Goal: Task Accomplishment & Management: Manage account settings

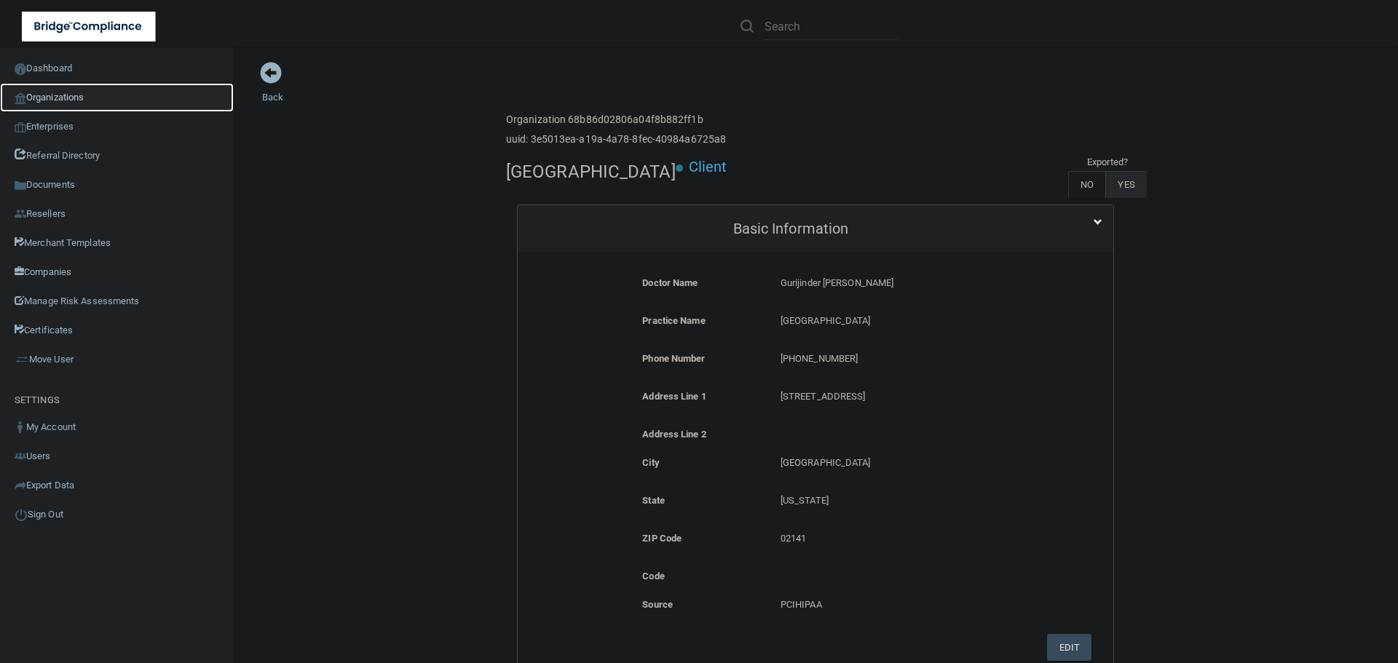
click at [59, 103] on link "Organizations" at bounding box center [117, 97] width 234 height 29
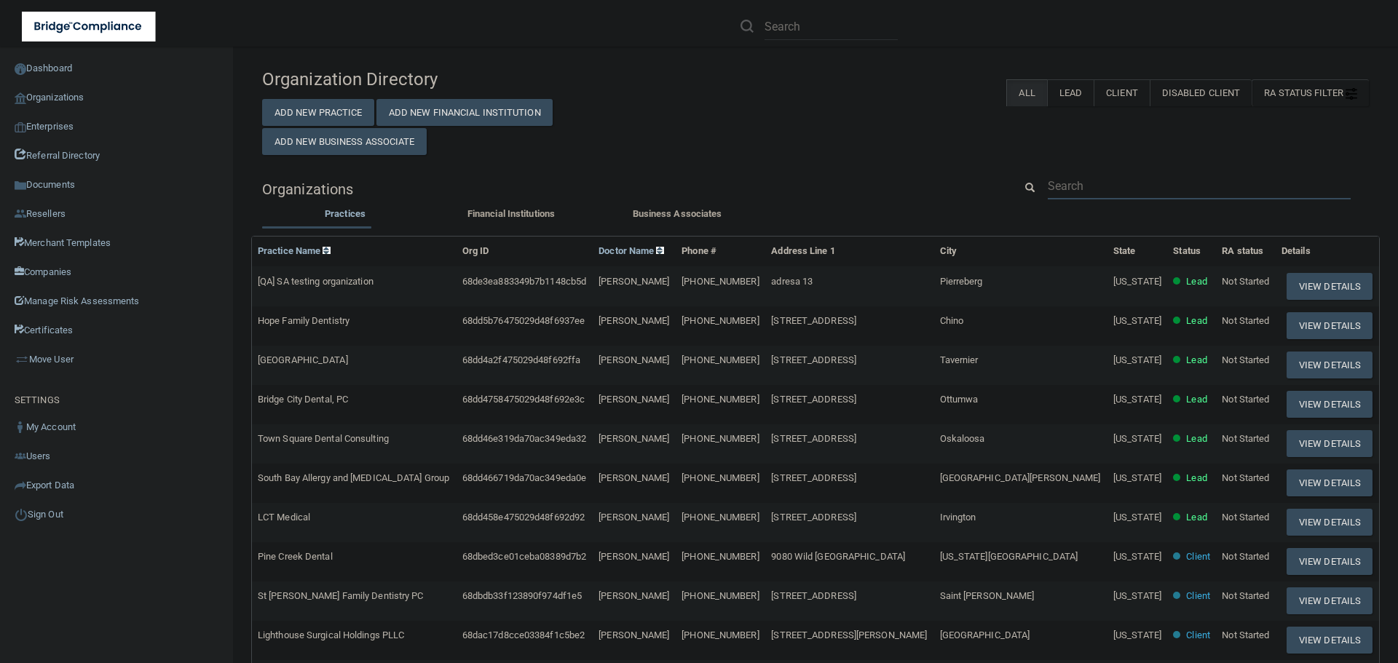
click at [1084, 192] on input "text" at bounding box center [1199, 186] width 303 height 27
paste input "850-685-8461"
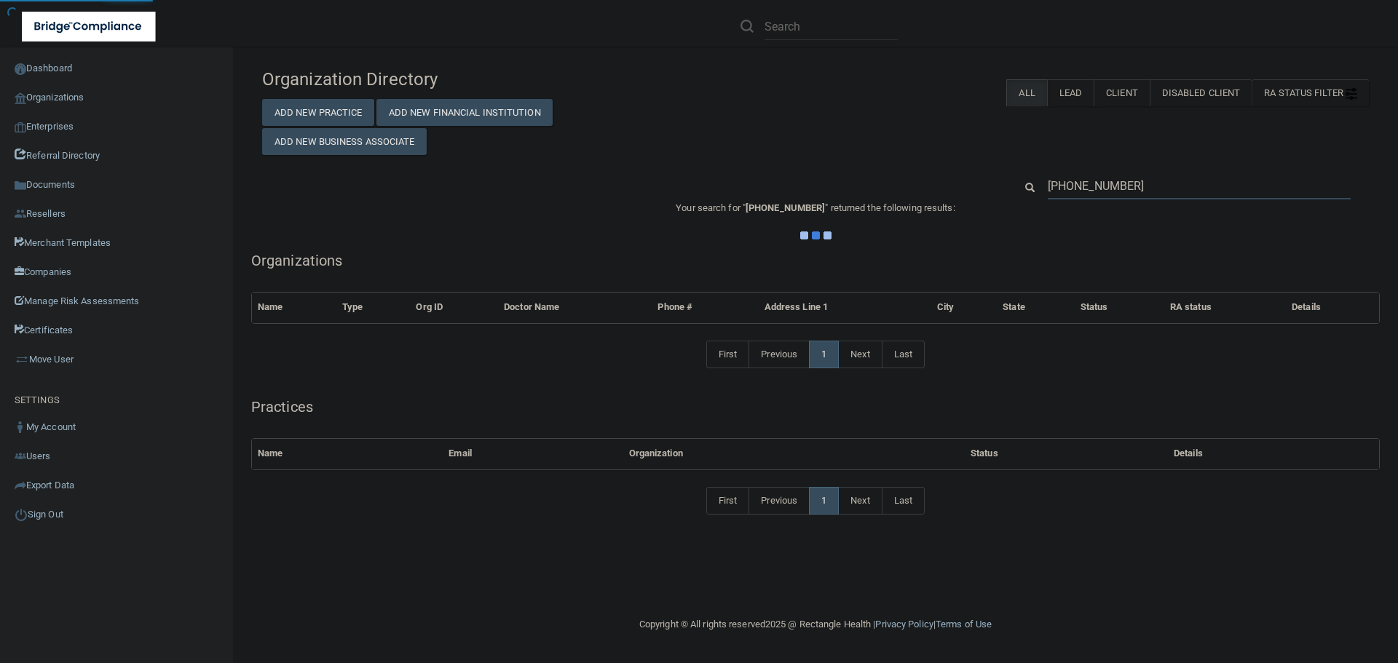
type input "850-685-8461"
click at [879, 157] on div "Organization Directory Add New Practice Add New Financial Institution Add New B…" at bounding box center [815, 299] width 1107 height 476
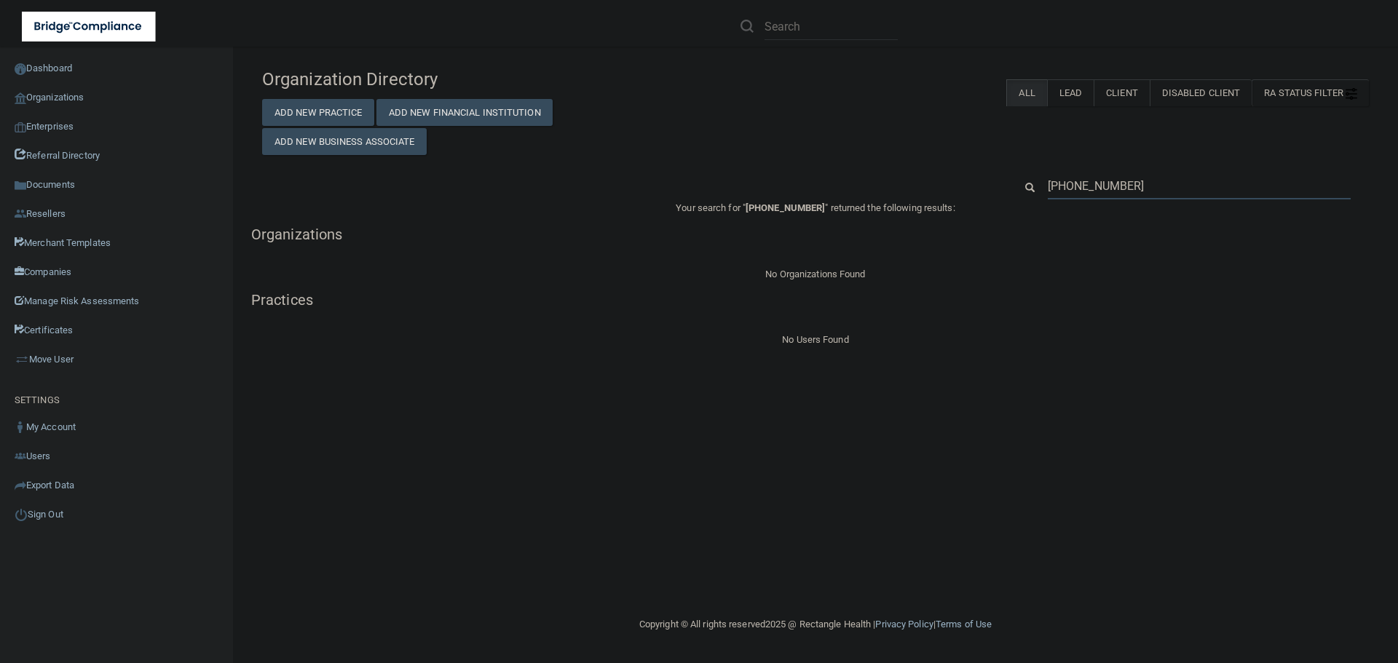
click at [1101, 178] on input "850-685-8461" at bounding box center [1199, 186] width 303 height 27
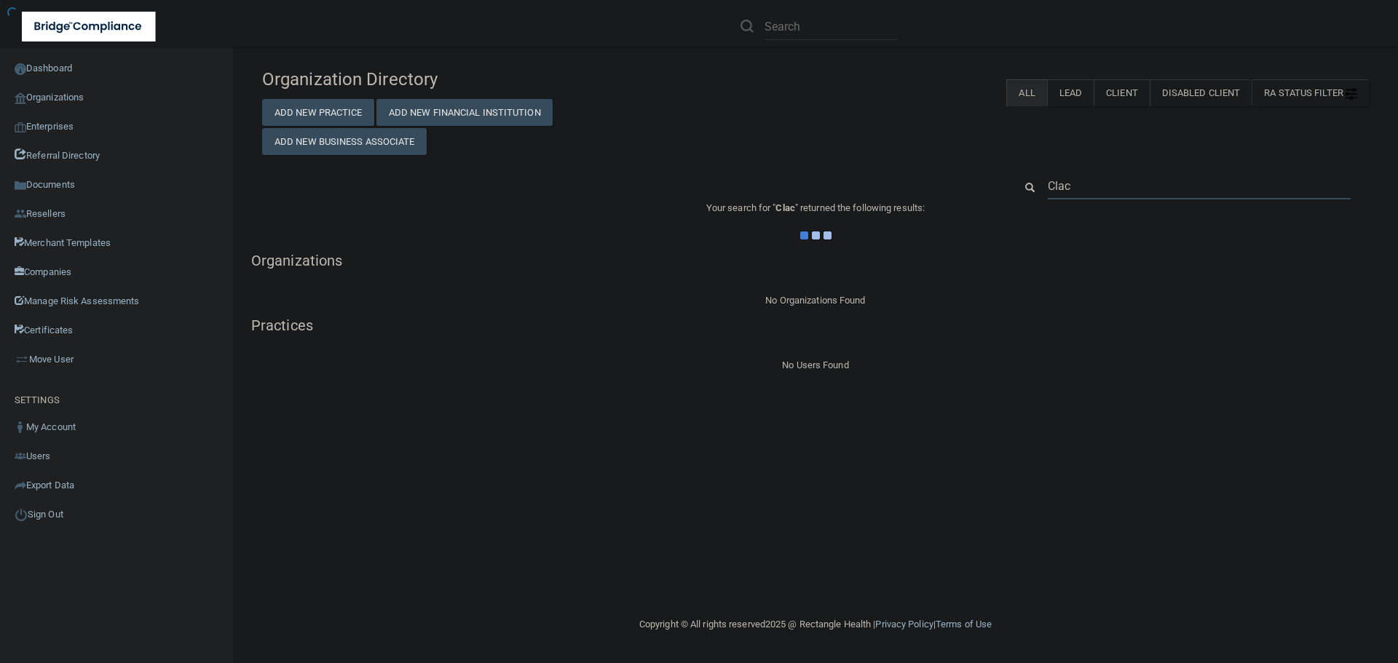
type input "Clacy"
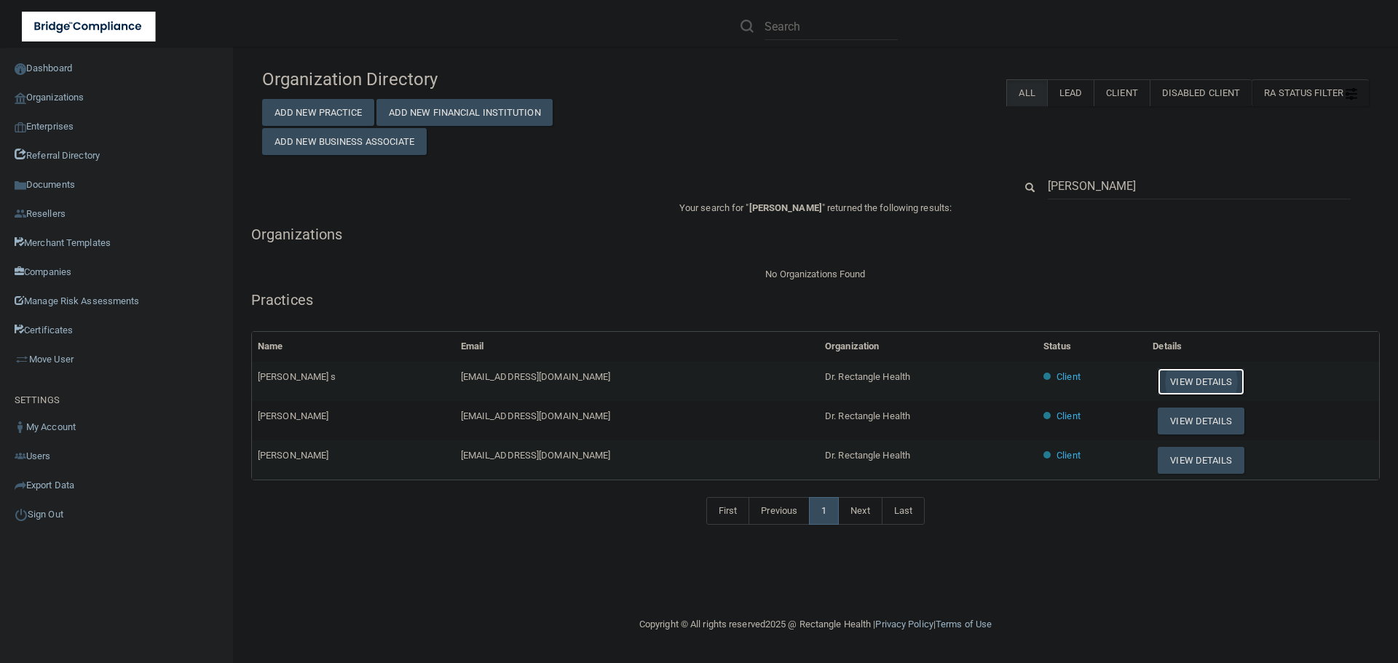
click at [1172, 379] on button "View Details" at bounding box center [1201, 381] width 86 height 27
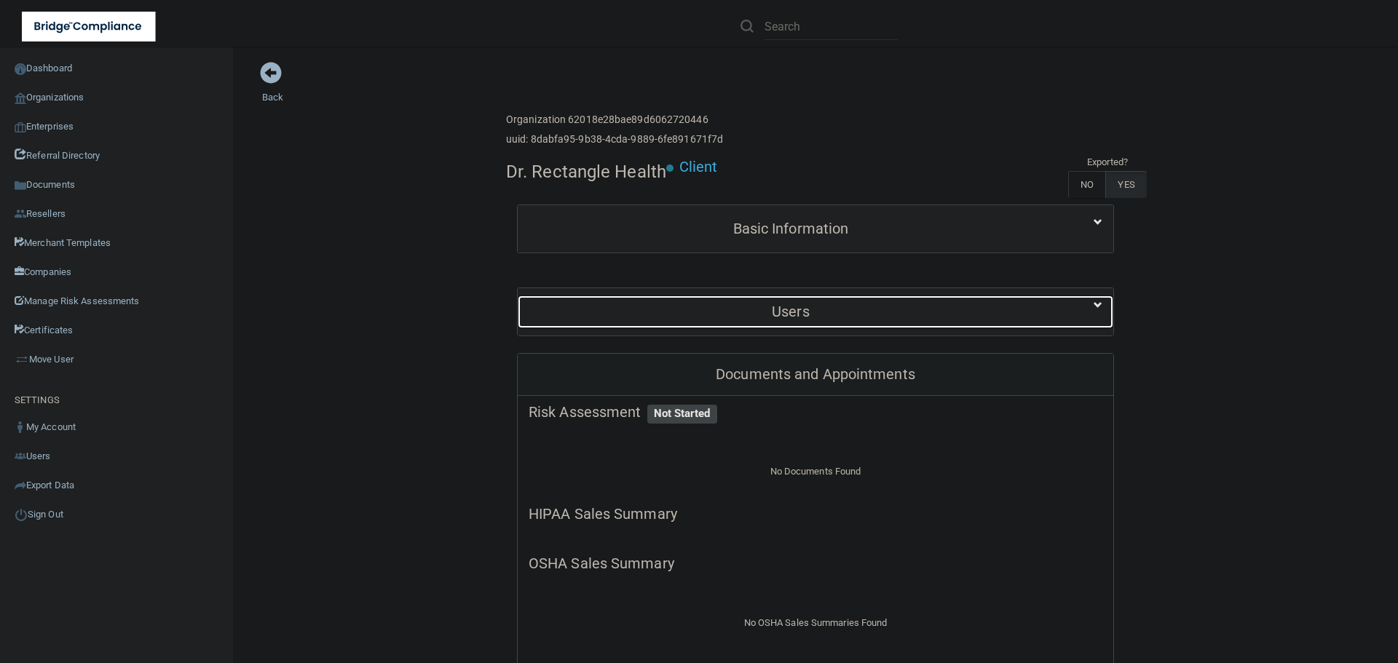
click at [747, 328] on div "Users" at bounding box center [791, 312] width 546 height 33
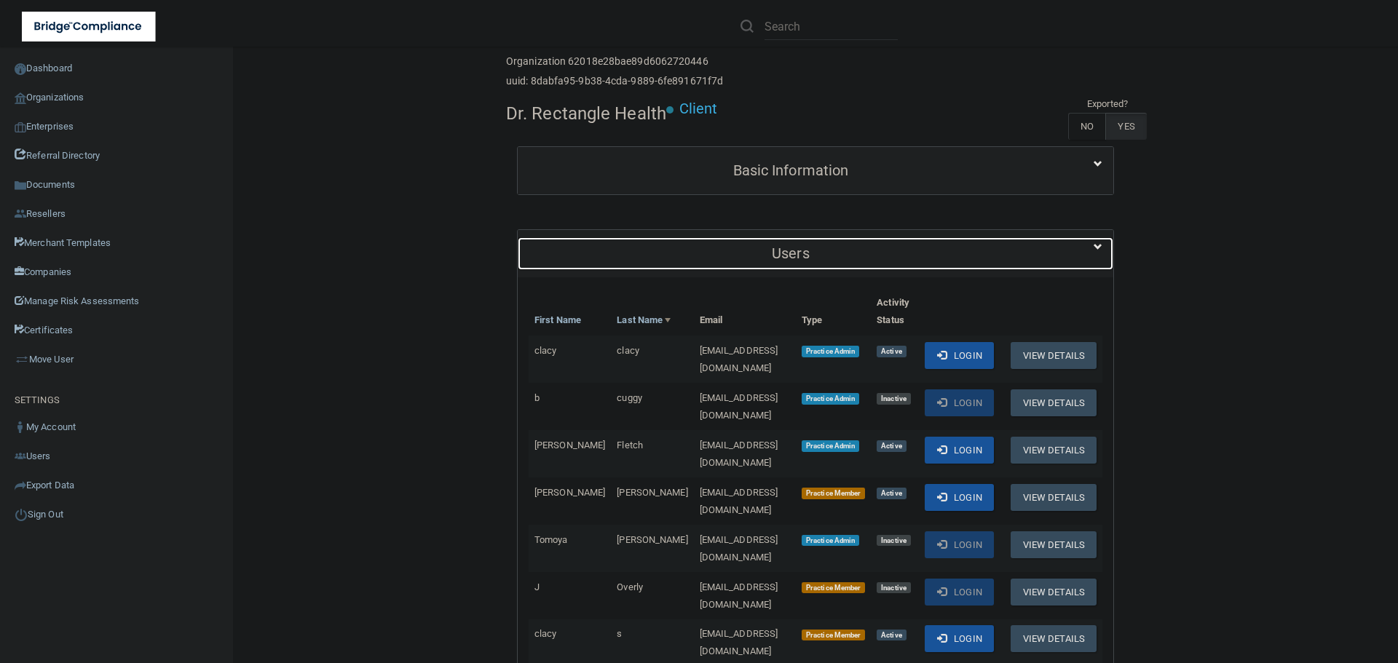
scroll to position [146, 0]
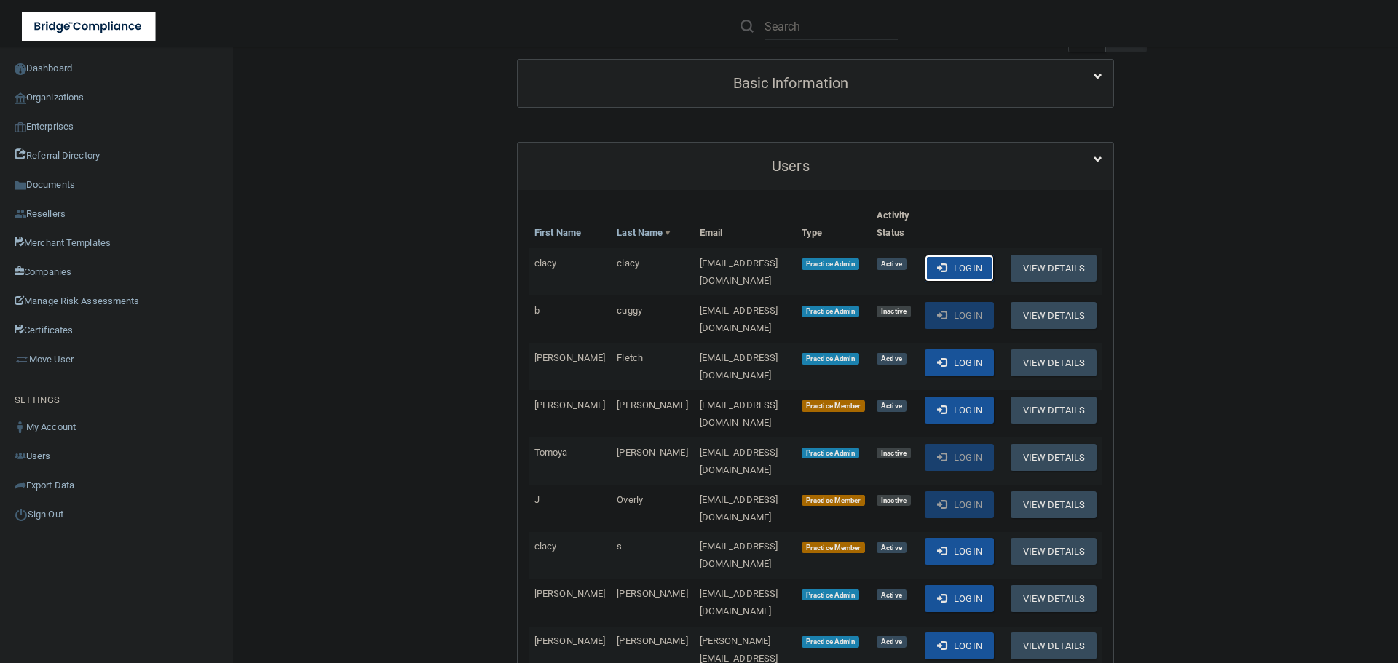
click at [953, 269] on button "Login" at bounding box center [959, 268] width 69 height 27
click at [74, 100] on link "Organizations" at bounding box center [117, 97] width 234 height 29
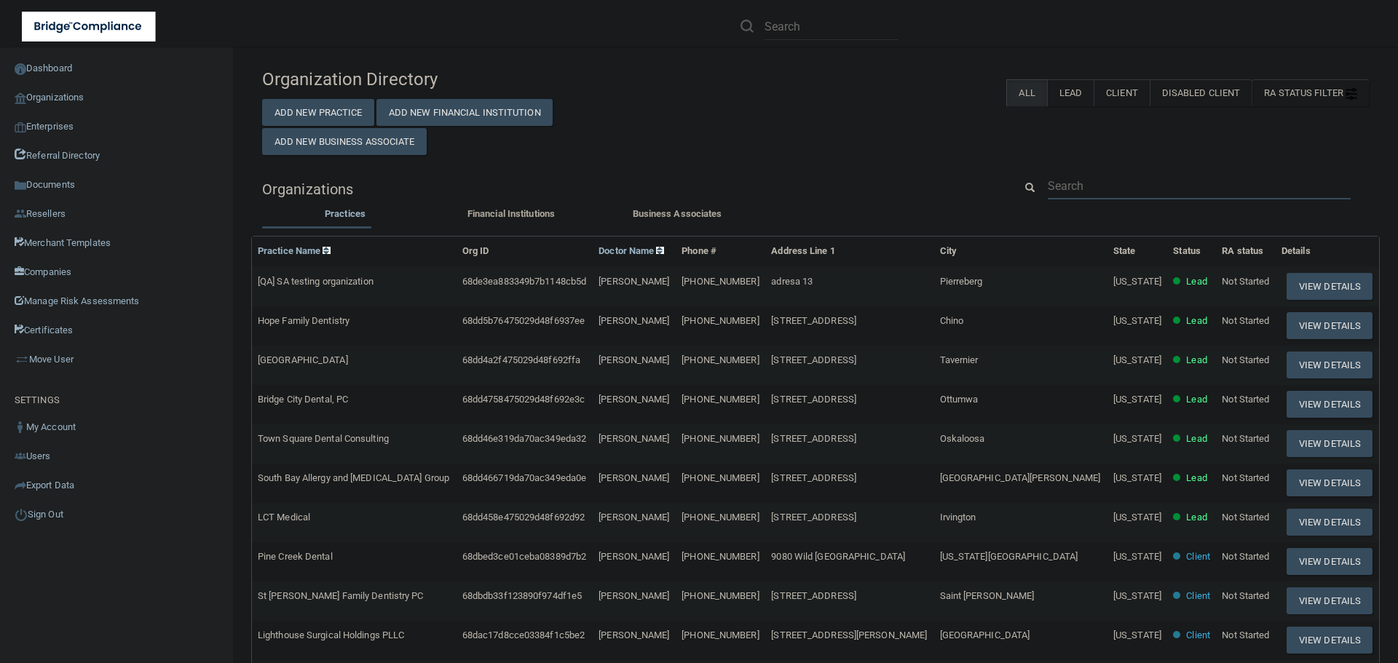
click at [1065, 184] on input "text" at bounding box center [1199, 186] width 303 height 27
paste input "850) 689-2332"
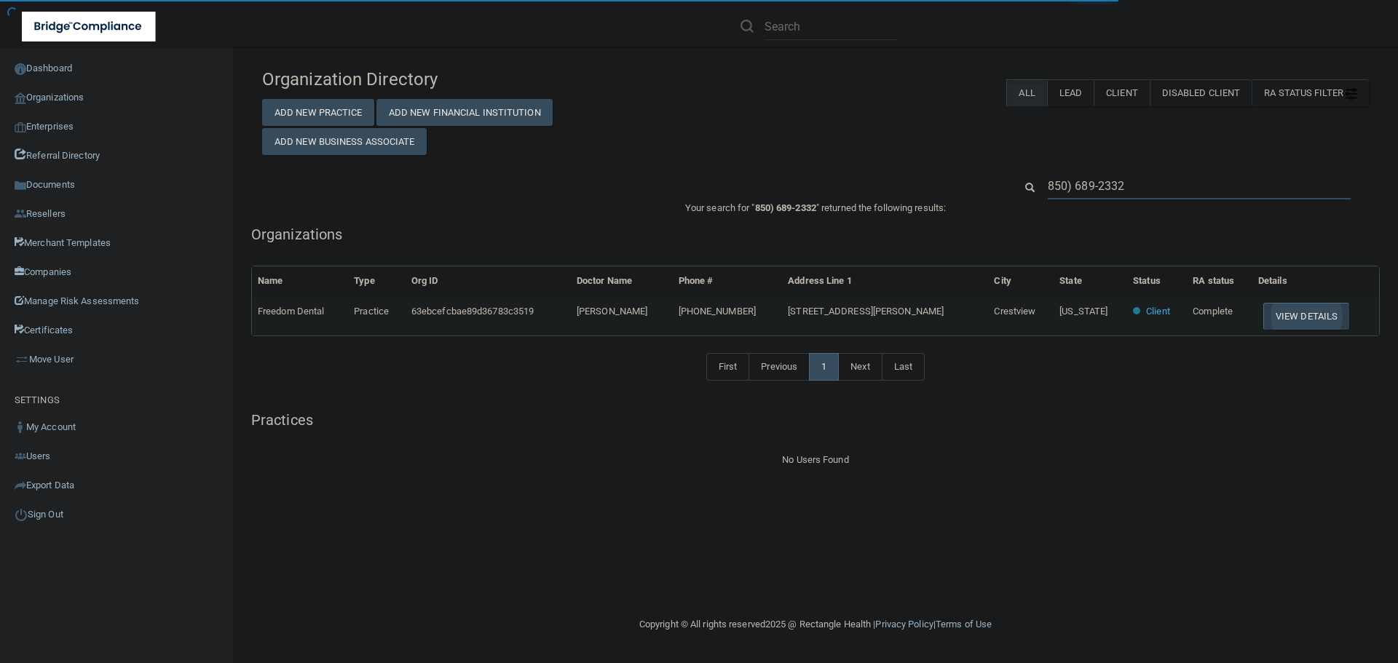
type input "850) 689-2332"
click at [1277, 313] on button "View Details" at bounding box center [1306, 316] width 86 height 27
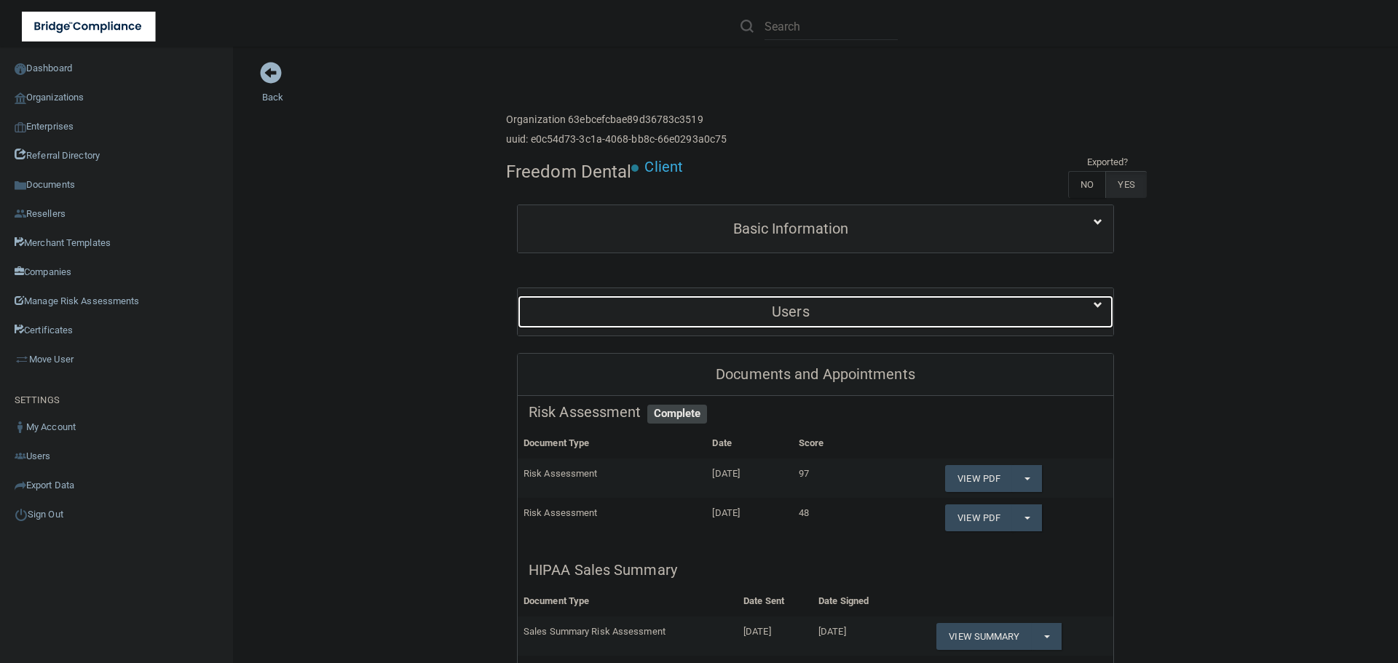
click at [809, 301] on div "Users" at bounding box center [791, 312] width 546 height 33
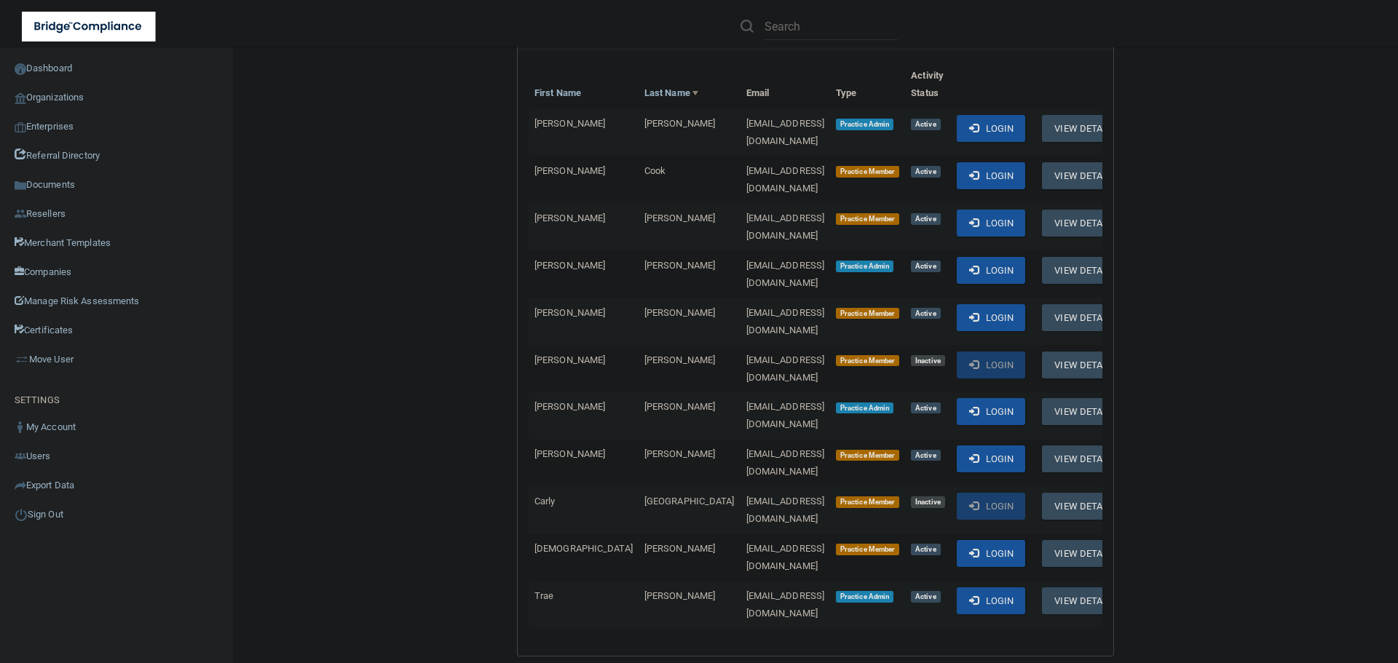
scroll to position [291, 0]
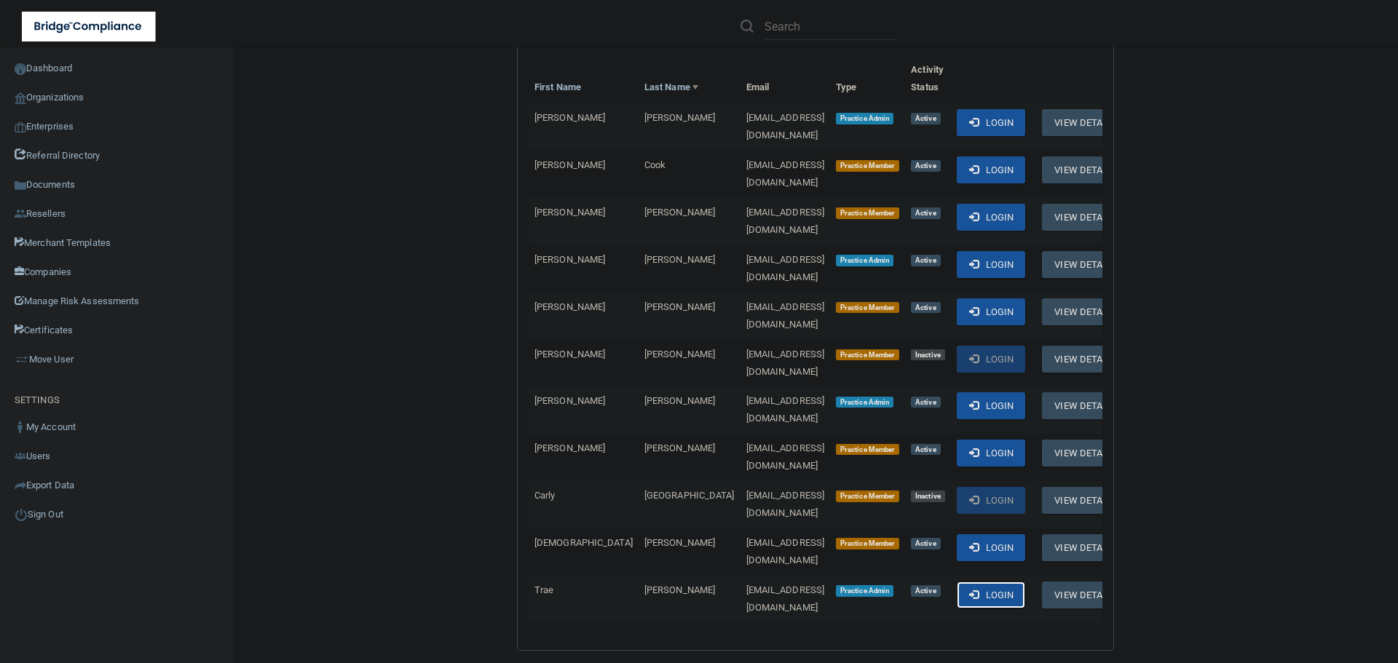
click at [957, 582] on button "Login" at bounding box center [991, 595] width 69 height 27
click at [76, 100] on link "Organizations" at bounding box center [117, 97] width 234 height 29
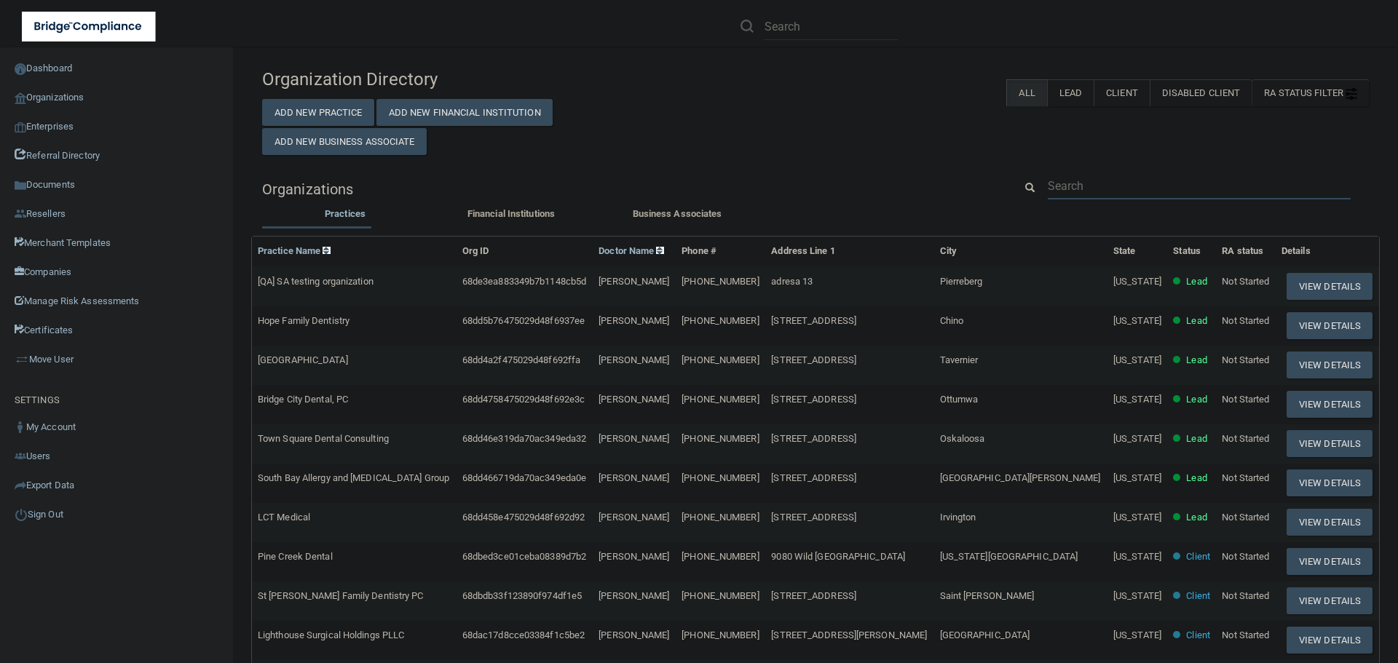
click at [1059, 174] on input "text" at bounding box center [1199, 186] width 303 height 27
paste input "575) 625-8430"
type input "575) 625-8430"
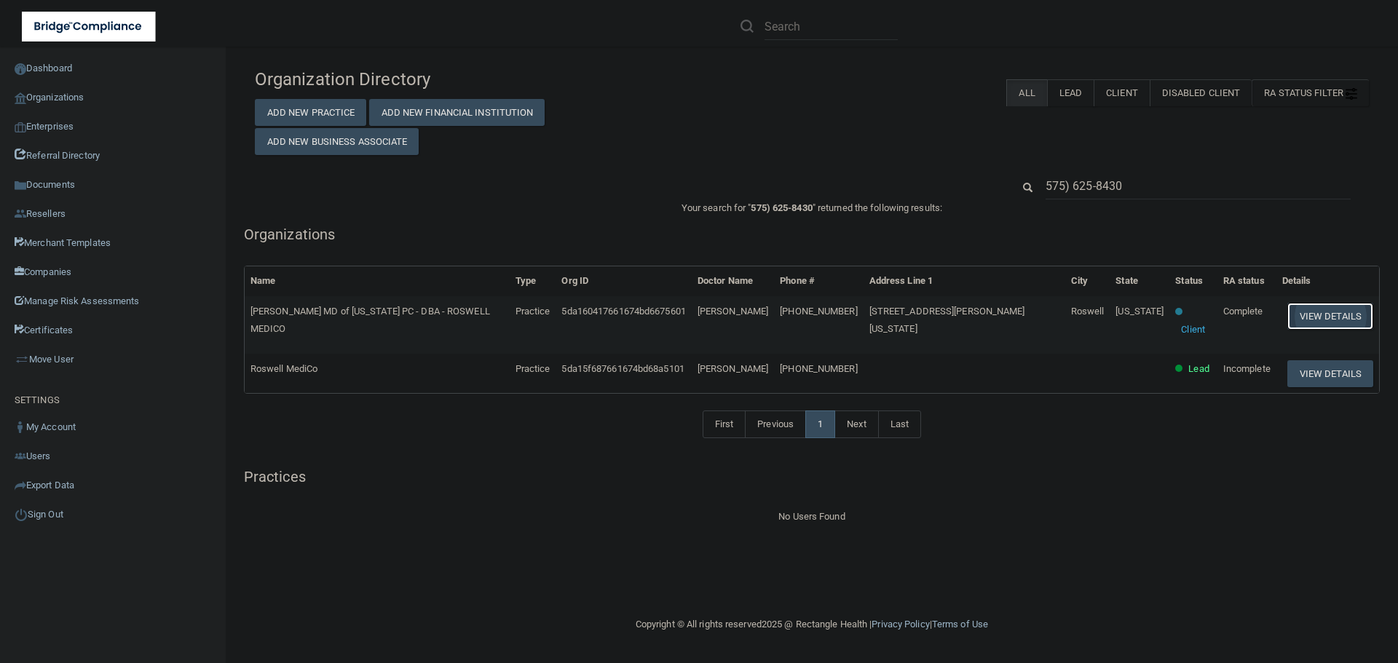
click at [1324, 317] on button "View Details" at bounding box center [1330, 316] width 86 height 27
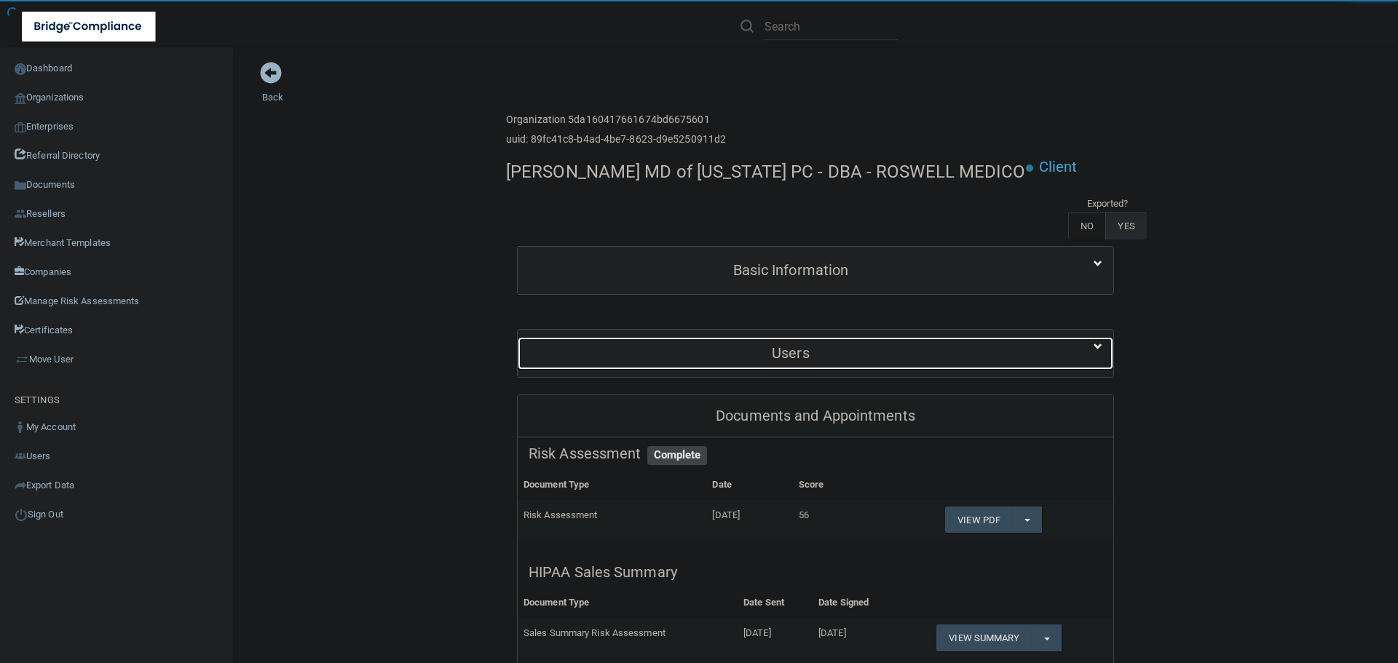
click at [839, 360] on h5 "Users" at bounding box center [791, 353] width 524 height 16
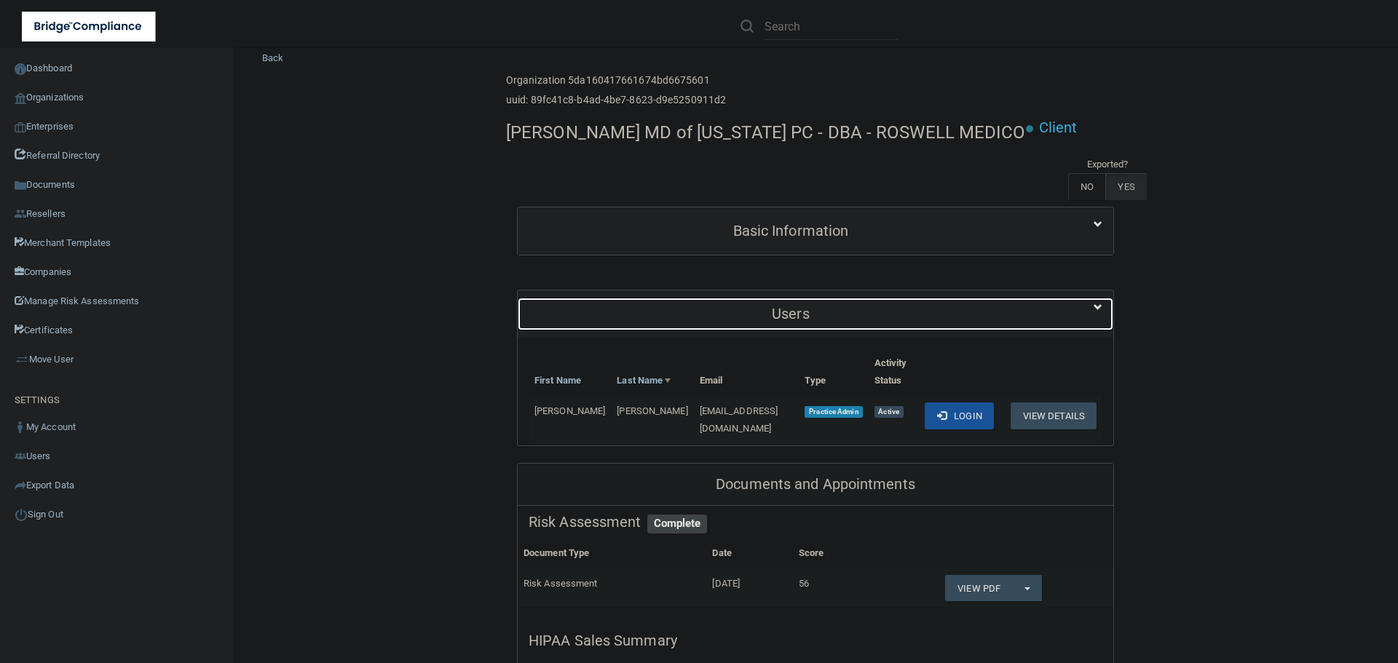
scroll to position [73, 0]
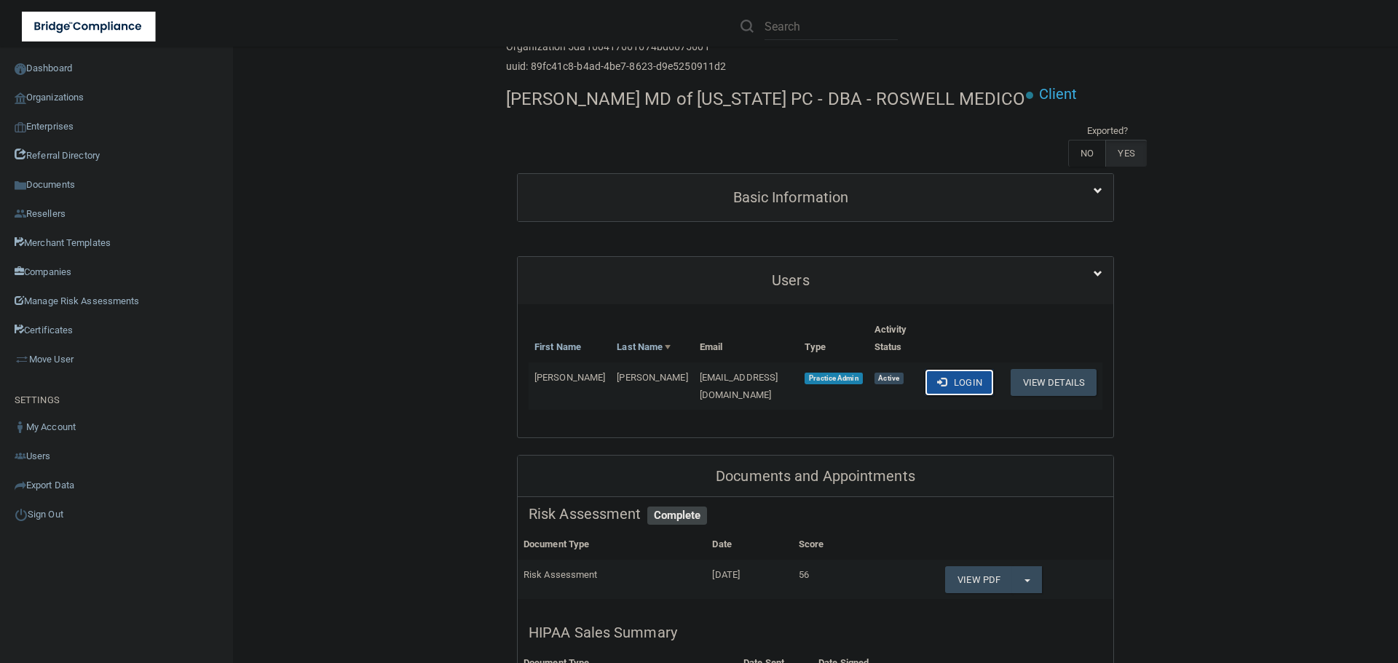
click at [952, 369] on button "Login" at bounding box center [959, 382] width 69 height 27
click at [64, 94] on link "Organizations" at bounding box center [117, 97] width 234 height 29
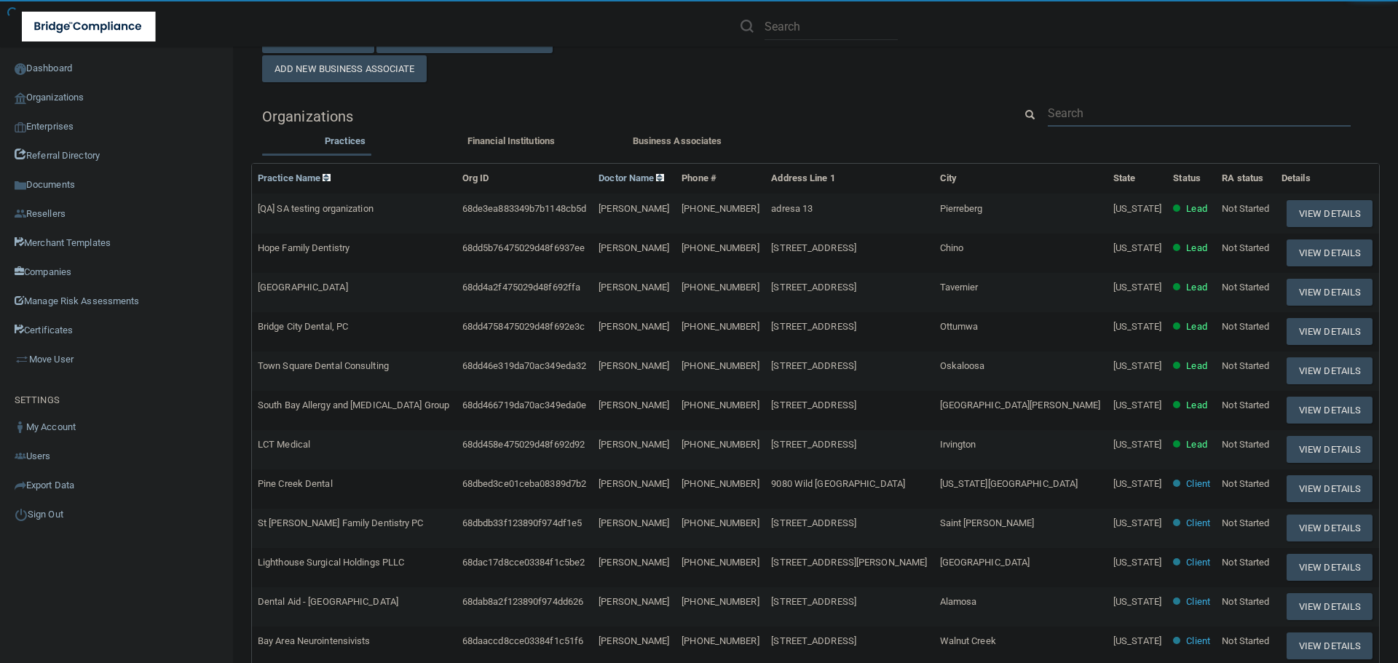
click at [1081, 109] on input "text" at bounding box center [1199, 113] width 303 height 27
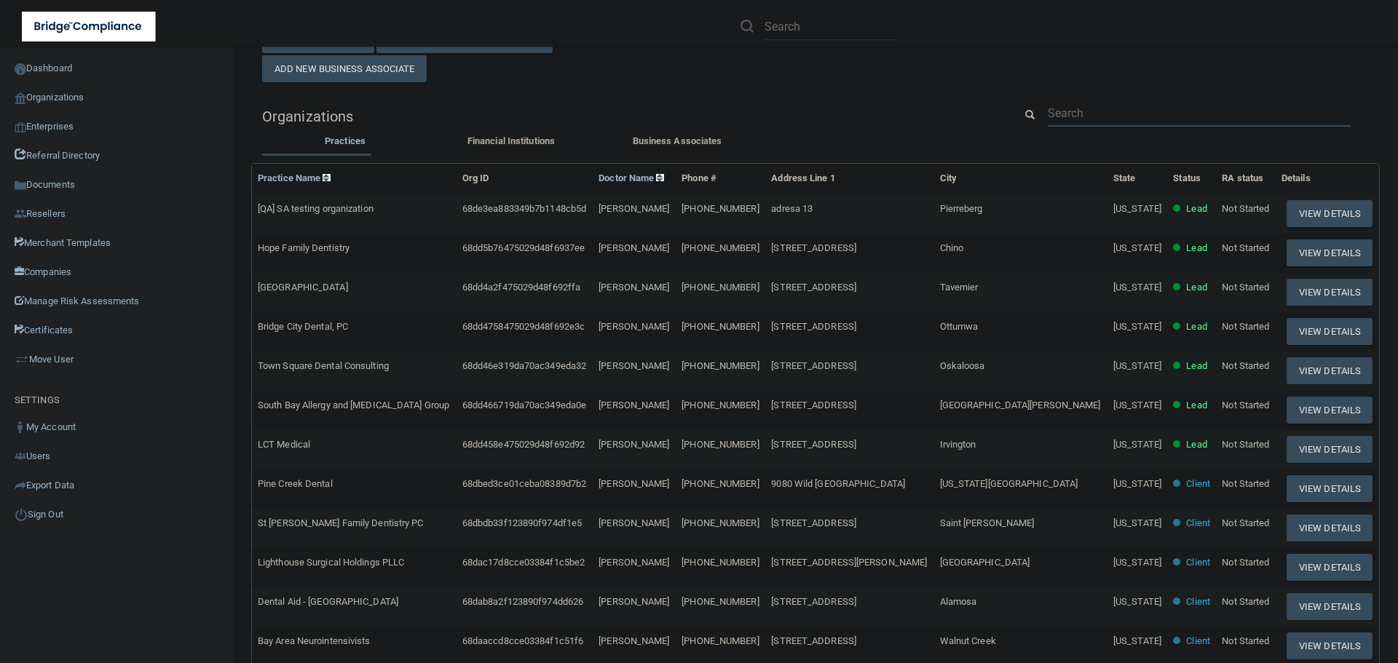
paste input "jeanette.r@rainbowchildrens.com"
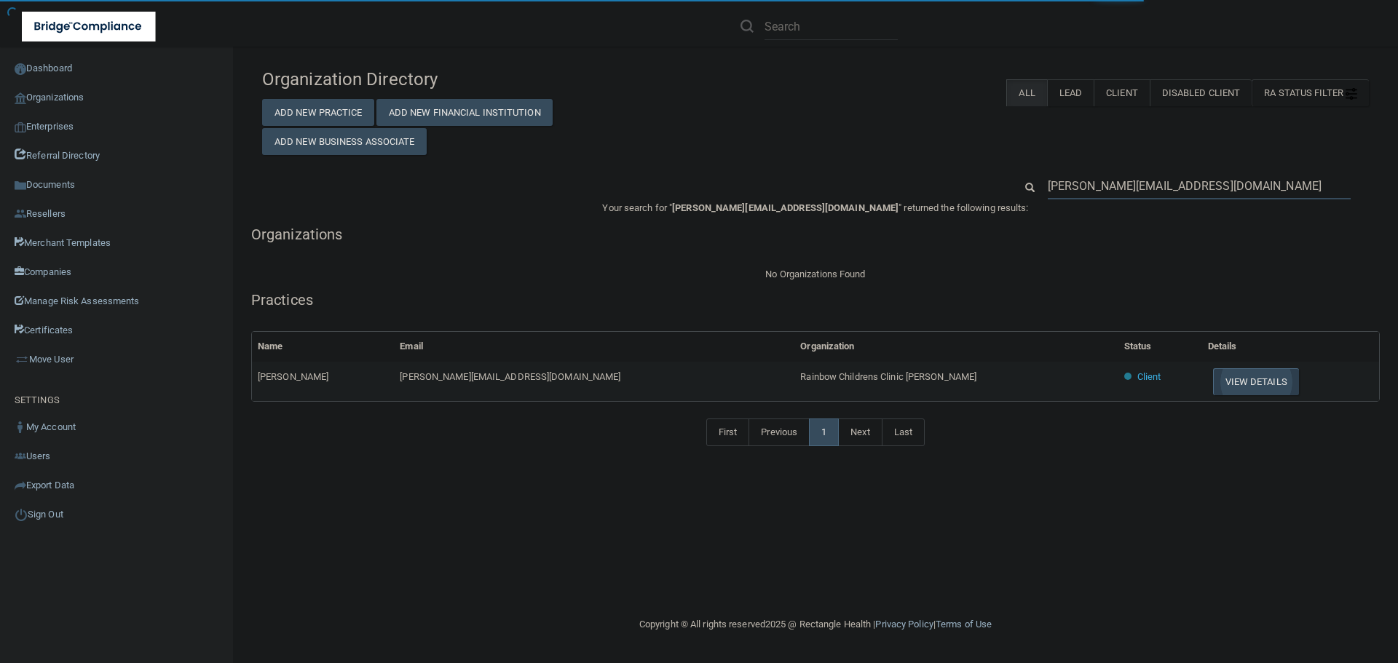
type input "jeanette.r@rainbowchildrens.com"
click at [1213, 385] on button "View Details" at bounding box center [1256, 381] width 86 height 27
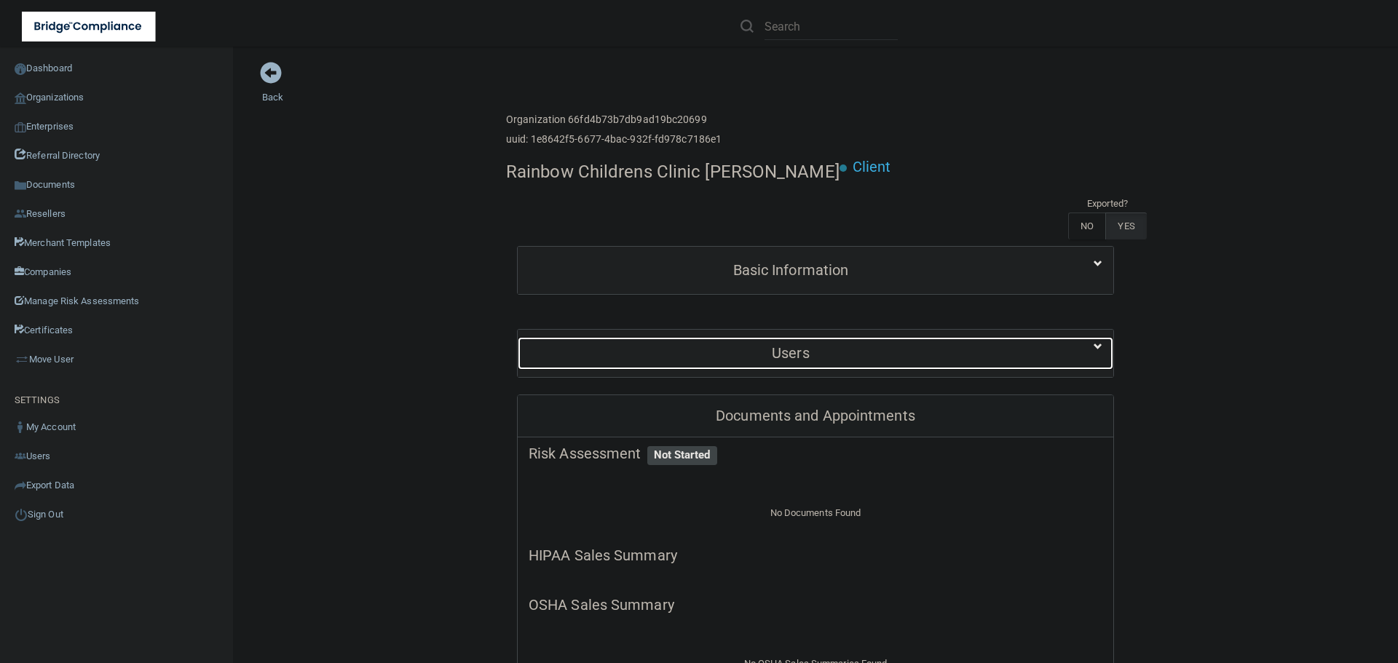
click at [767, 351] on h5 "Users" at bounding box center [791, 353] width 524 height 16
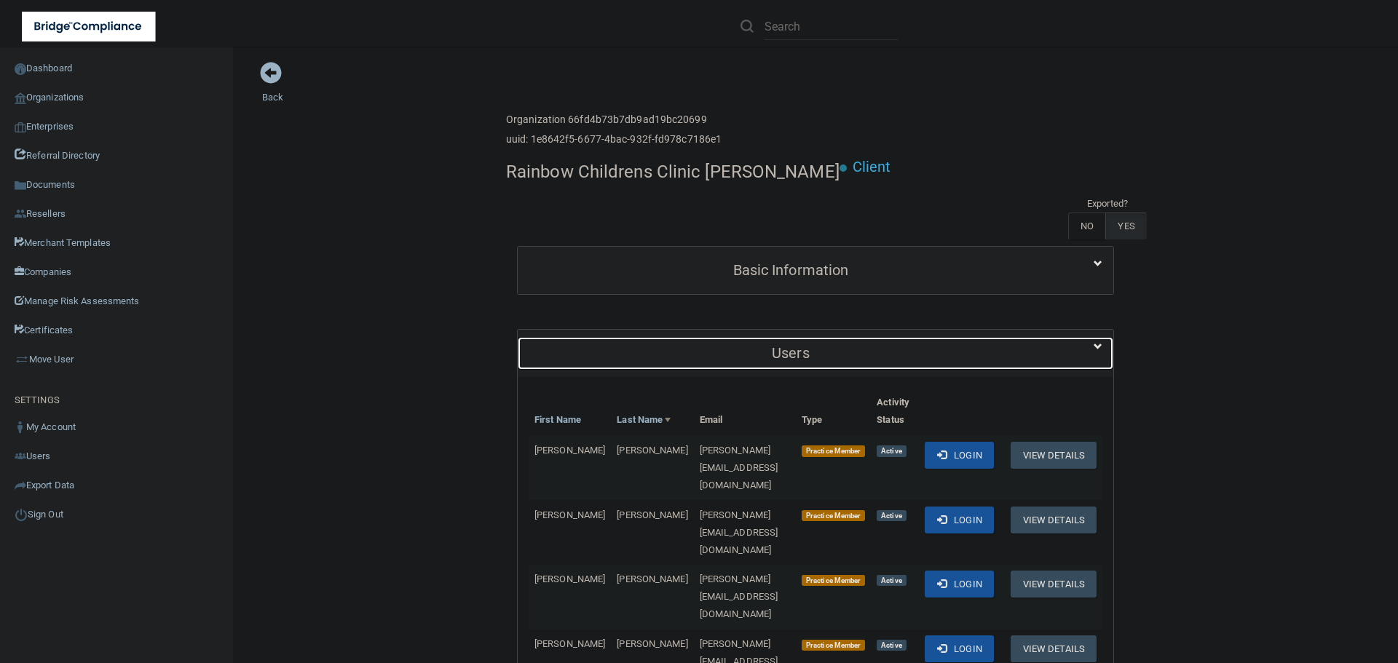
click at [767, 351] on h5 "Users" at bounding box center [791, 353] width 524 height 16
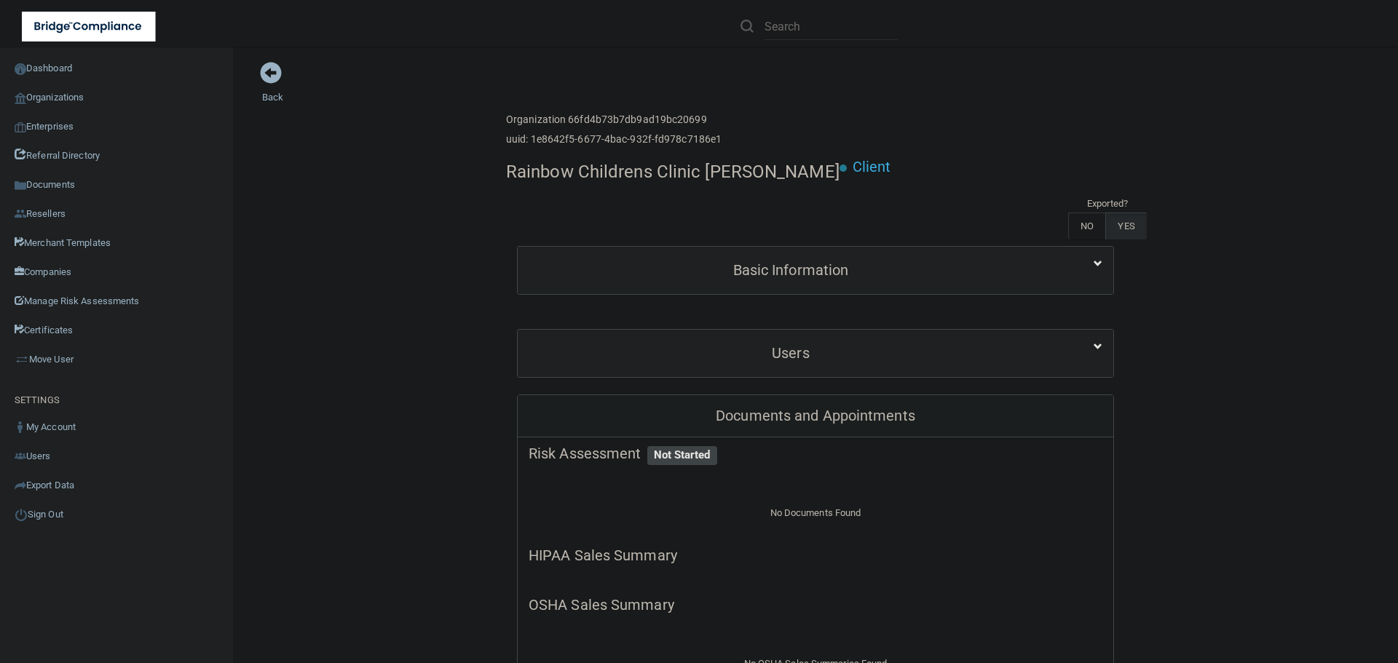
click at [612, 168] on h4 "Rainbow Childrens Clinic Mayfield" at bounding box center [673, 171] width 334 height 19
copy div "Rainbow Childrens Clinic Mayfield"
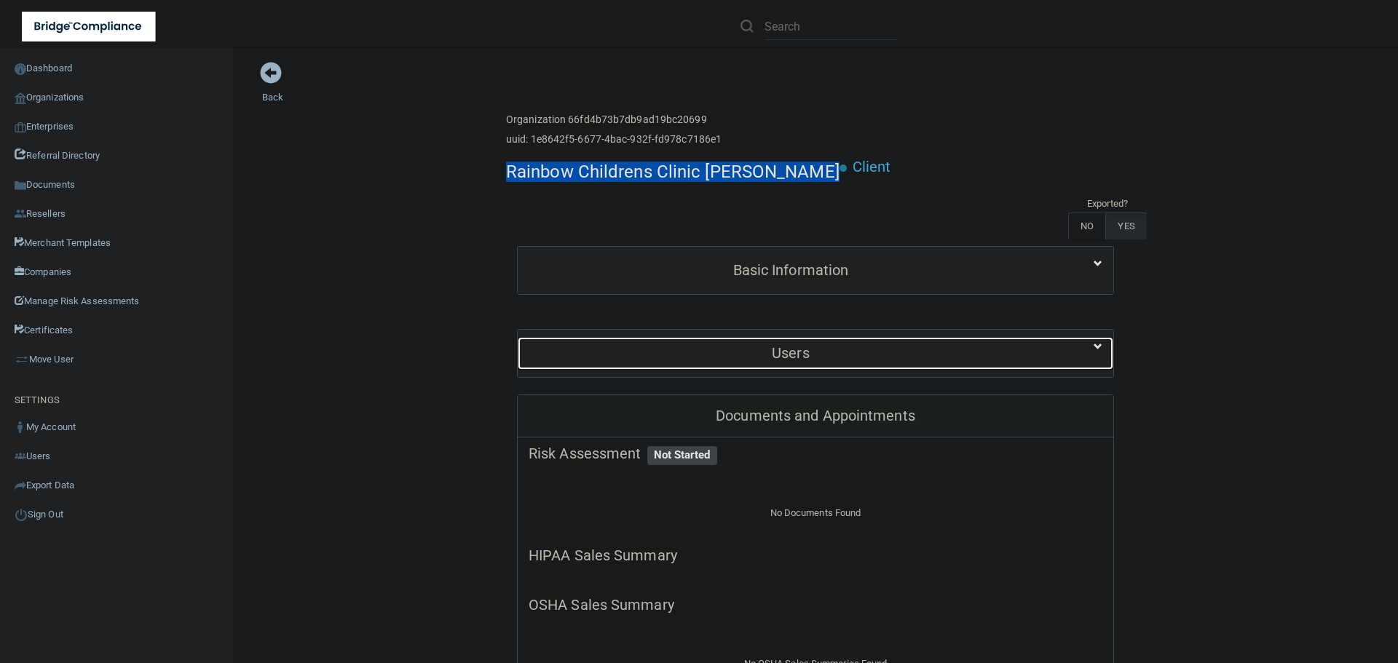
click at [726, 353] on h5 "Users" at bounding box center [791, 353] width 524 height 16
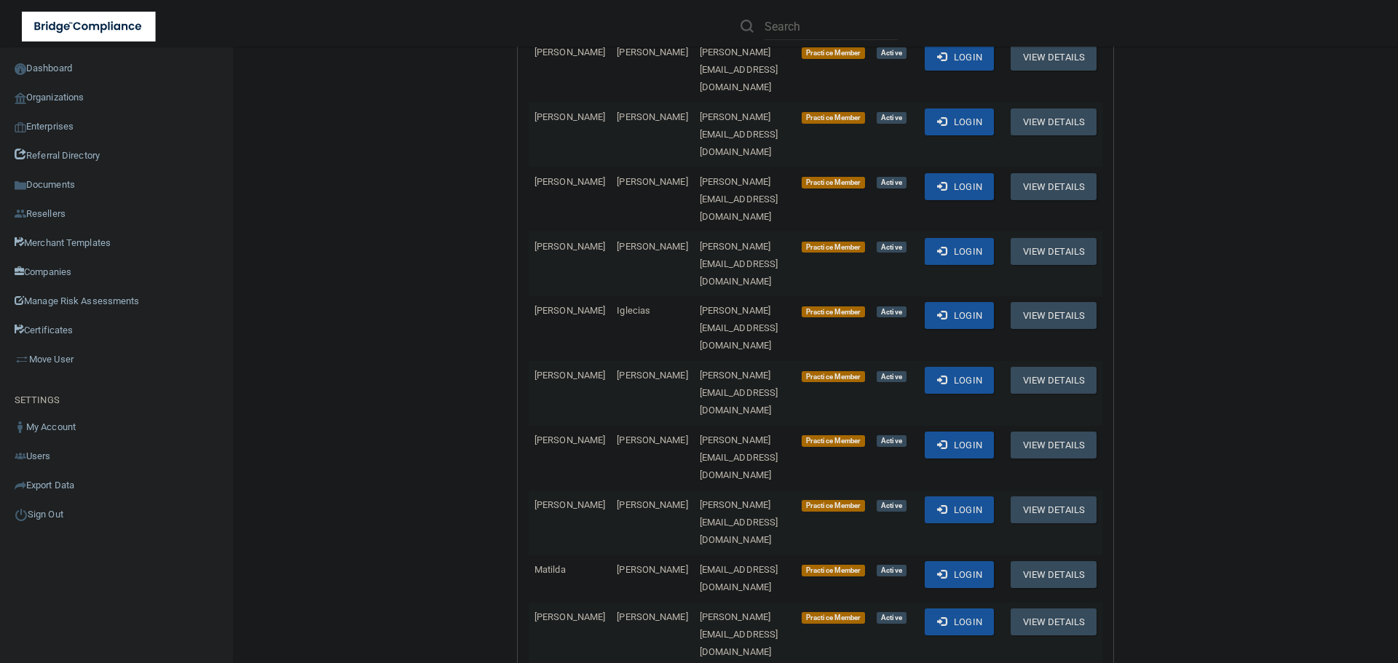
scroll to position [1675, 0]
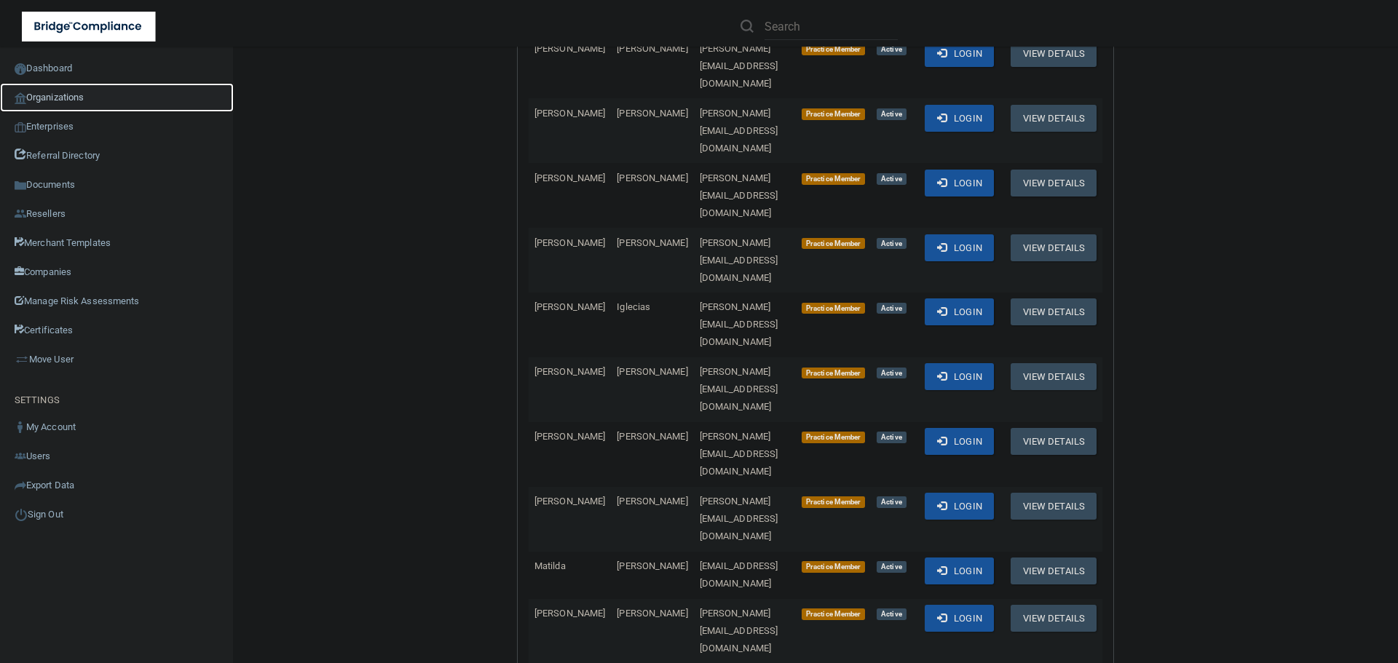
click at [68, 95] on link "Organizations" at bounding box center [117, 97] width 234 height 29
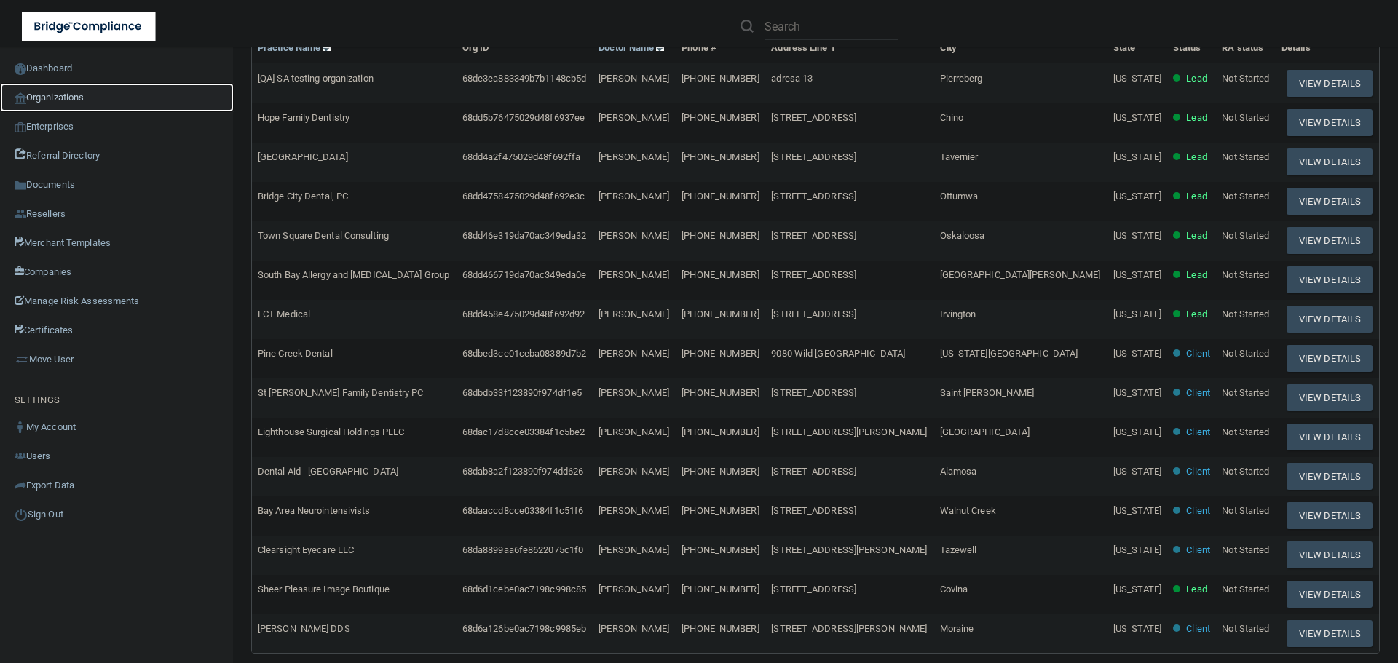
scroll to position [5, 0]
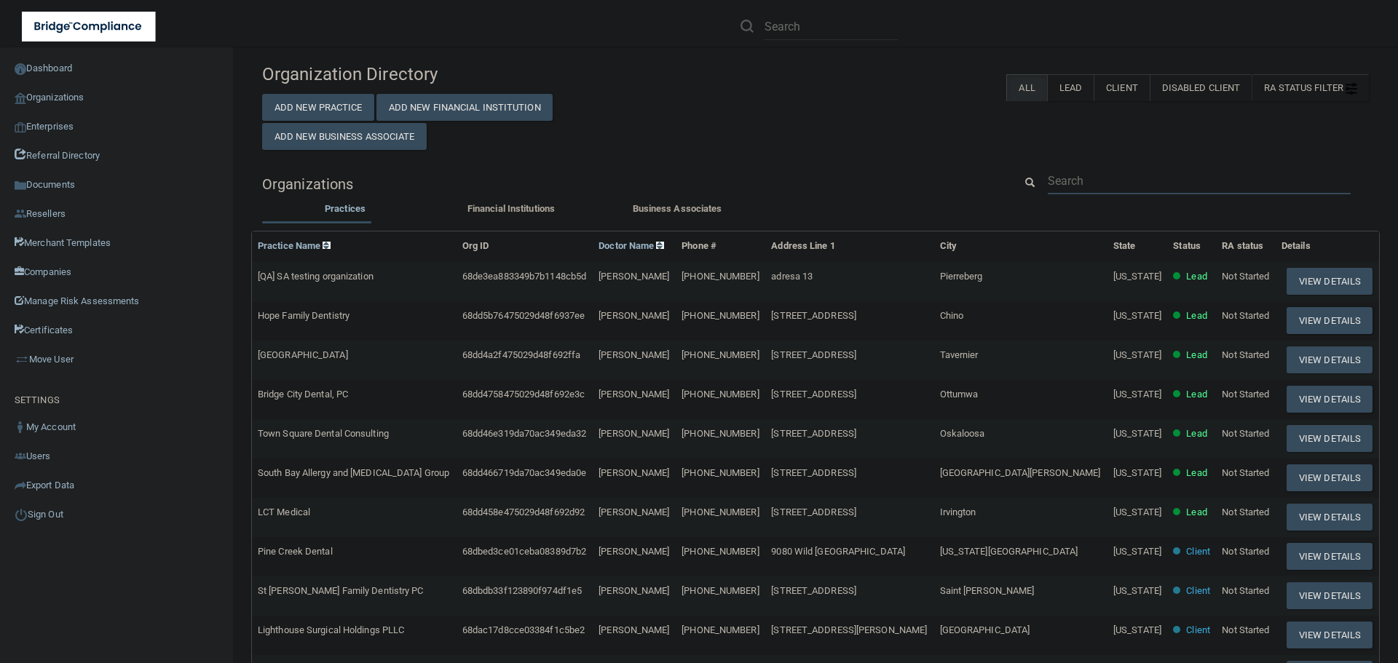
click at [1072, 171] on input "text" at bounding box center [1199, 180] width 303 height 27
paste input "[EMAIL_ADDRESS][DOMAIN_NAME]"
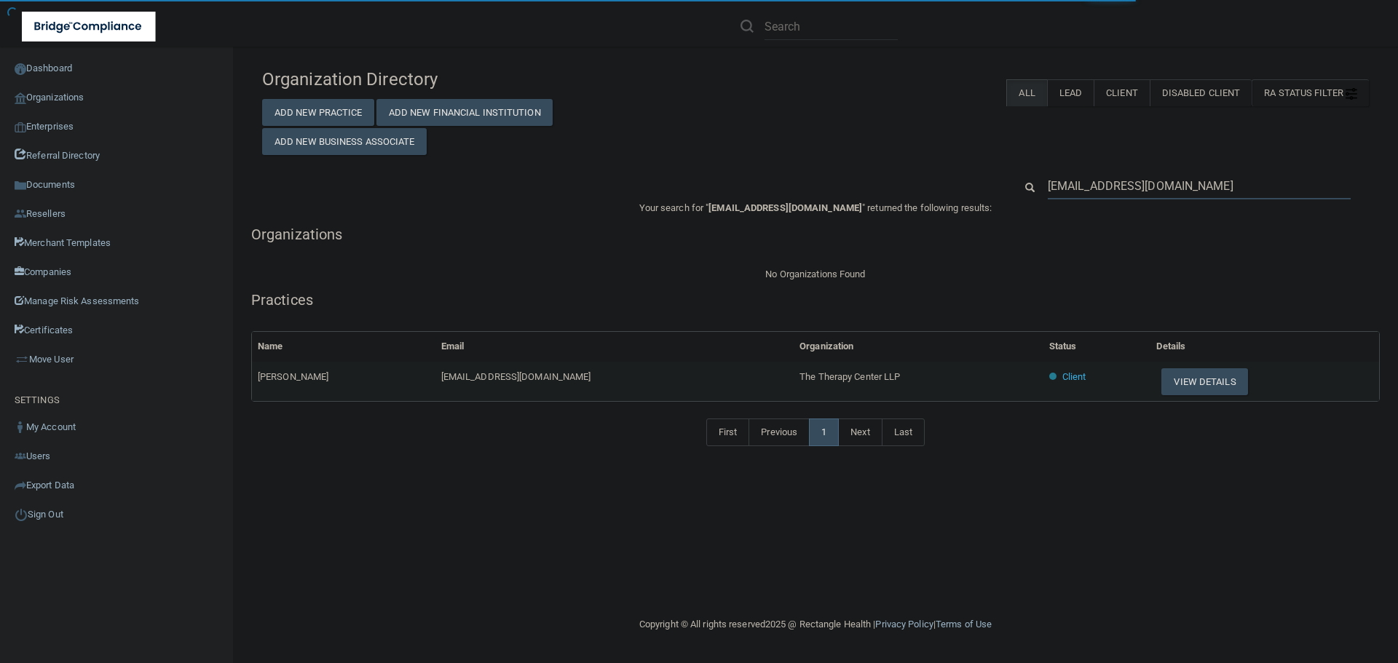
type input "[EMAIL_ADDRESS][DOMAIN_NAME]"
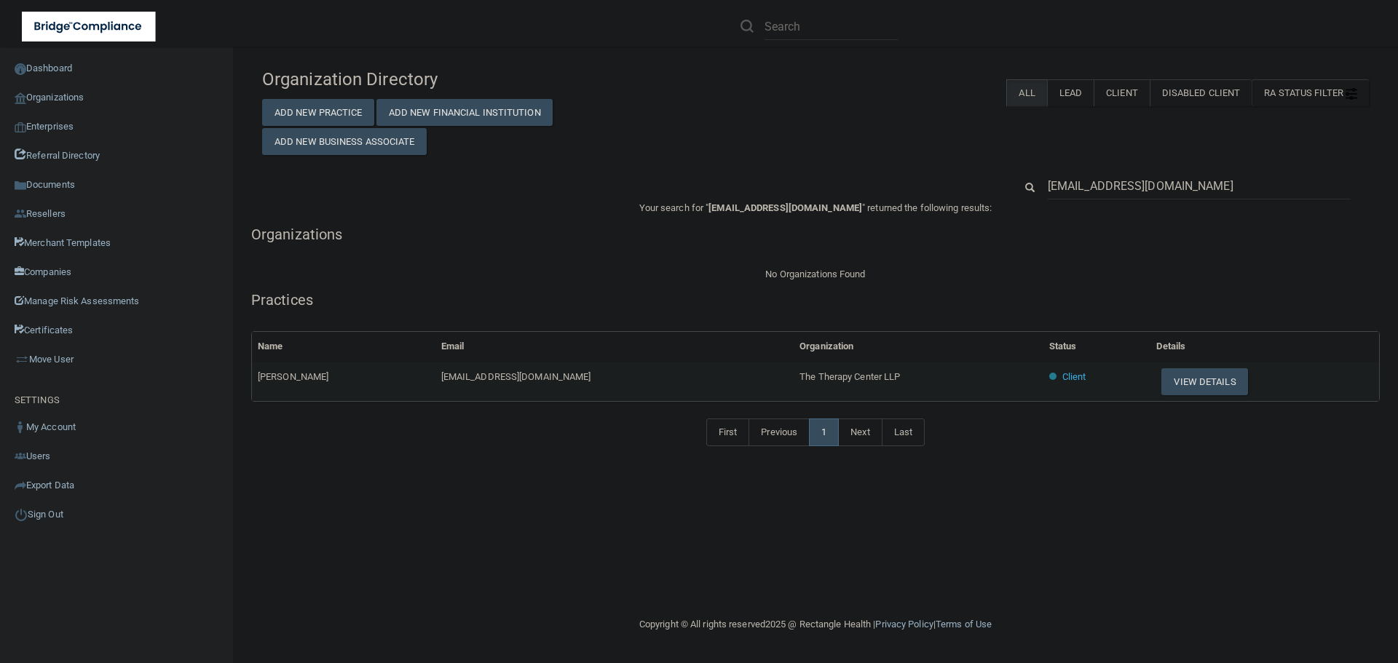
drag, startPoint x: 900, startPoint y: 372, endPoint x: 860, endPoint y: 377, distance: 40.4
drag, startPoint x: 911, startPoint y: 377, endPoint x: 770, endPoint y: 379, distance: 141.3
click at [770, 379] on tr "Bernardine Barry bbarry@therapycenteronline.com The Therapy Center LLP Client V…" at bounding box center [815, 381] width 1127 height 39
copy tr "The Therapy Center LLP"
click at [1189, 375] on button "View Details" at bounding box center [1204, 381] width 86 height 27
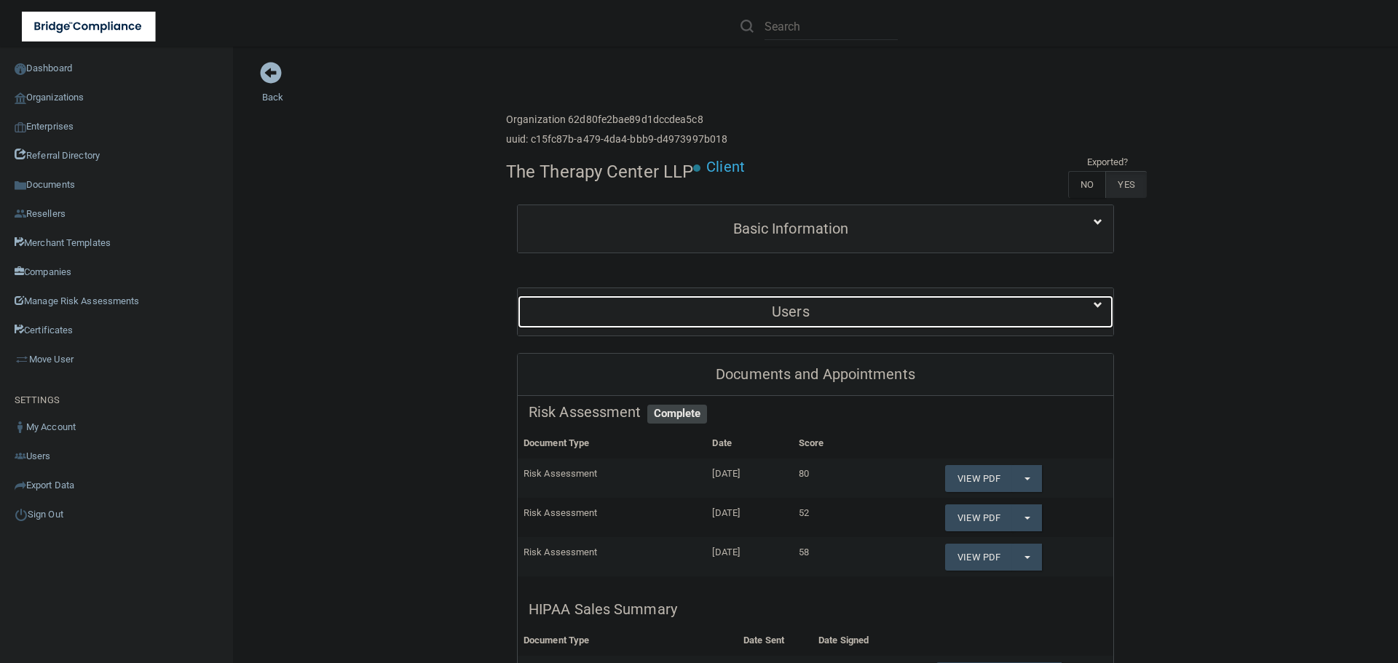
click at [894, 301] on div "Users" at bounding box center [791, 312] width 546 height 33
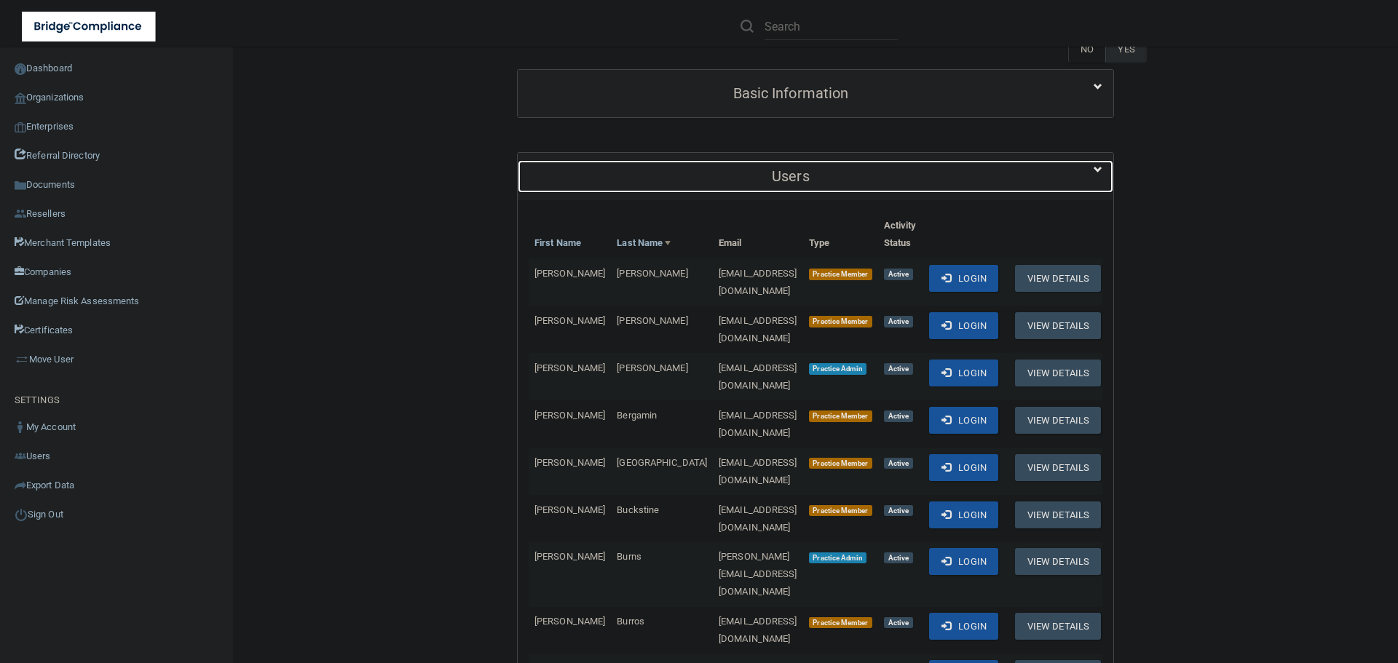
scroll to position [146, 0]
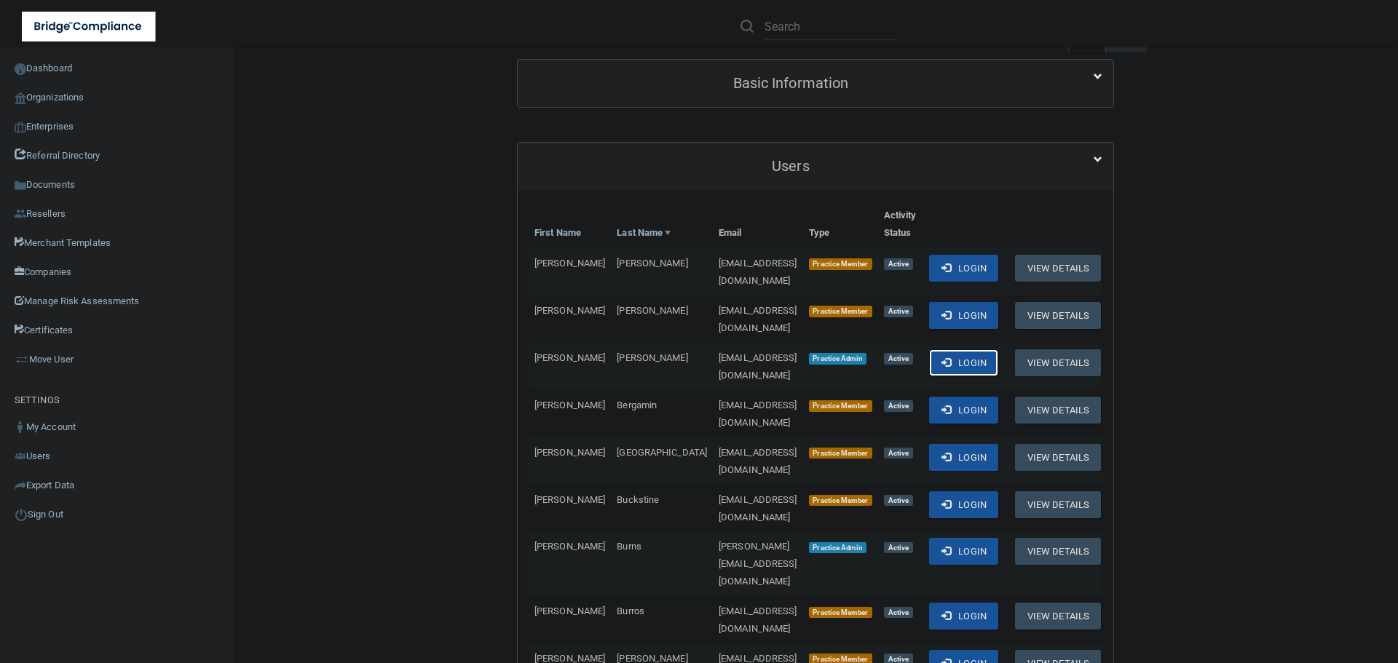
click at [981, 351] on button "Login" at bounding box center [963, 363] width 69 height 27
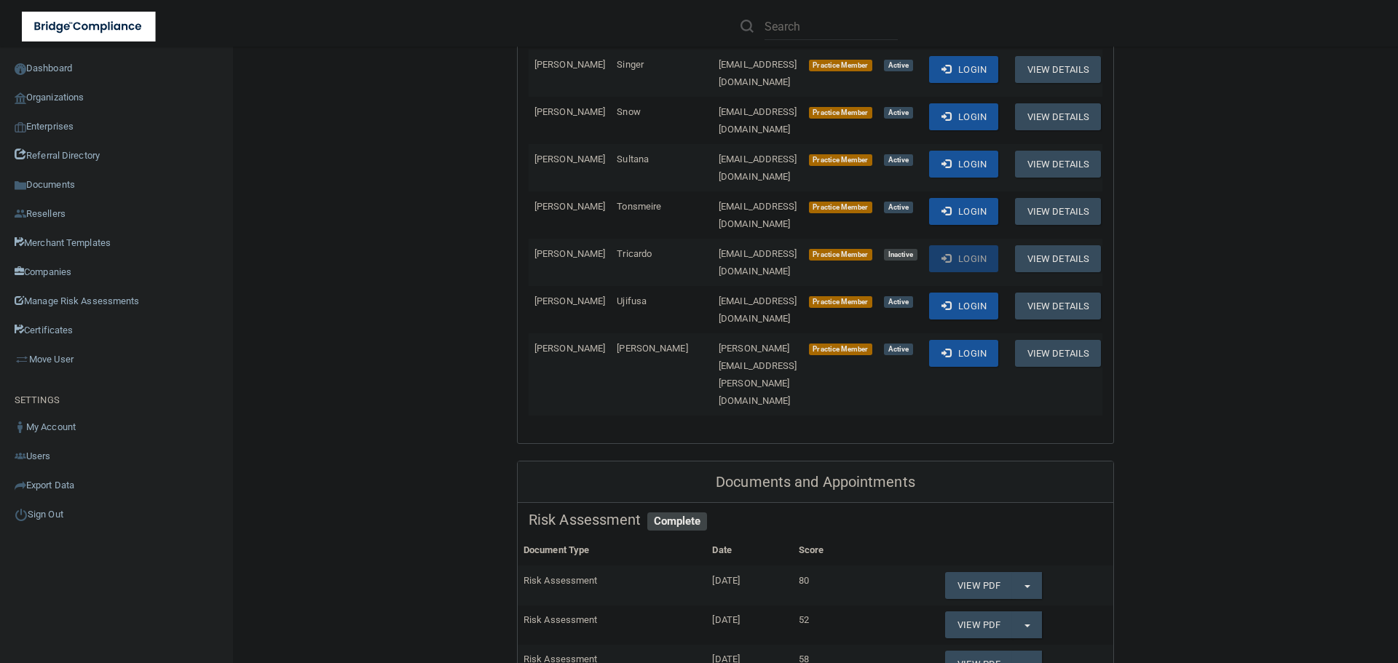
scroll to position [1821, 0]
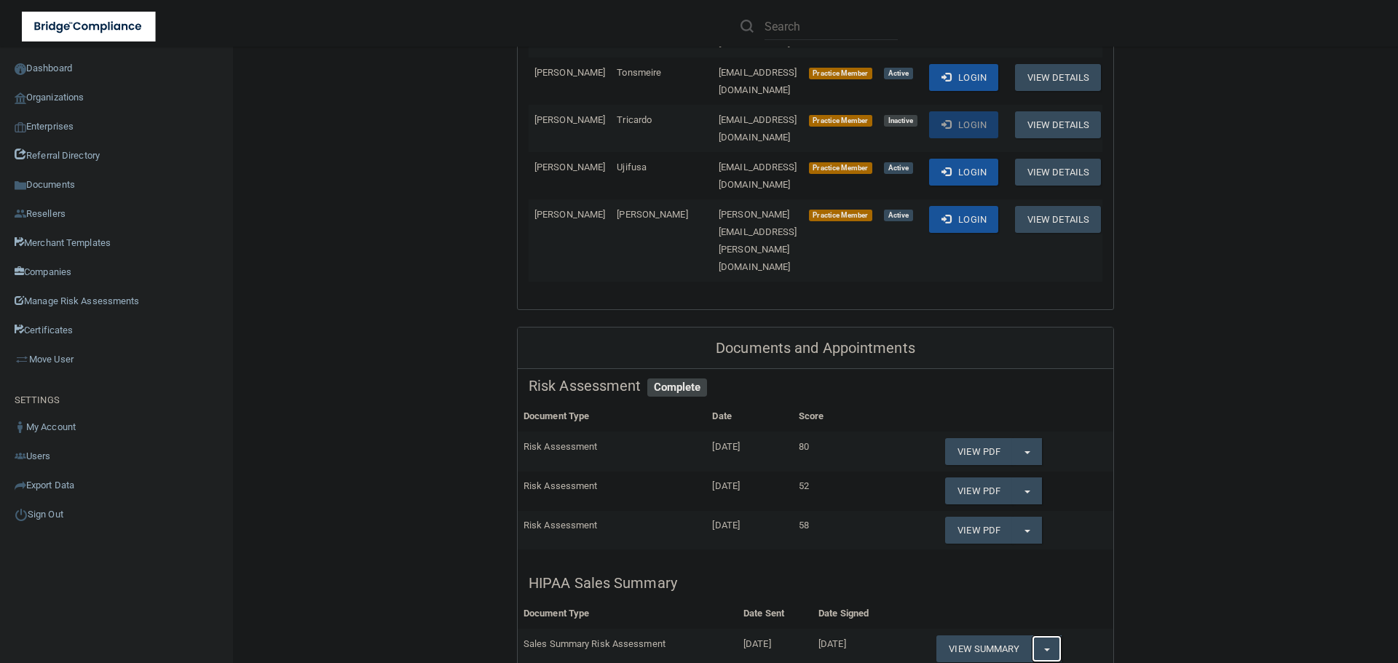
click at [1036, 636] on button "Split button!" at bounding box center [1047, 649] width 30 height 27
click at [53, 92] on link "Organizations" at bounding box center [117, 97] width 234 height 29
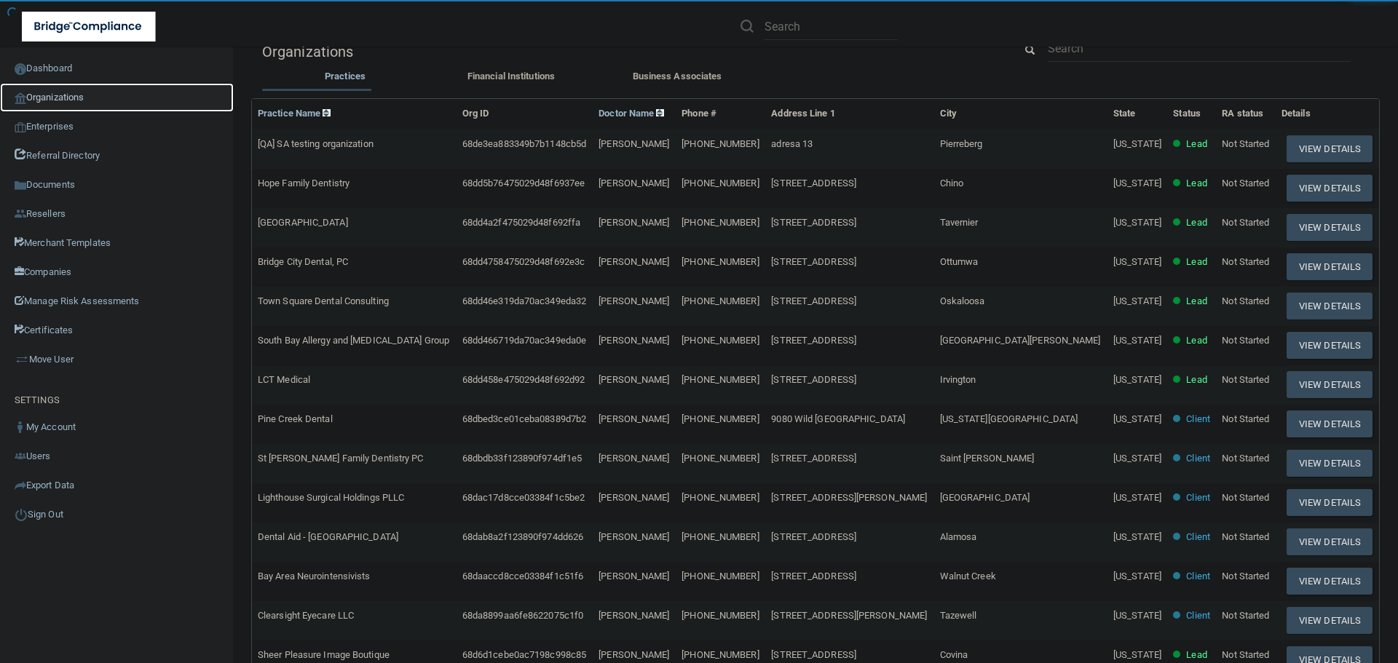
scroll to position [5, 0]
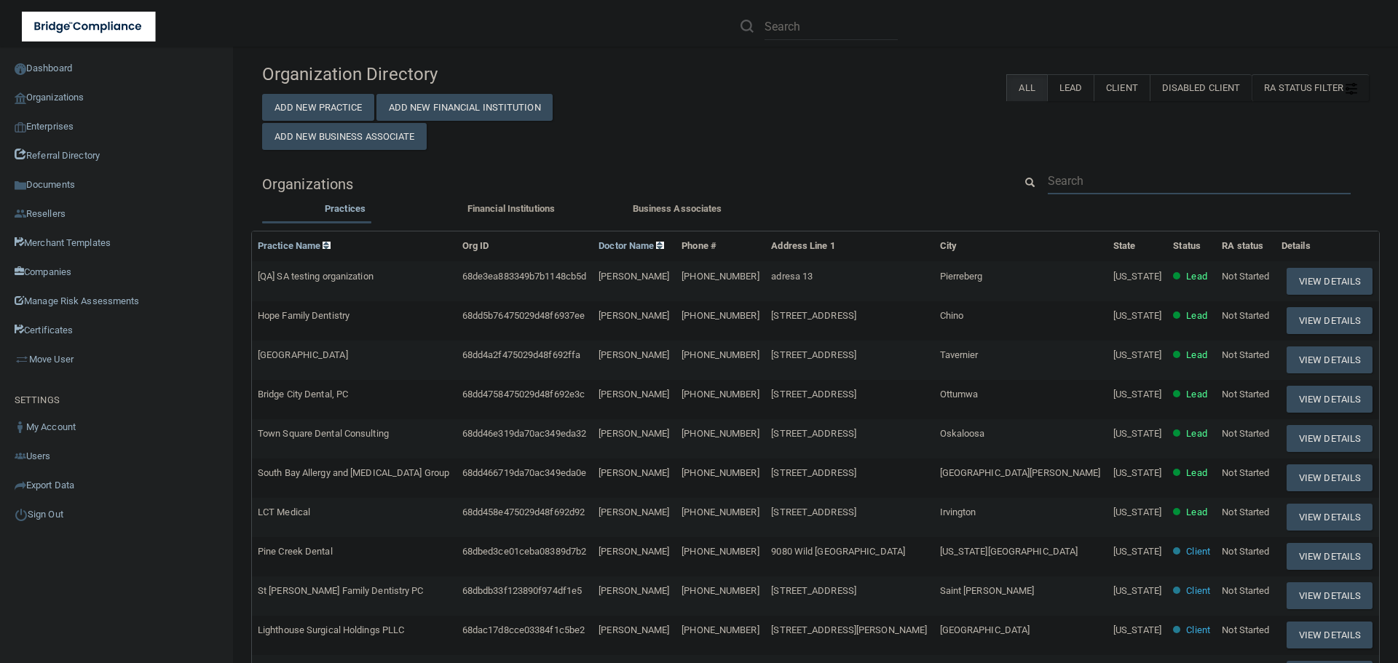
click at [1120, 178] on input "text" at bounding box center [1199, 180] width 303 height 27
paste input "contact@westboroughdental.com"
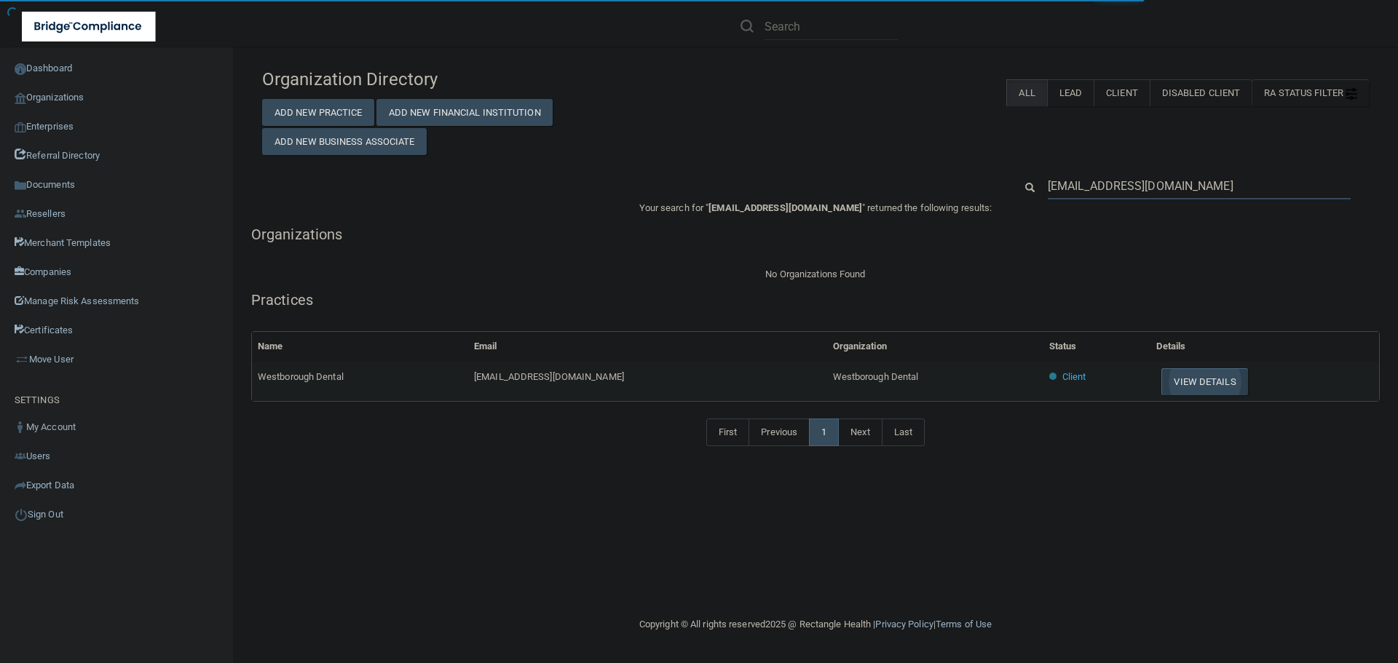
type input "contact@westboroughdental.com"
click at [1188, 379] on button "View Details" at bounding box center [1204, 381] width 86 height 27
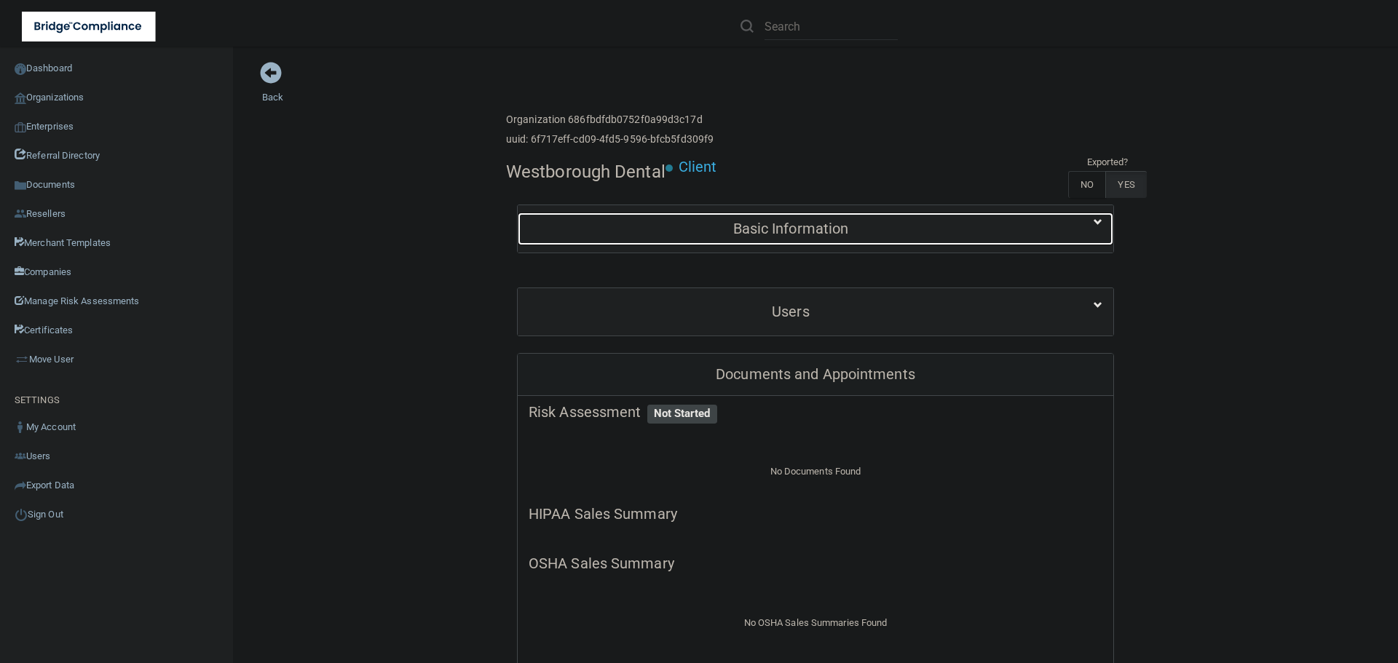
click at [755, 235] on h5 "Basic Information" at bounding box center [791, 229] width 524 height 16
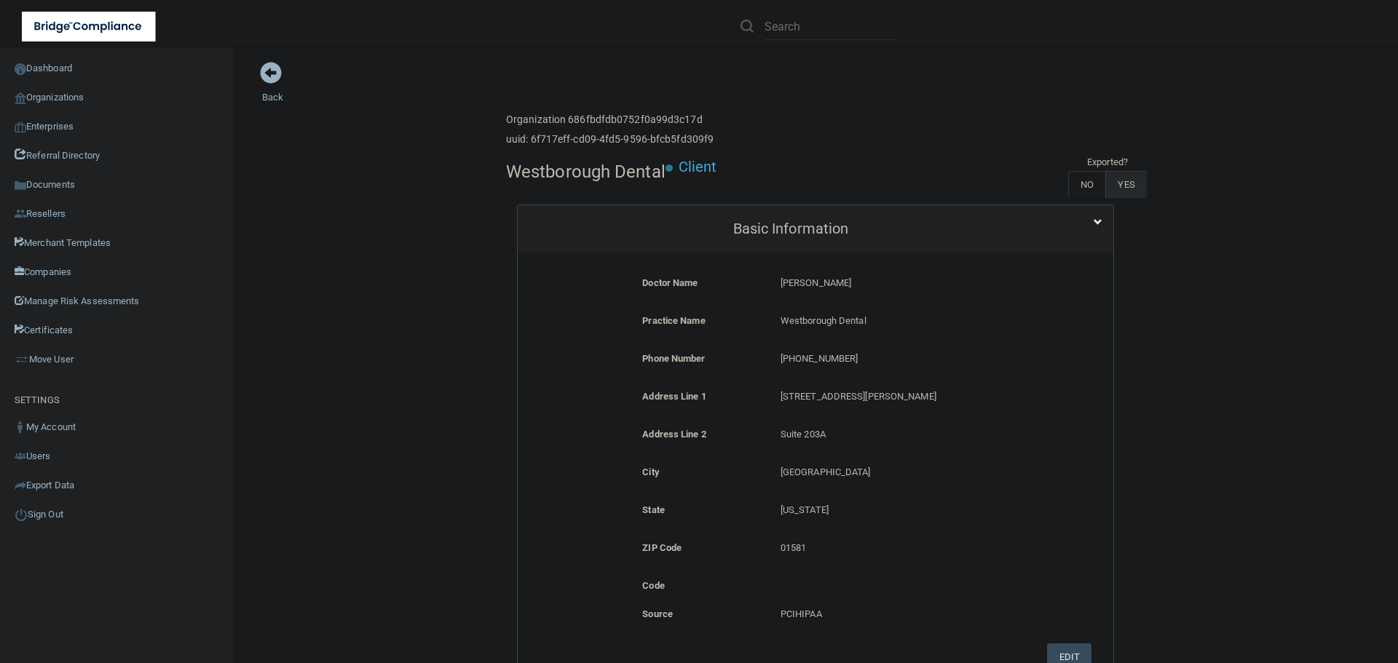
click at [848, 358] on p "(508) 366-0550" at bounding box center [908, 358] width 254 height 17
drag, startPoint x: 848, startPoint y: 358, endPoint x: 754, endPoint y: 359, distance: 93.2
click at [754, 359] on div "Phone Number (508) 366-0550 (508) 366-0550" at bounding box center [816, 363] width 574 height 27
copy div "(508) 366-0550"
click at [66, 95] on link "Organizations" at bounding box center [117, 97] width 234 height 29
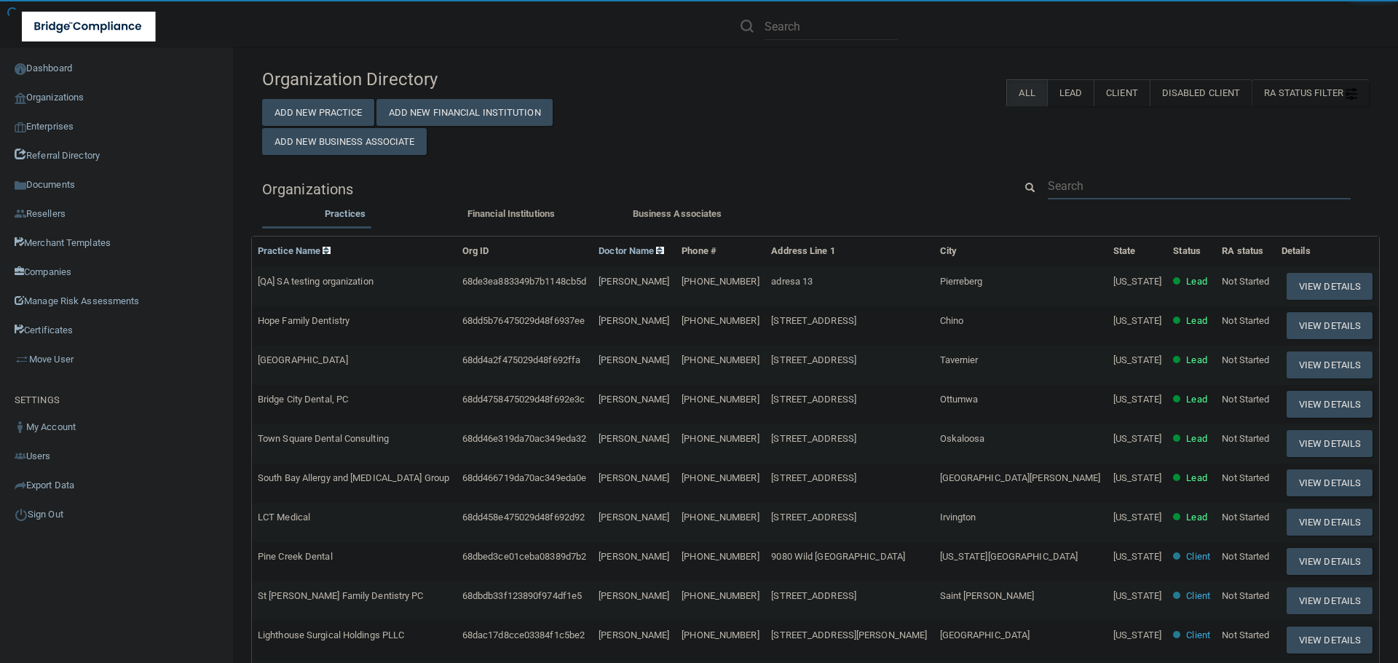
click at [1097, 177] on input "text" at bounding box center [1199, 186] width 303 height 27
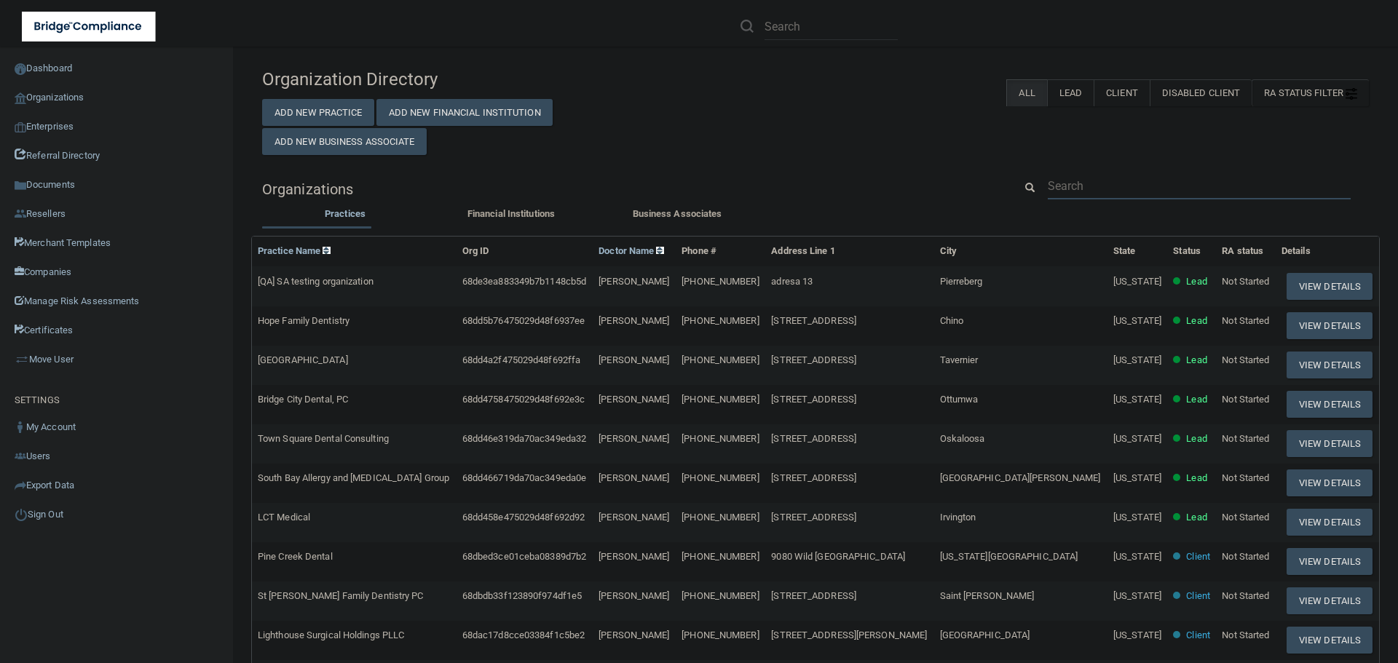
paste input "909) 885-8707"
type input "909) 885-8707"
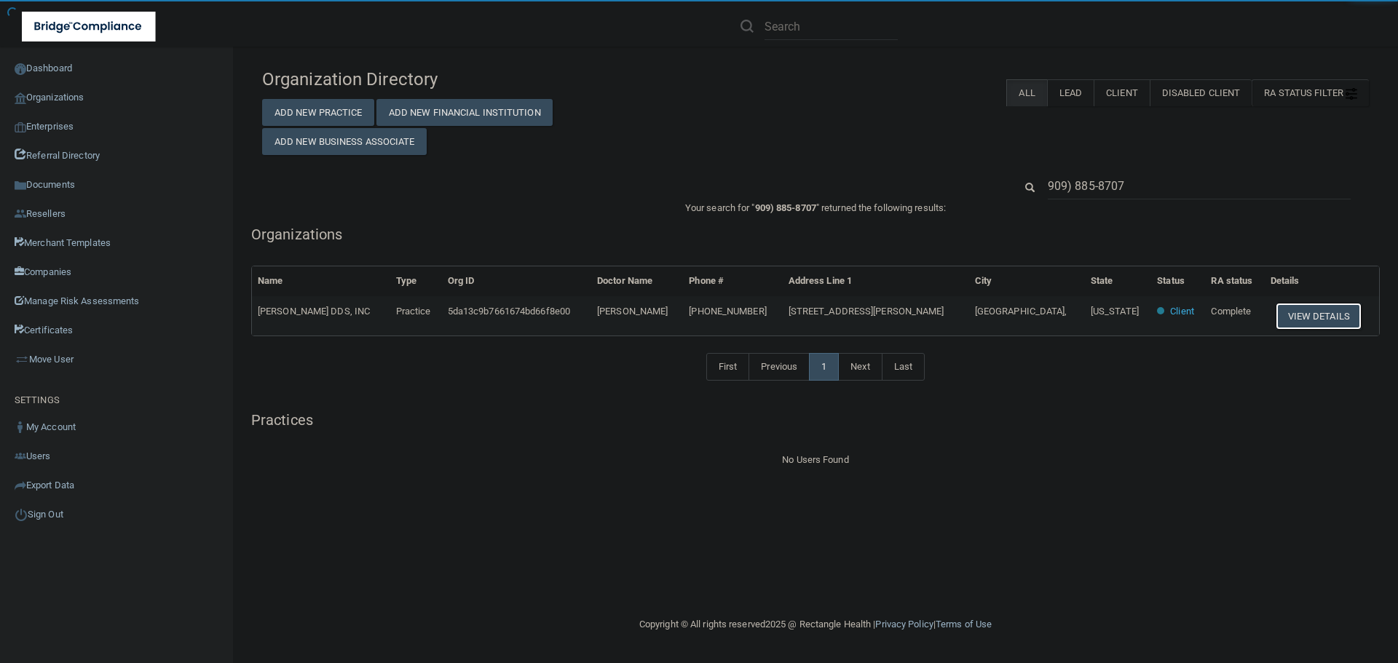
click at [1289, 308] on button "View Details" at bounding box center [1319, 316] width 86 height 27
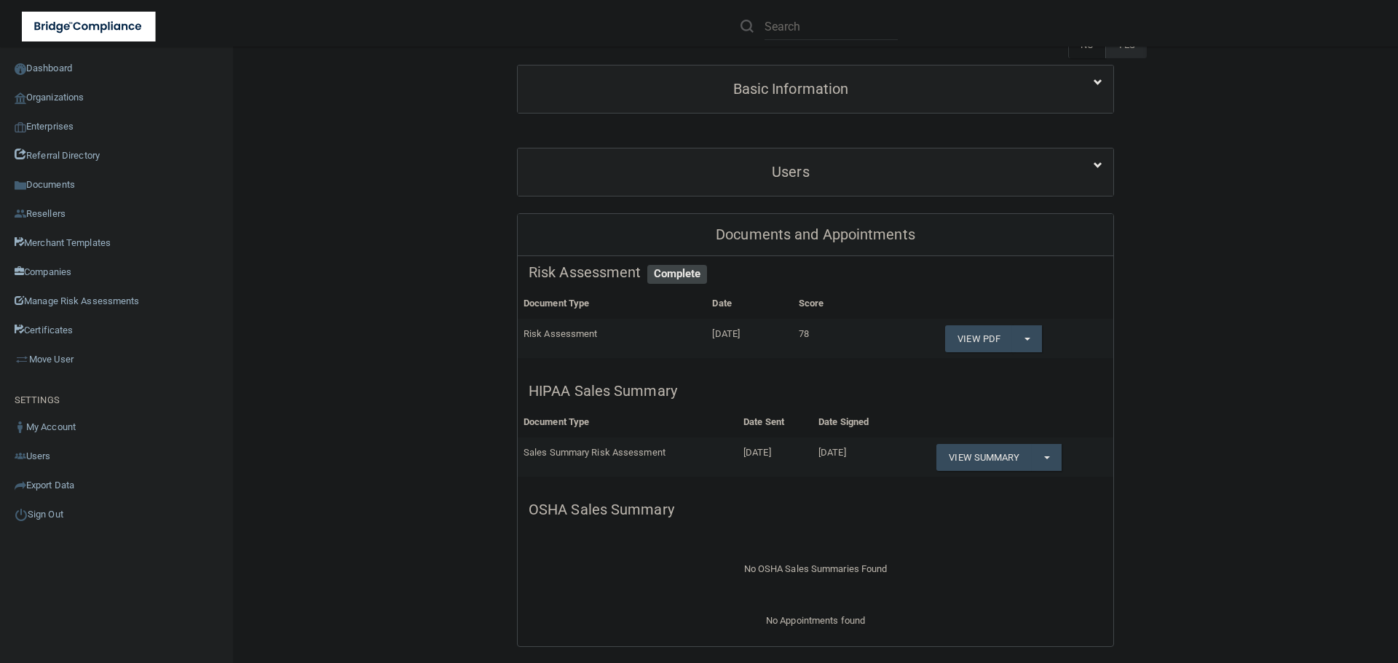
scroll to position [146, 0]
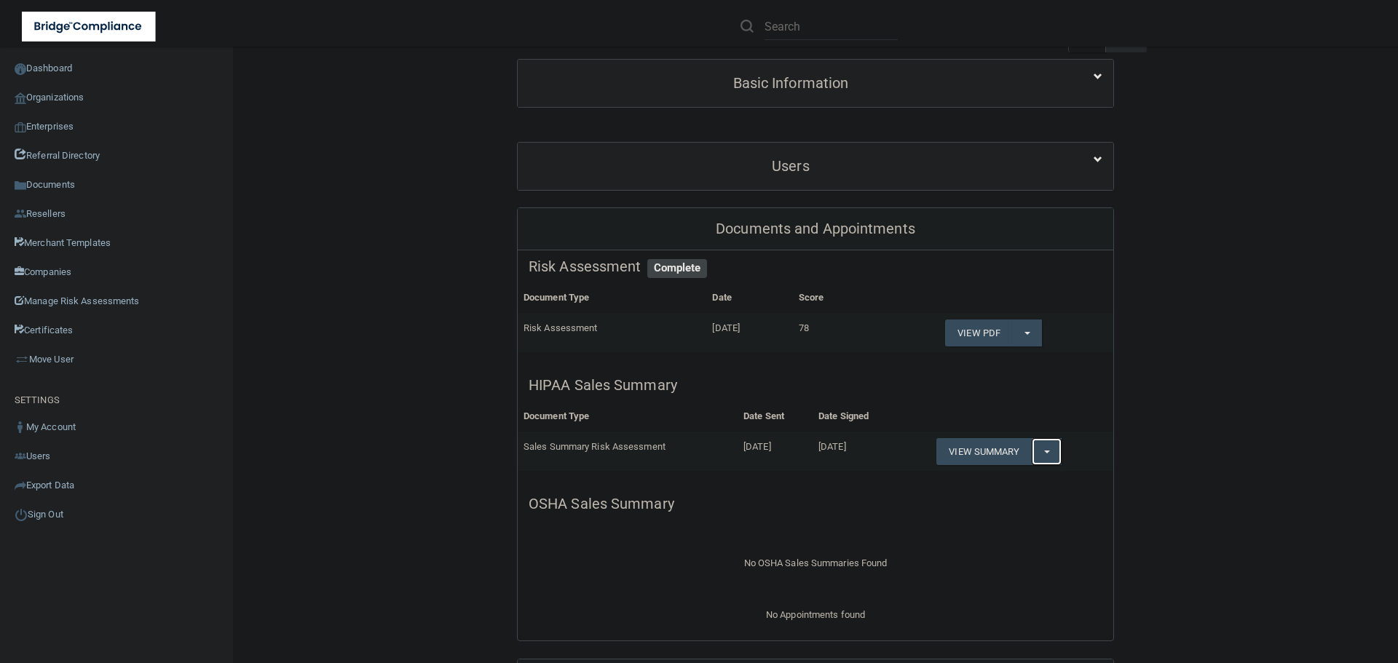
click at [1045, 451] on span "button" at bounding box center [1047, 452] width 6 height 3
click at [995, 480] on link "Download as PDF" at bounding box center [996, 481] width 121 height 22
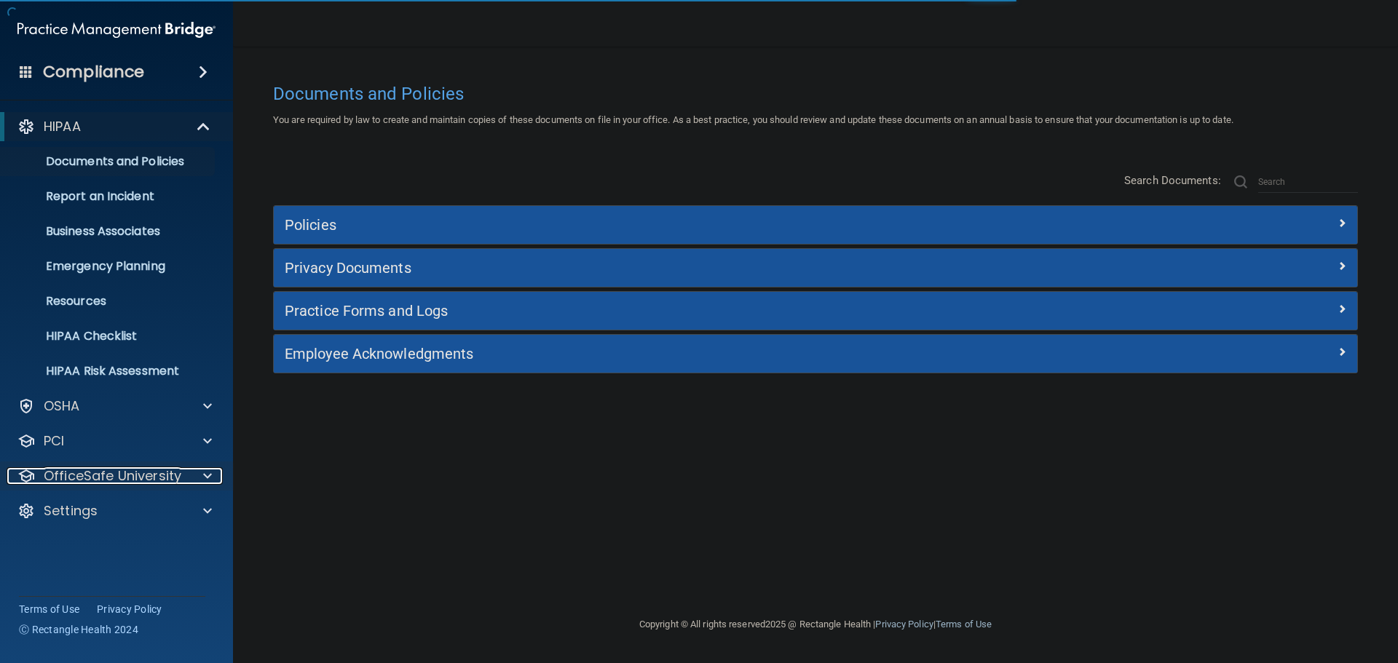
click at [211, 473] on span at bounding box center [207, 476] width 9 height 17
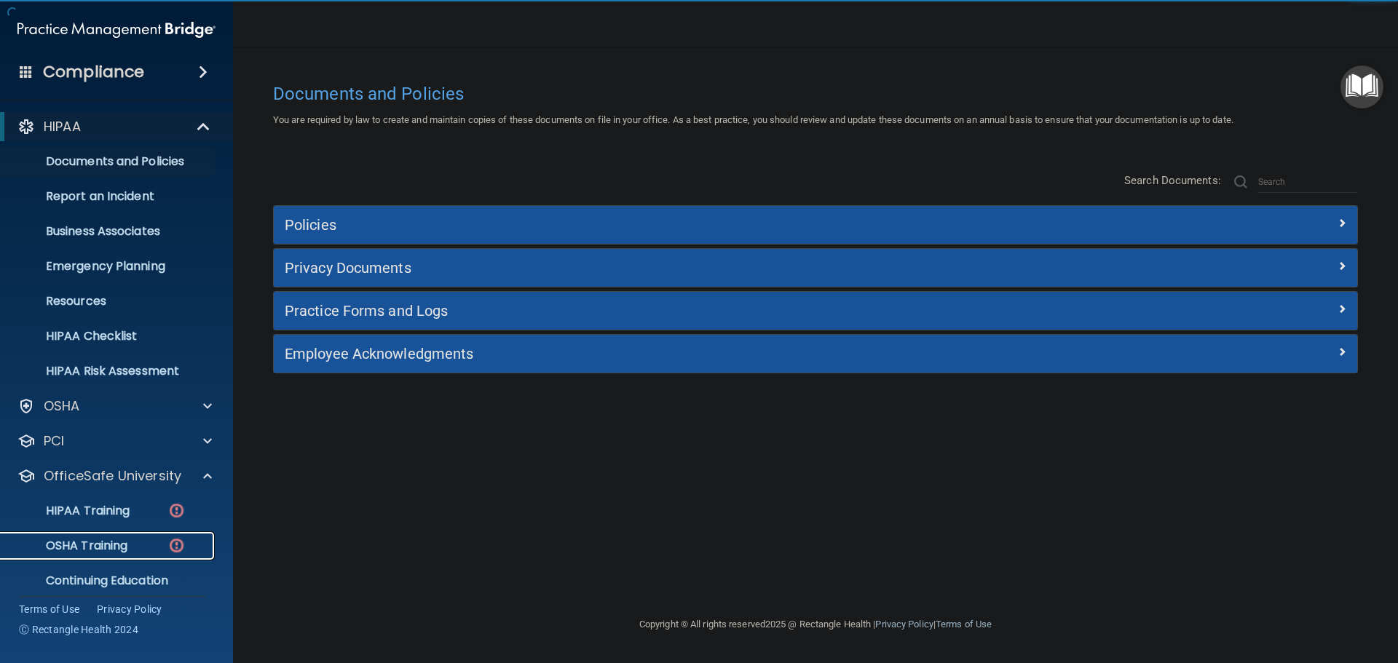
click at [153, 539] on div "OSHA Training" at bounding box center [108, 546] width 199 height 15
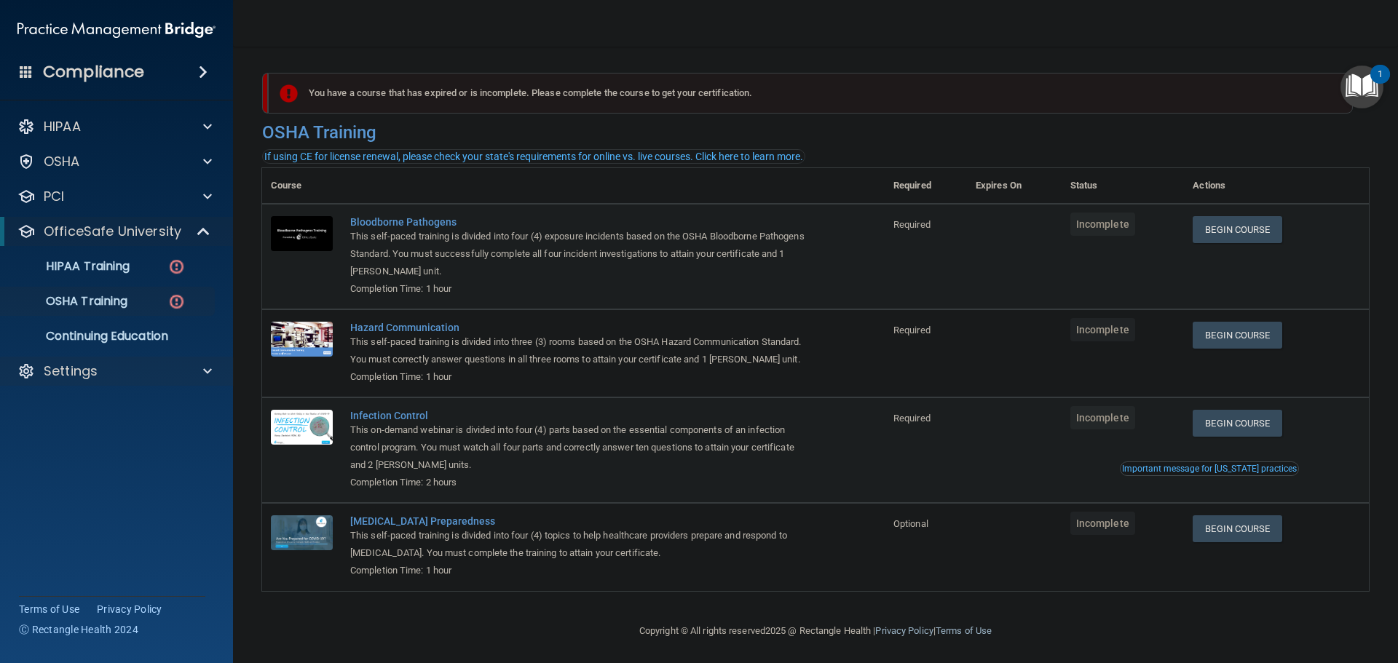
click at [173, 360] on div "Settings" at bounding box center [117, 371] width 234 height 29
click at [204, 374] on span at bounding box center [207, 371] width 9 height 17
click at [75, 505] on p "Sign Out" at bounding box center [108, 511] width 199 height 15
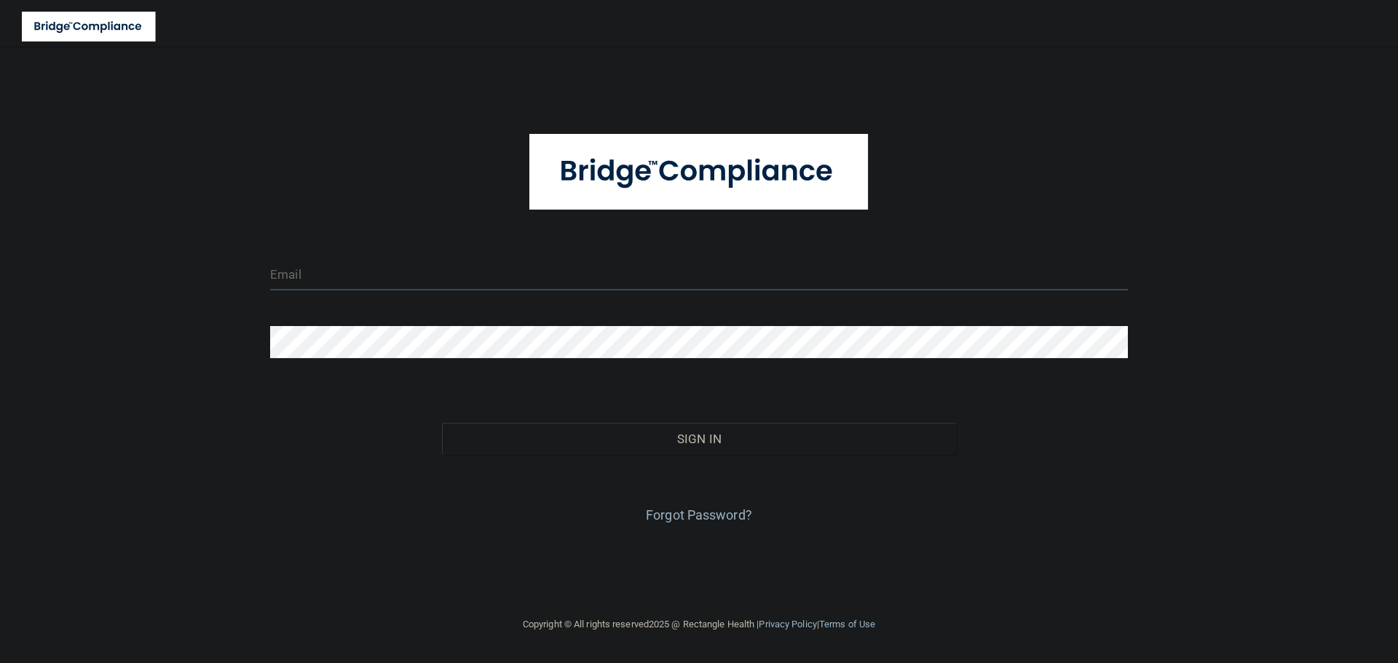
type input "[EMAIL_ADDRESS][DOMAIN_NAME]"
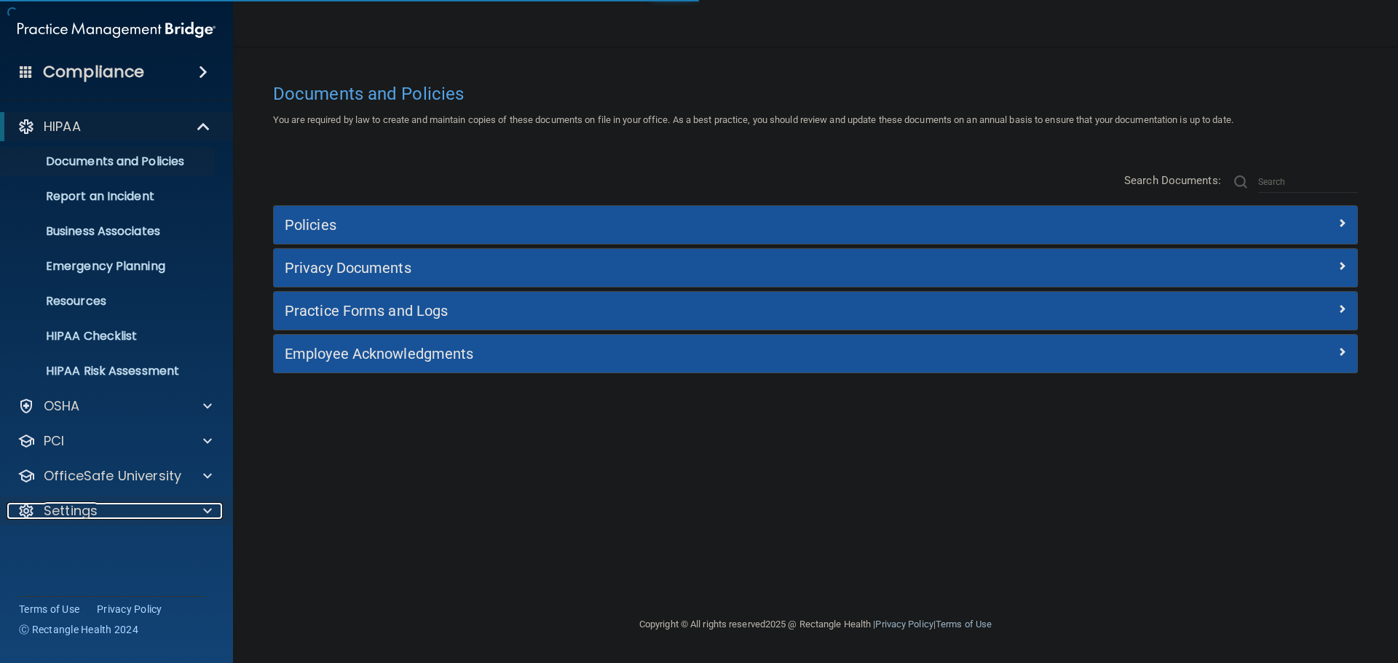
click at [200, 510] on div at bounding box center [204, 510] width 36 height 17
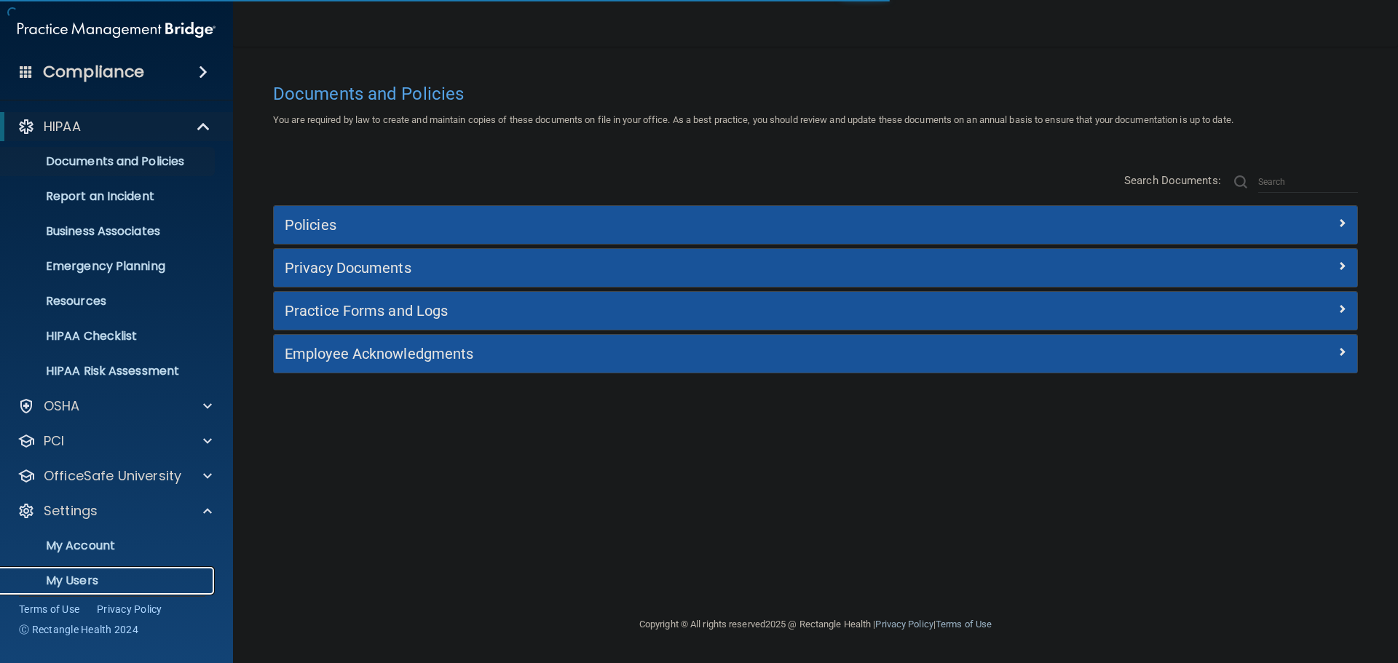
click at [95, 572] on link "My Users" at bounding box center [99, 581] width 229 height 29
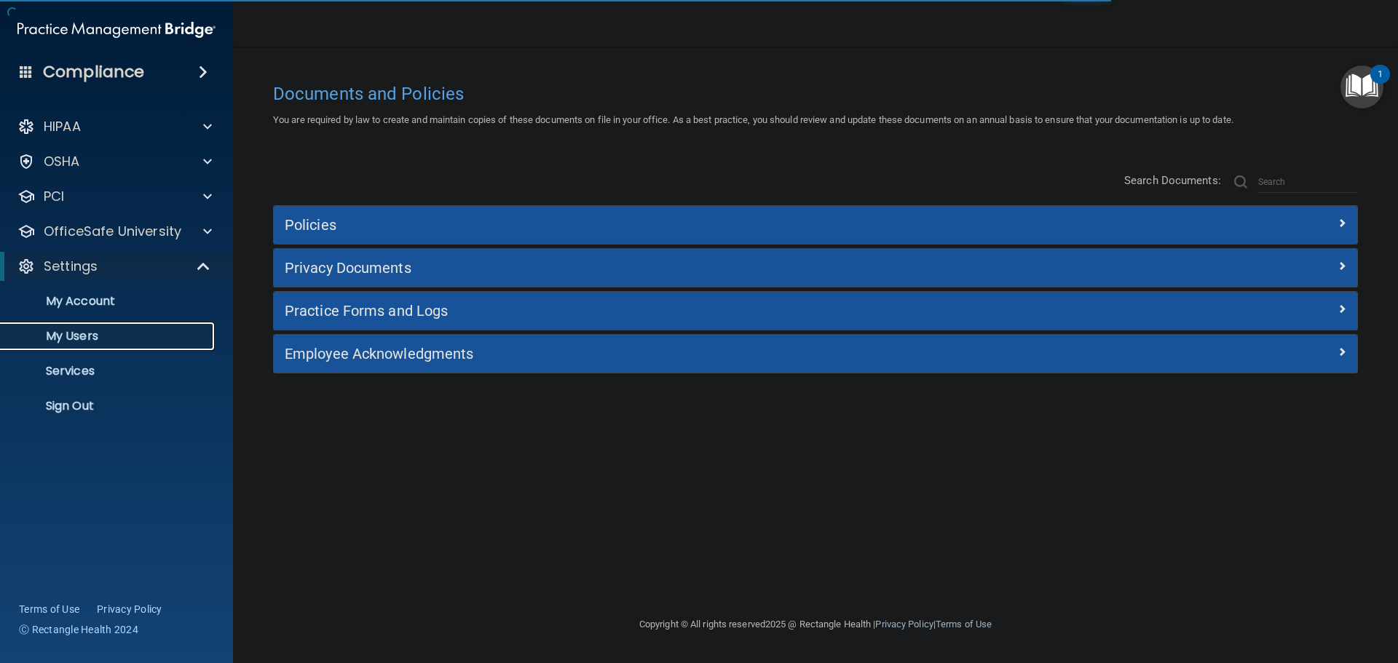
select select "20"
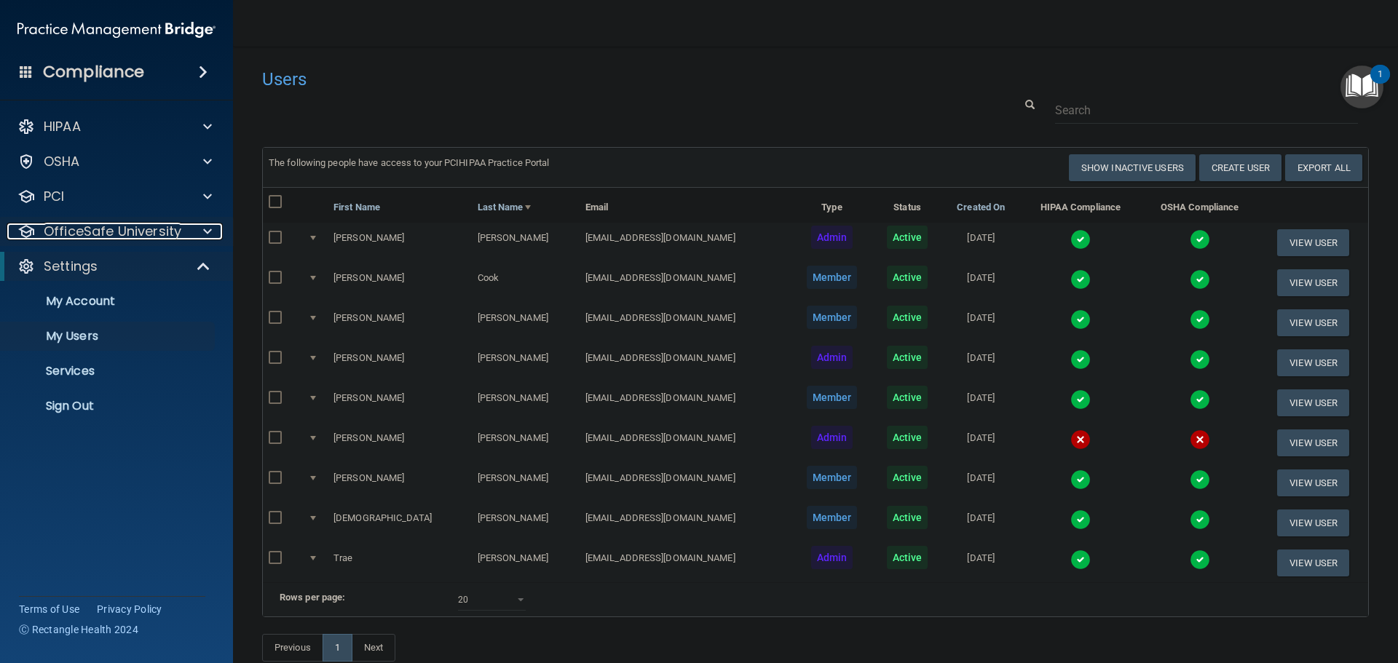
click at [151, 235] on p "OfficeSafe University" at bounding box center [113, 231] width 138 height 17
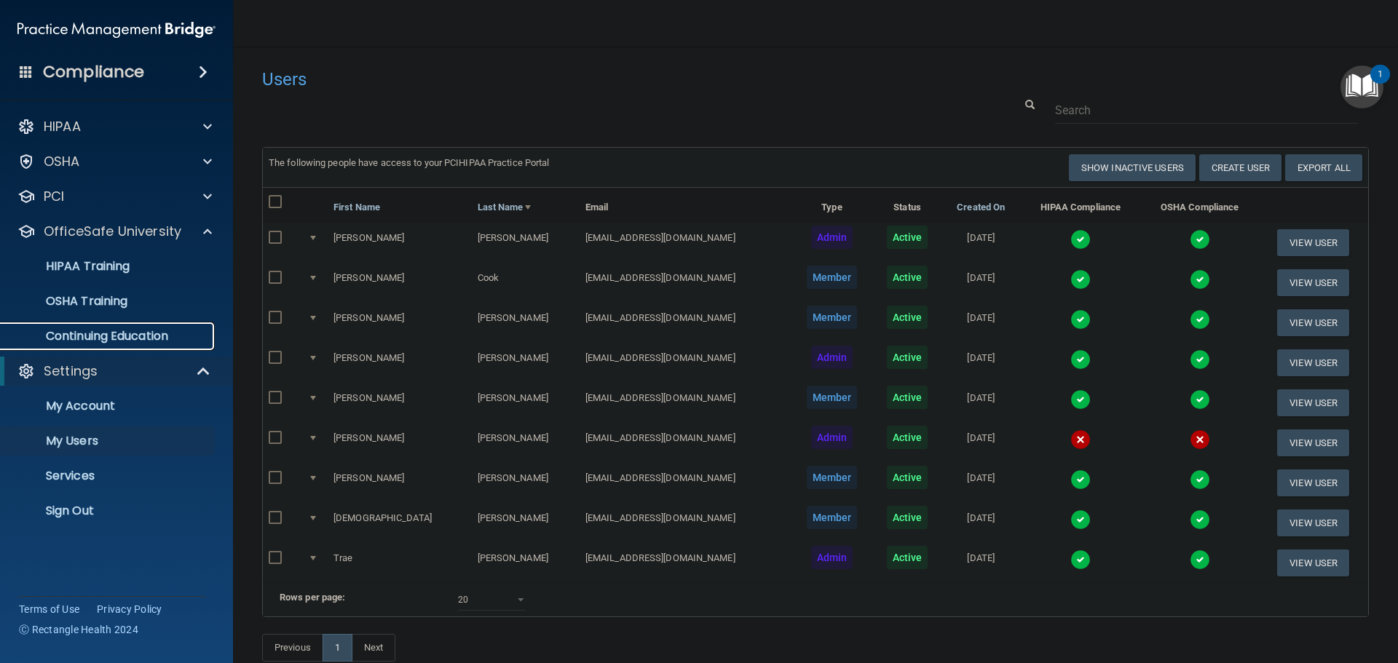
click at [120, 340] on p "Continuing Education" at bounding box center [108, 336] width 199 height 15
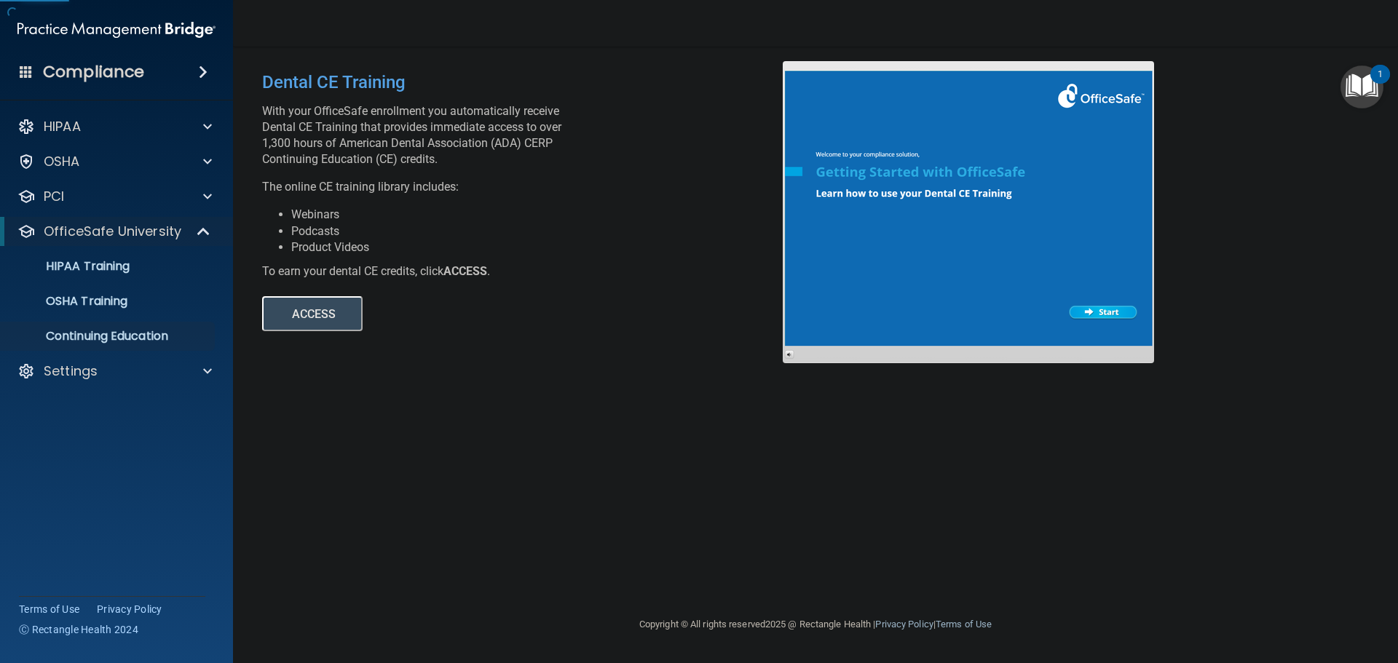
click at [288, 304] on button "ACCESS" at bounding box center [312, 313] width 100 height 35
click at [154, 387] on div "HIPAA Documents and Policies Report an Incident Business Associates Emergency P…" at bounding box center [117, 251] width 234 height 291
click at [149, 379] on div "Settings" at bounding box center [97, 371] width 180 height 17
click at [87, 509] on p "Sign Out" at bounding box center [108, 511] width 199 height 15
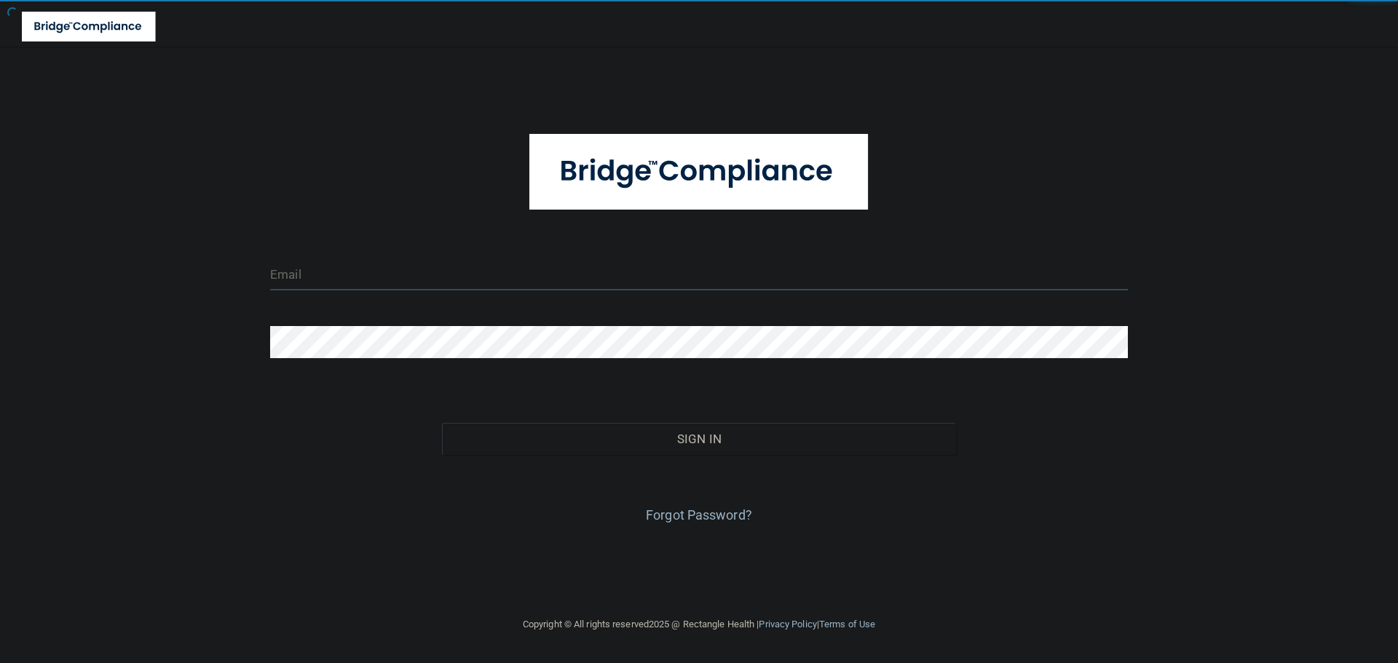
type input "[EMAIL_ADDRESS][DOMAIN_NAME]"
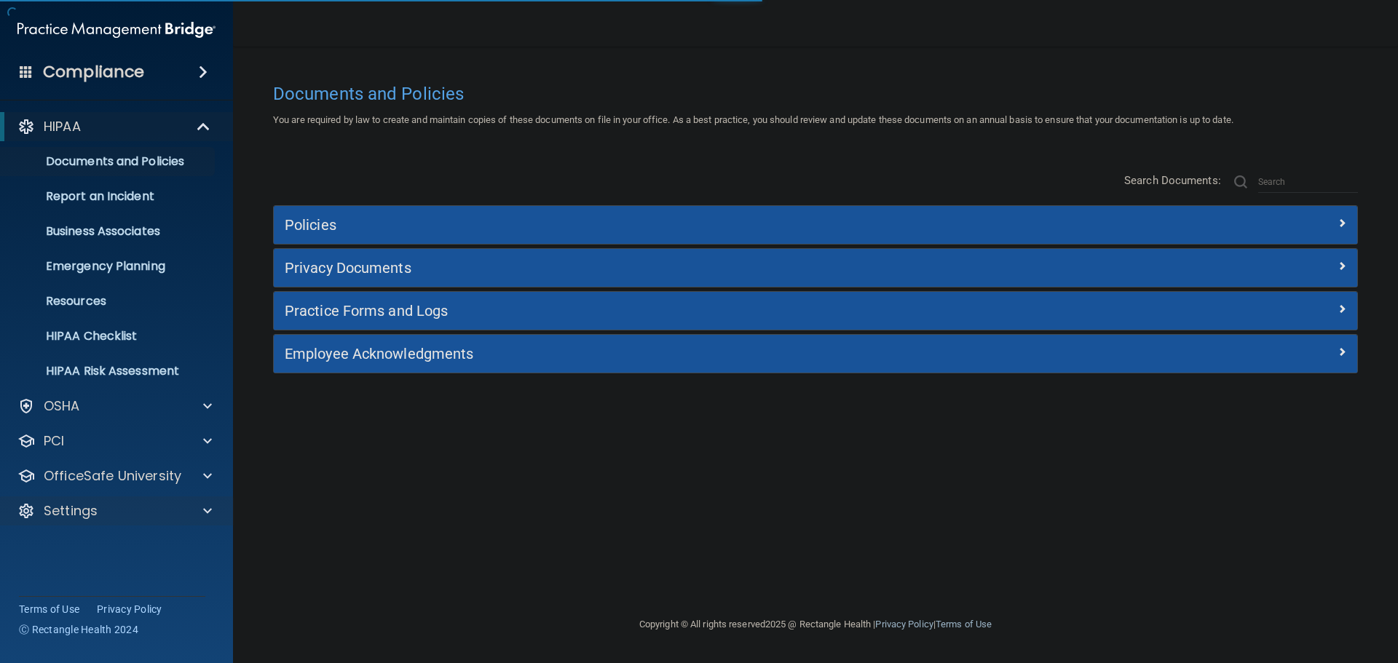
click at [194, 508] on body "Compliance HIPAA Documents and Policies Report an Incident Business Associates …" at bounding box center [699, 331] width 1398 height 663
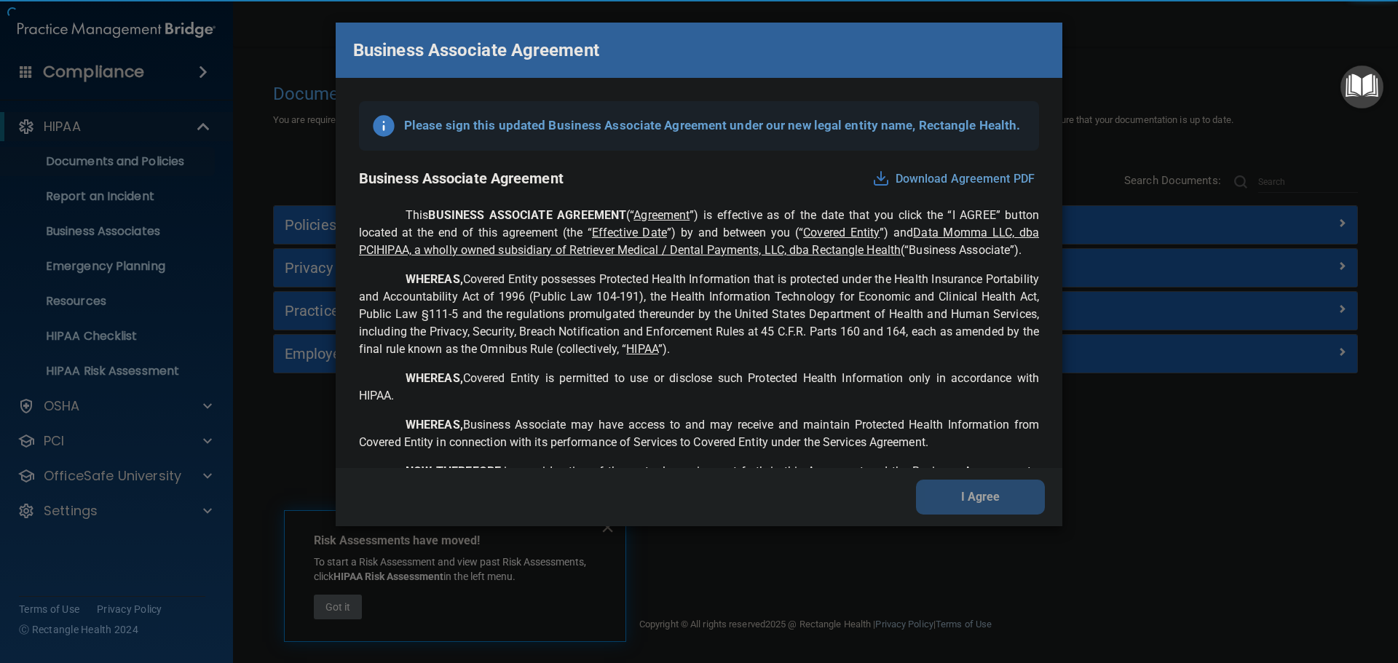
scroll to position [2970, 0]
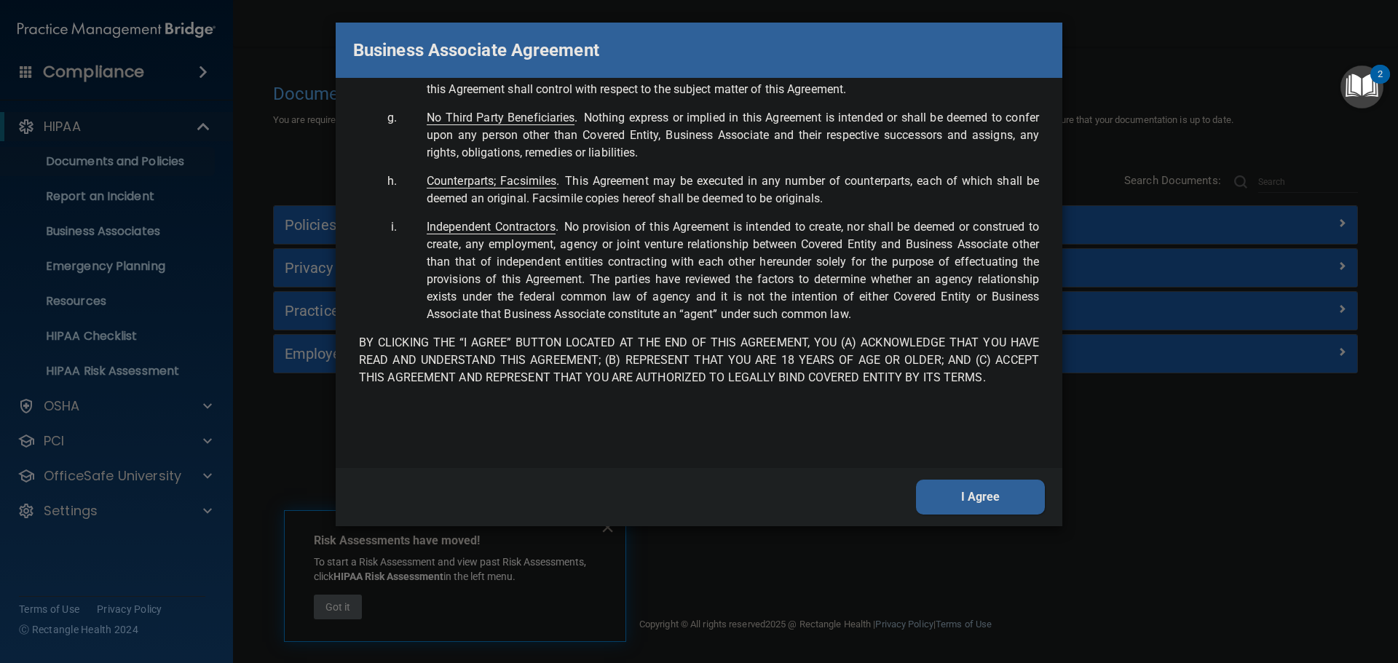
click at [990, 499] on button "I Agree" at bounding box center [980, 497] width 129 height 35
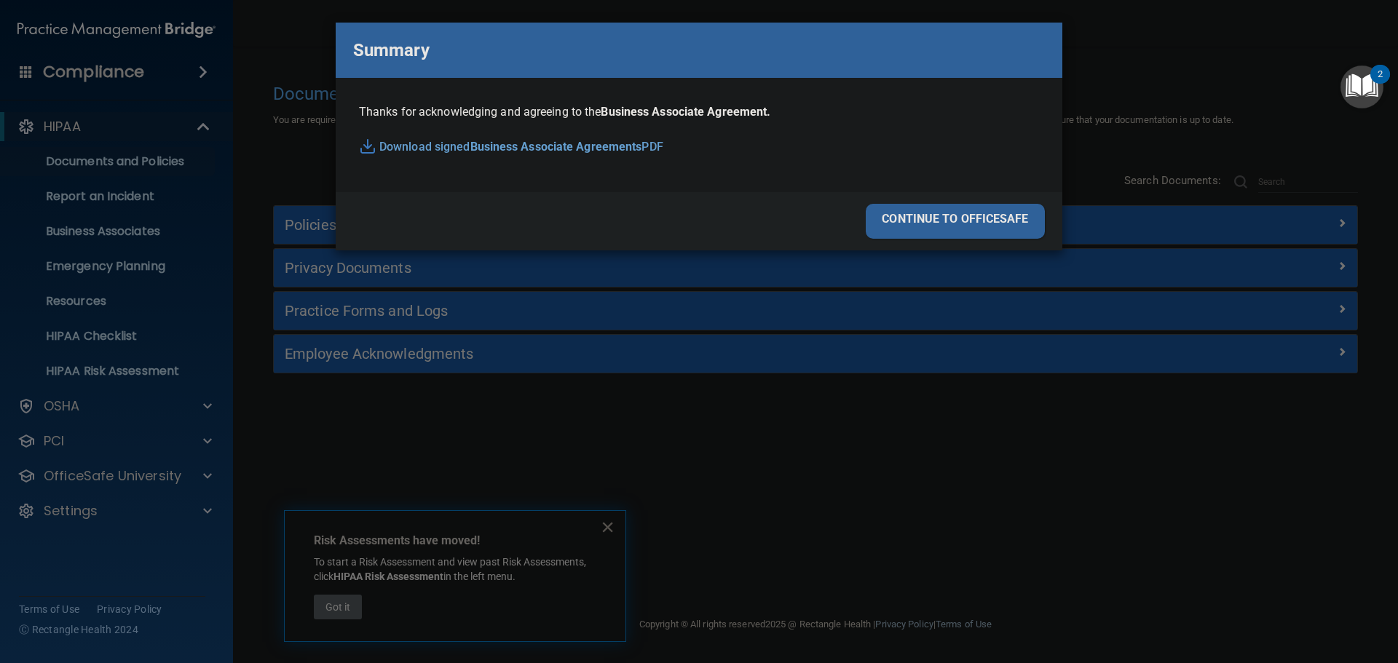
drag, startPoint x: 952, startPoint y: 211, endPoint x: 733, endPoint y: 248, distance: 222.9
click at [951, 211] on div "continue to officesafe" at bounding box center [955, 221] width 179 height 35
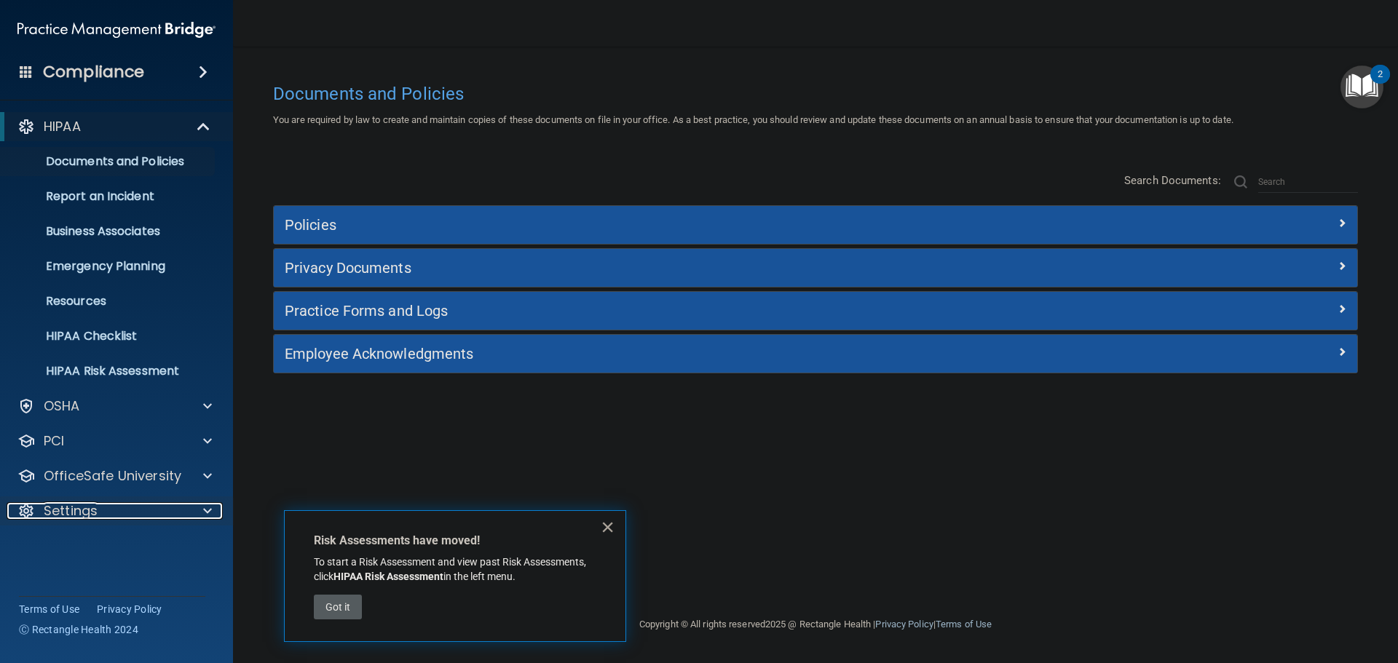
click at [194, 511] on div at bounding box center [204, 510] width 36 height 17
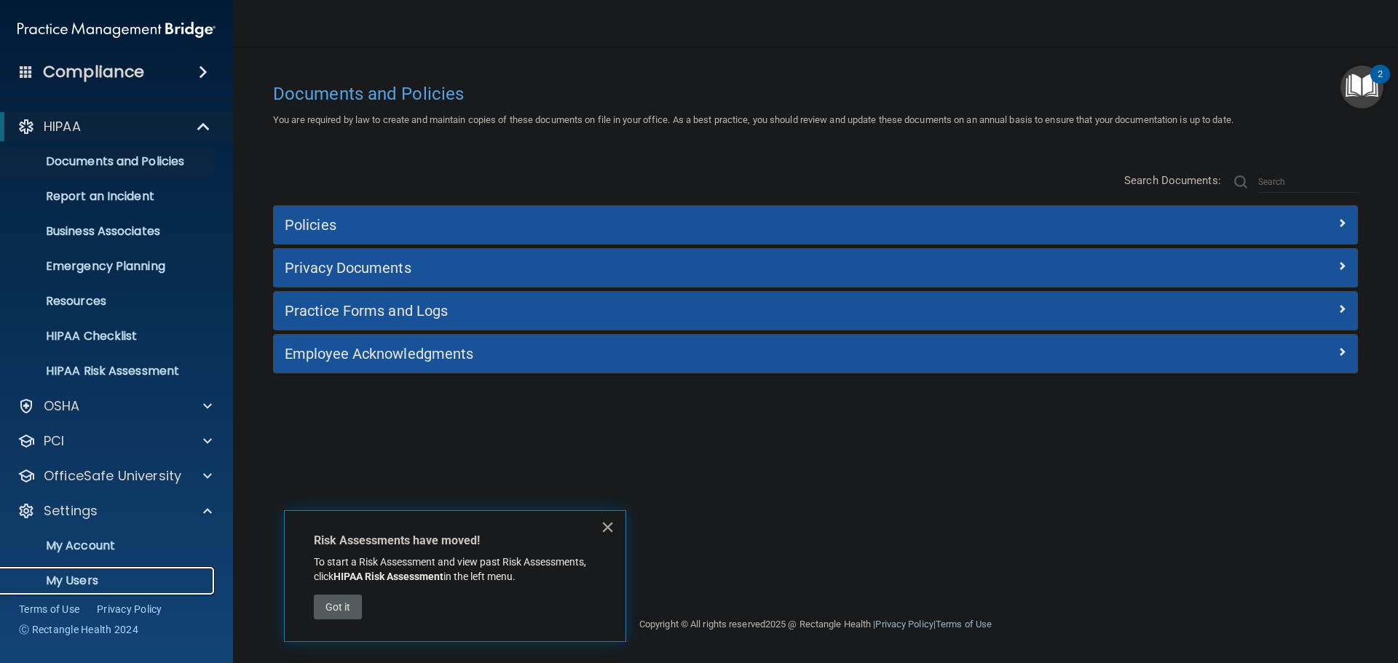
click at [84, 578] on p "My Users" at bounding box center [108, 581] width 199 height 15
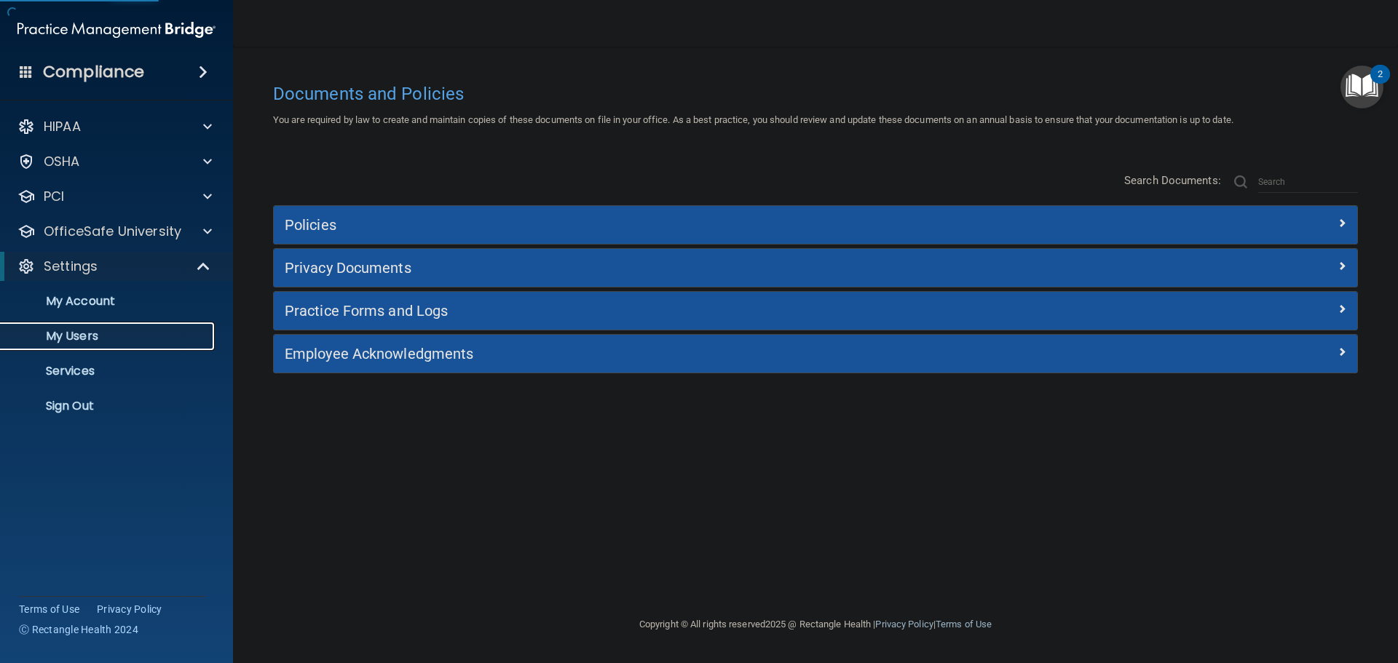
select select "20"
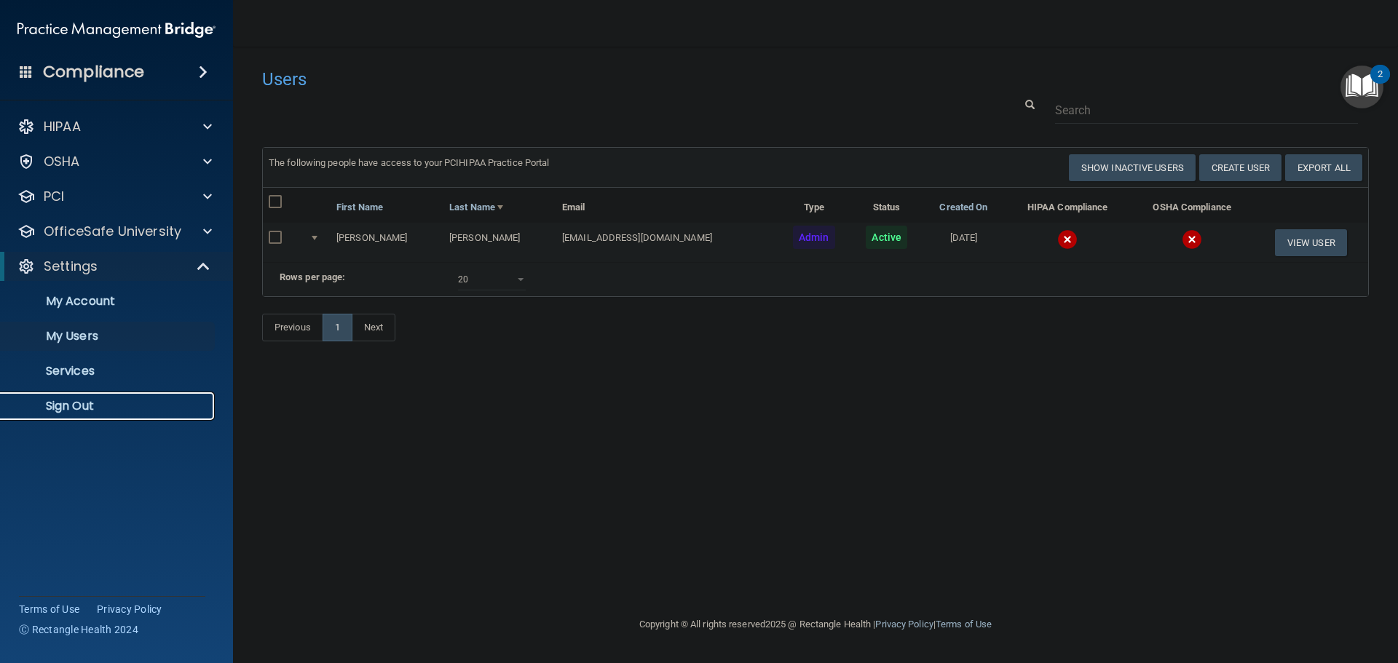
click at [92, 405] on p "Sign Out" at bounding box center [108, 406] width 199 height 15
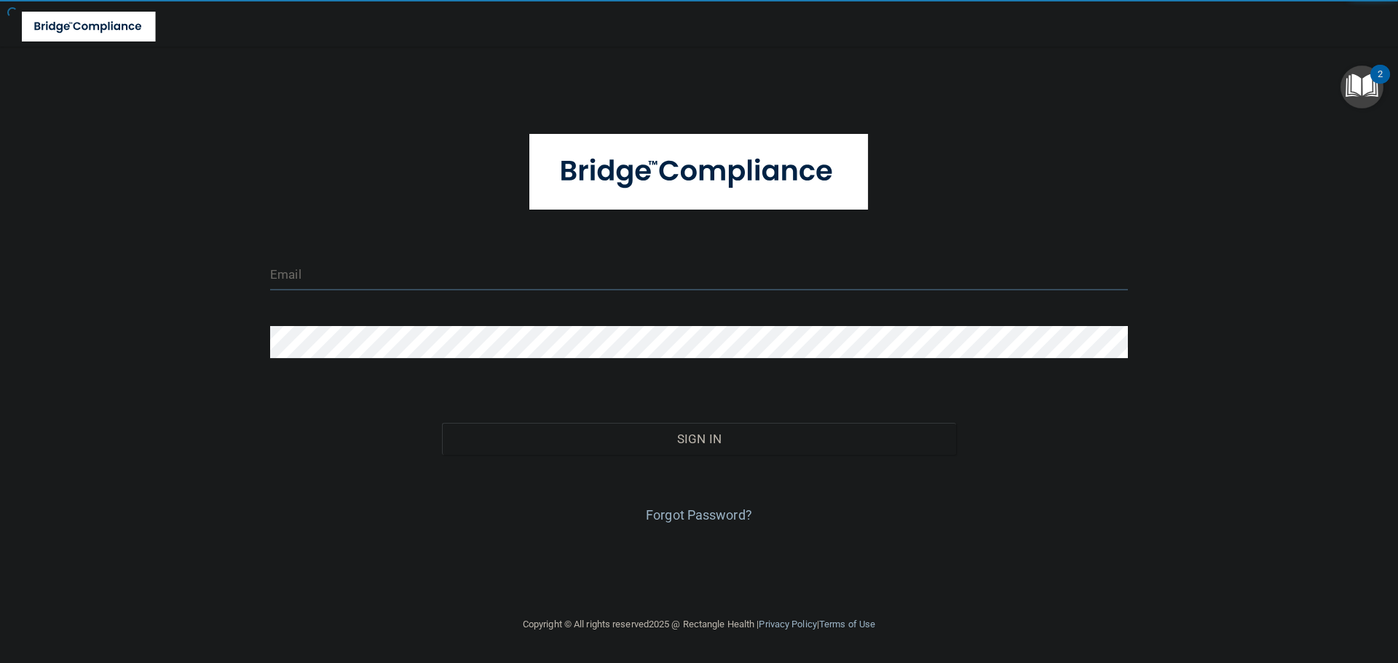
type input "[EMAIL_ADDRESS][DOMAIN_NAME]"
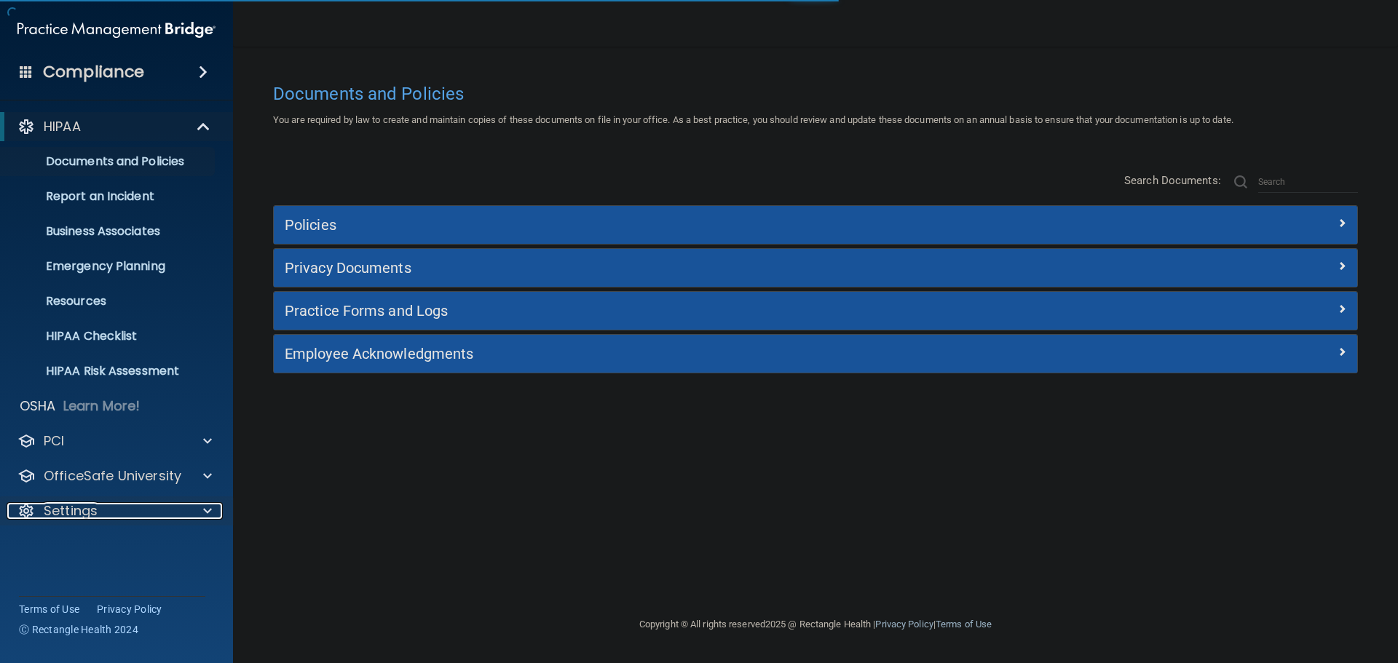
click at [202, 506] on div at bounding box center [204, 510] width 36 height 17
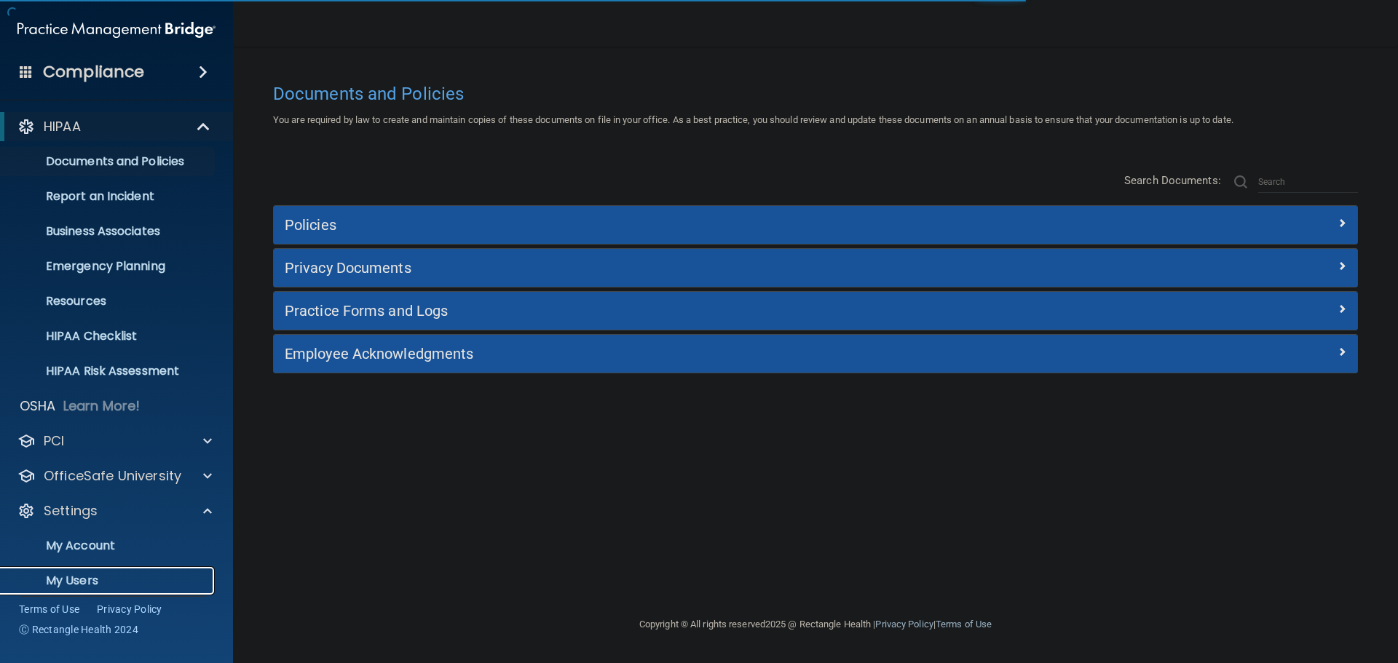
click at [78, 575] on p "My Users" at bounding box center [108, 581] width 199 height 15
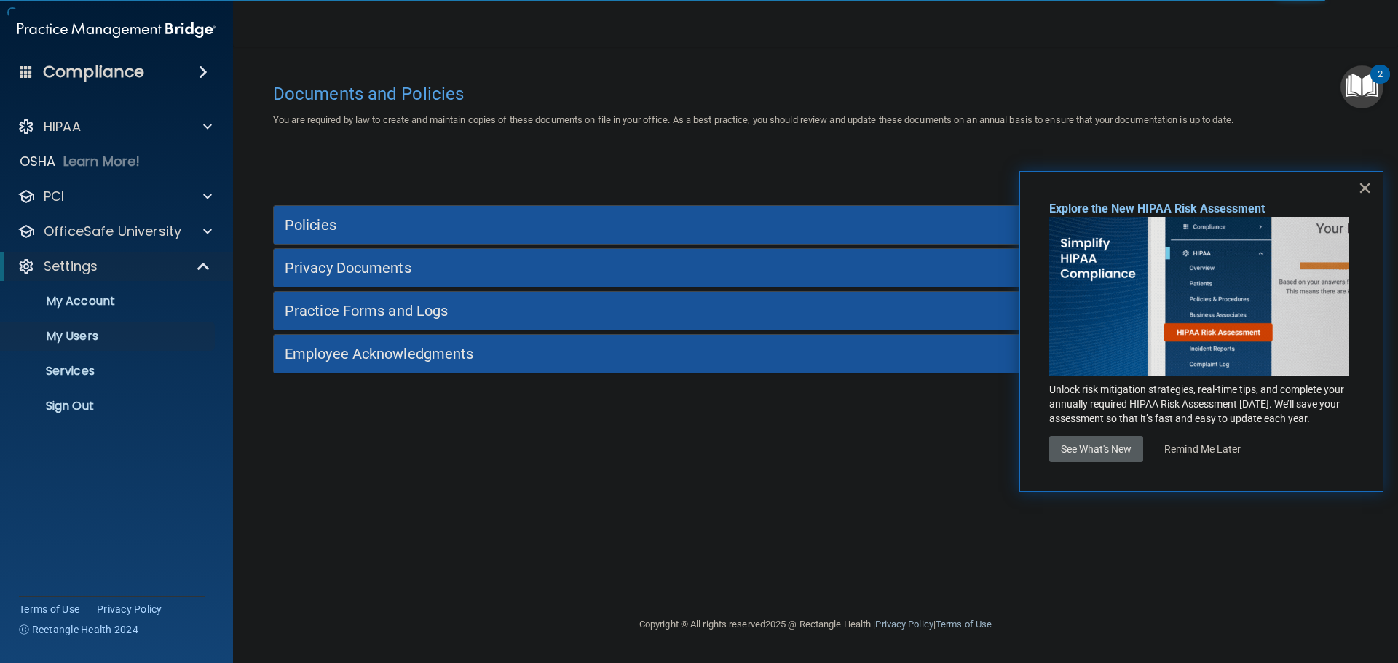
select select "20"
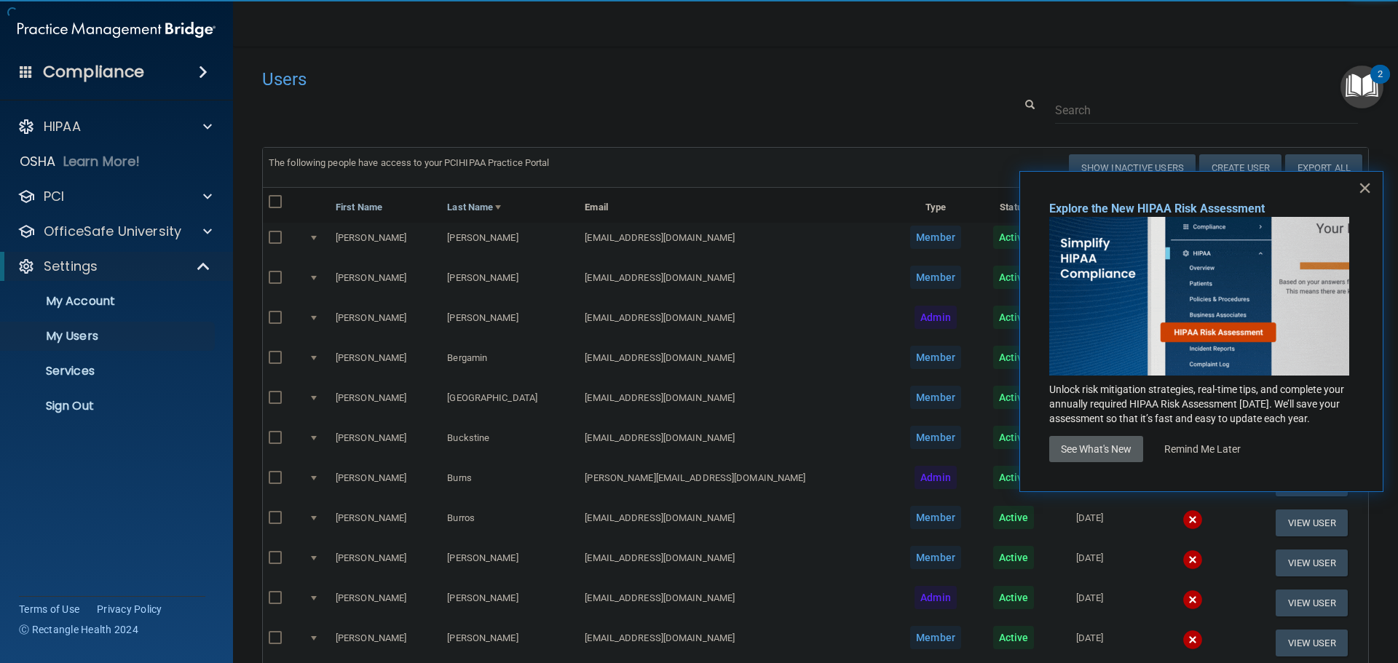
click at [1364, 187] on button "×" at bounding box center [1365, 187] width 14 height 23
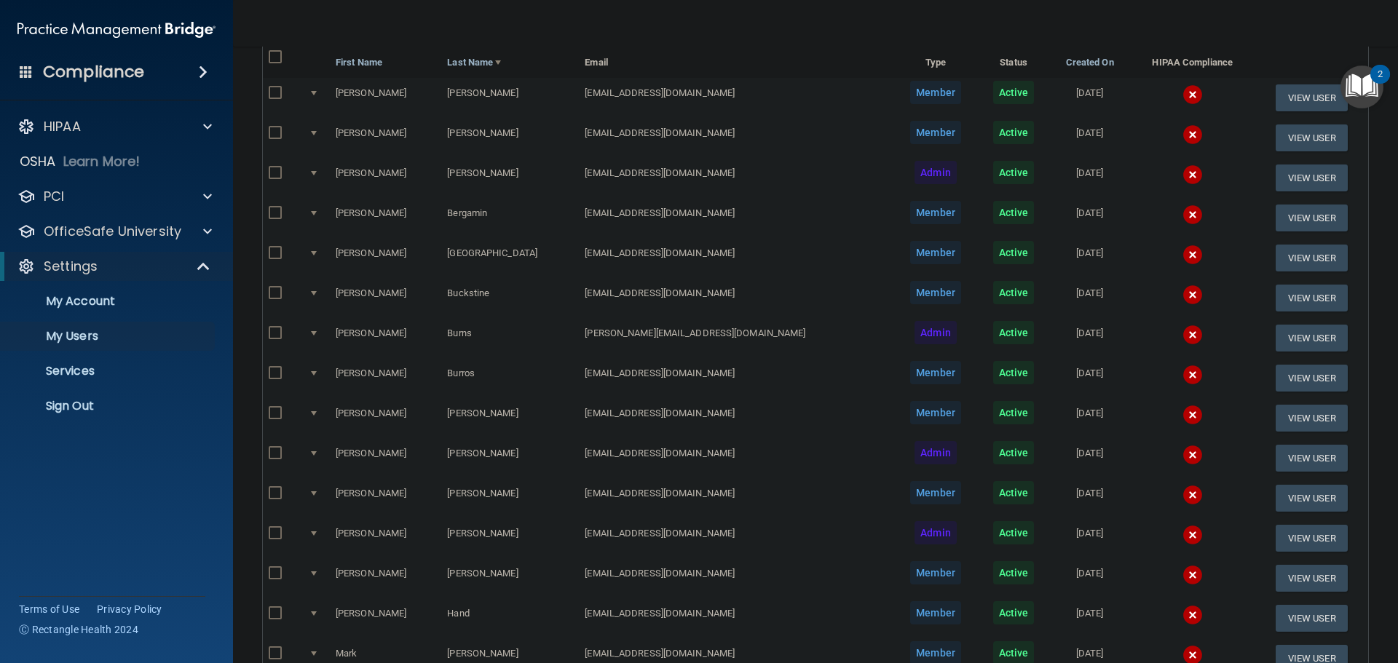
scroll to position [146, 0]
click at [1183, 288] on img at bounding box center [1193, 294] width 20 height 20
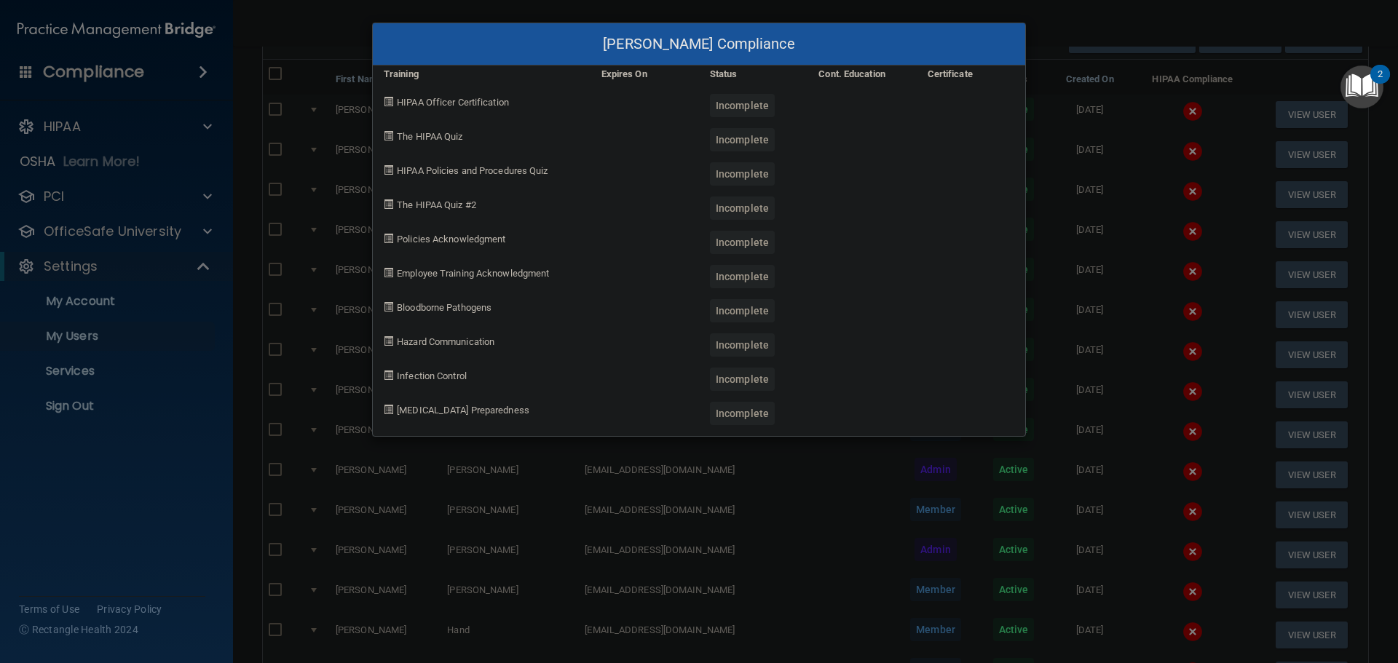
click at [1144, 317] on div "[PERSON_NAME] Compliance Training Expires On Status Cont. Education Certificate…" at bounding box center [699, 331] width 1398 height 663
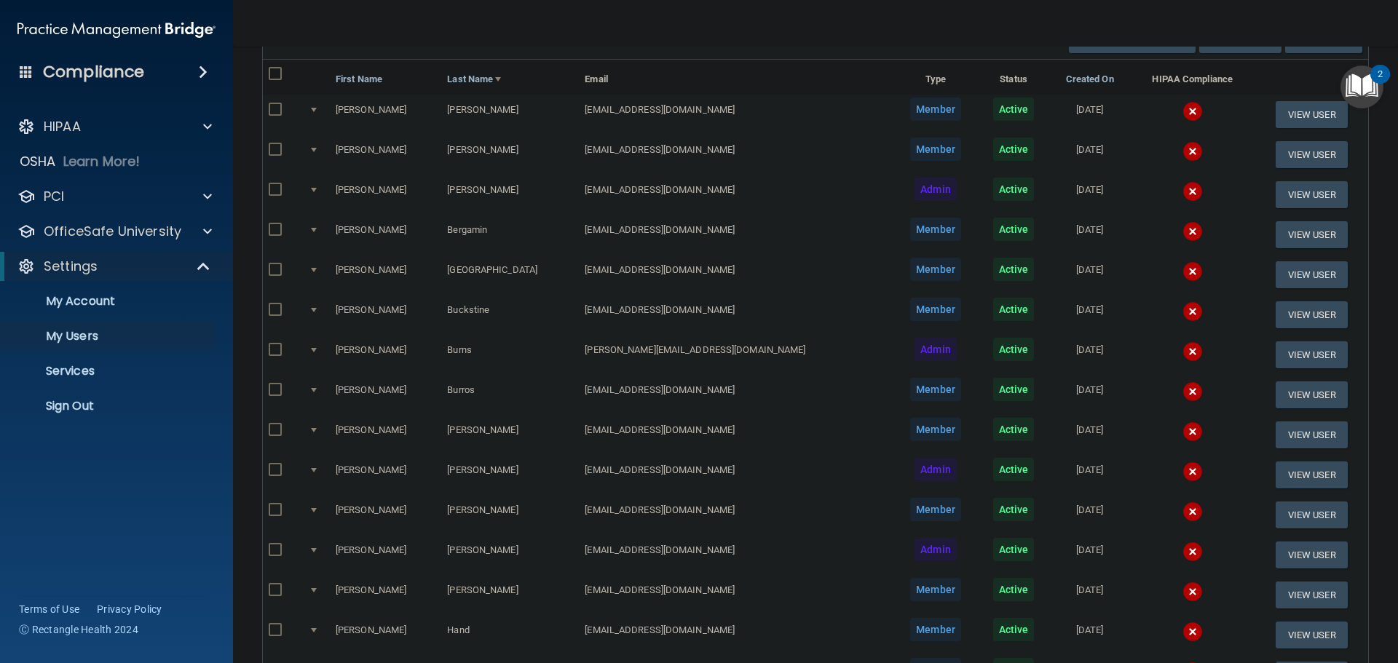
click at [1183, 110] on img at bounding box center [1193, 111] width 20 height 20
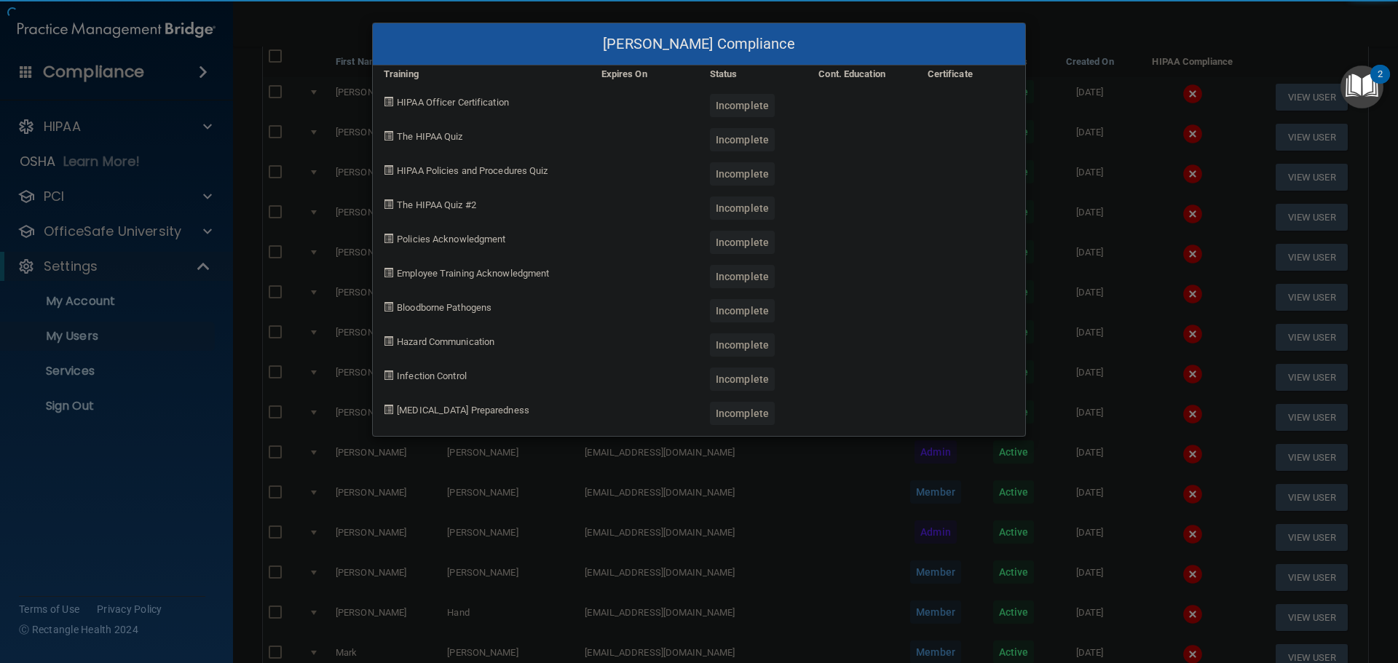
click at [1137, 179] on div "[PERSON_NAME] Compliance Training Expires On Status Cont. Education Certificate…" at bounding box center [699, 331] width 1398 height 663
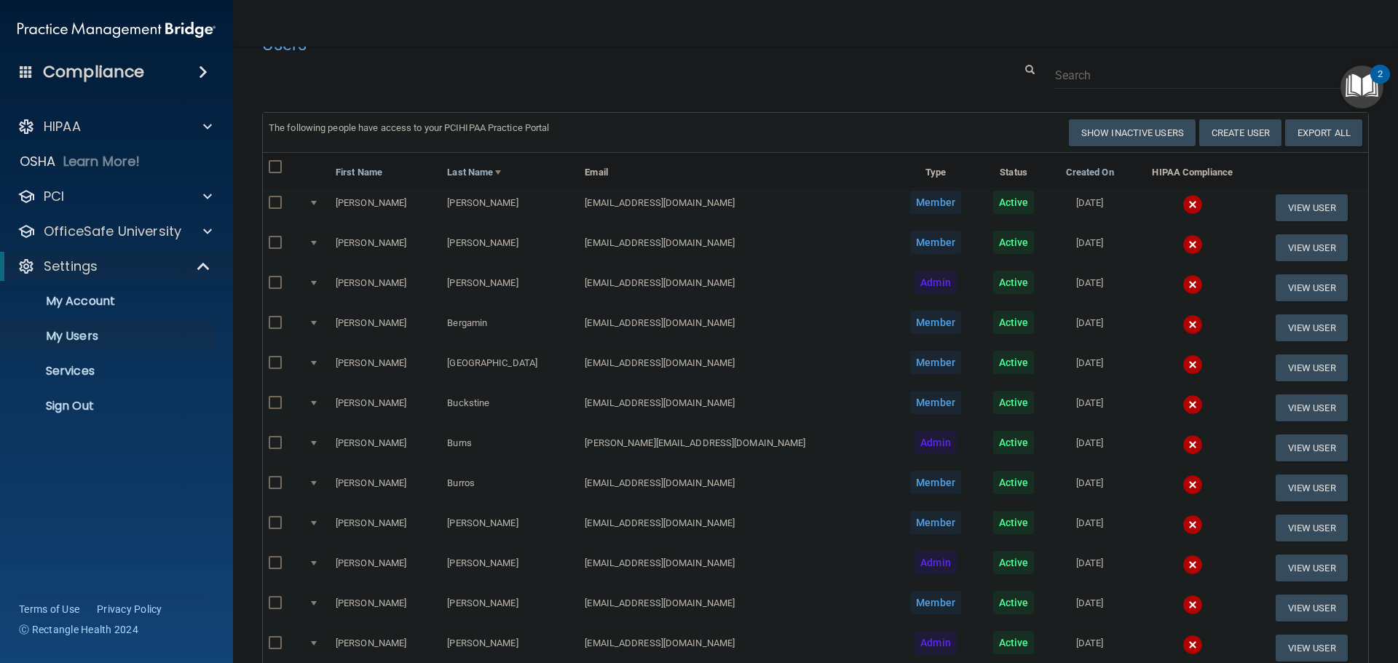
scroll to position [0, 0]
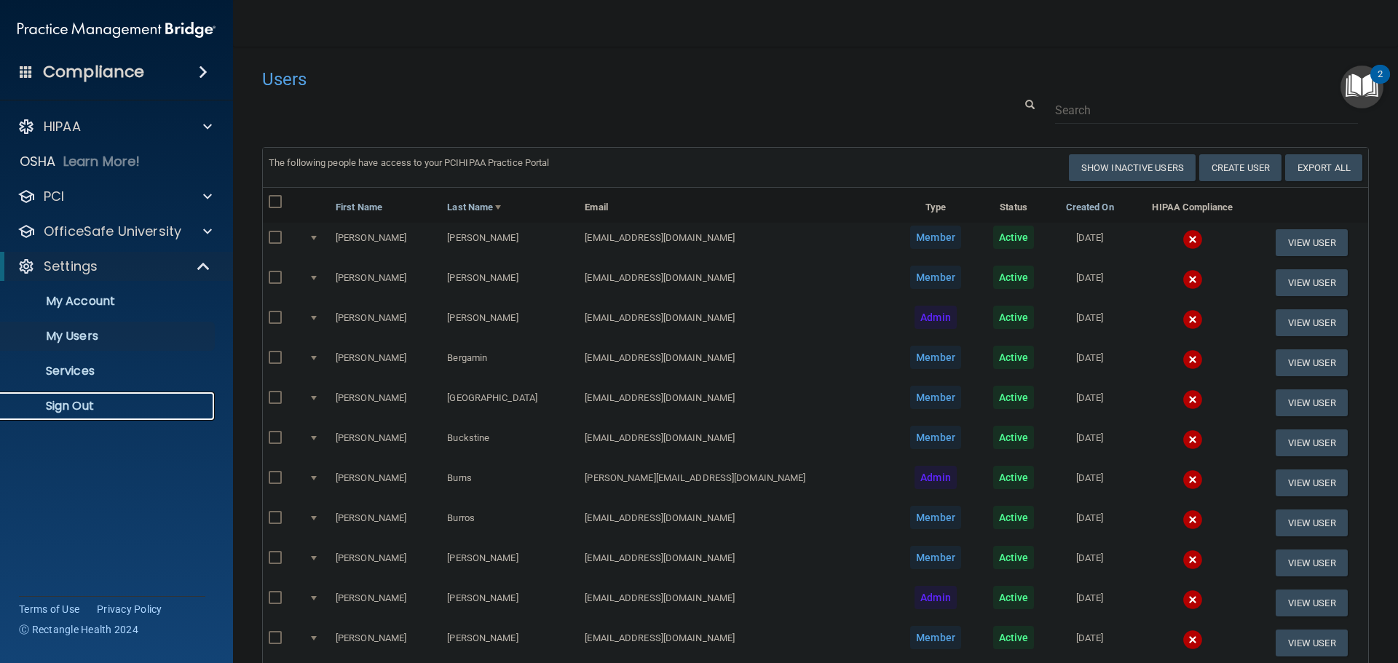
click at [70, 406] on p "Sign Out" at bounding box center [108, 406] width 199 height 15
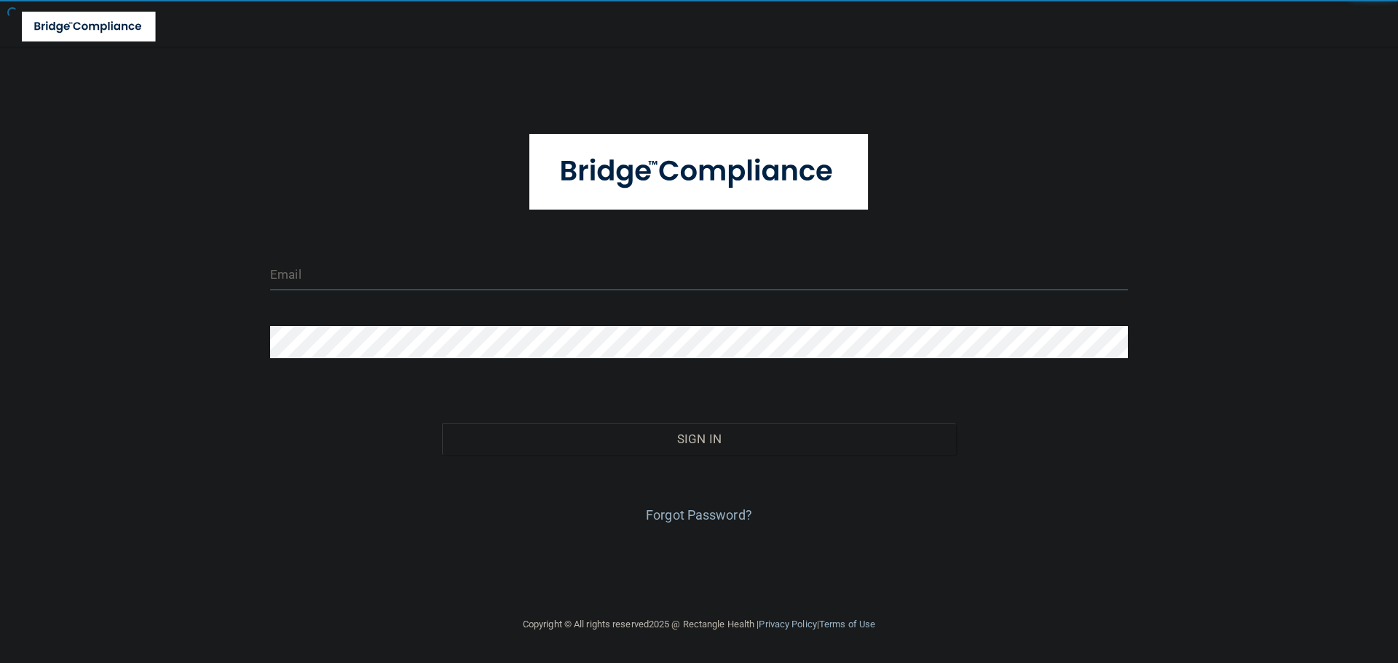
type input "[EMAIL_ADDRESS][DOMAIN_NAME]"
